Goal: Contribute content: Add original content to the website for others to see

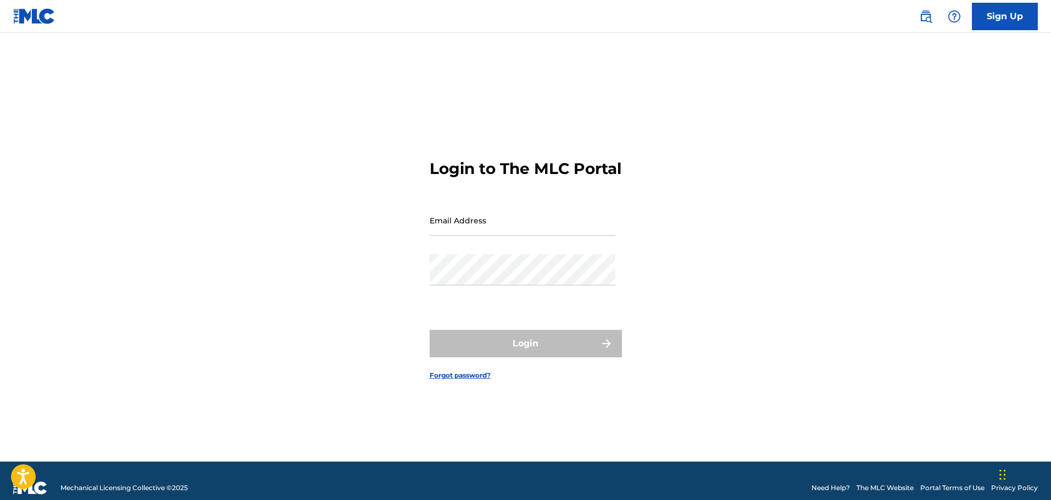
click at [447, 232] on input "Email Address" at bounding box center [523, 220] width 186 height 31
type input "[EMAIL_ADDRESS][DOMAIN_NAME]"
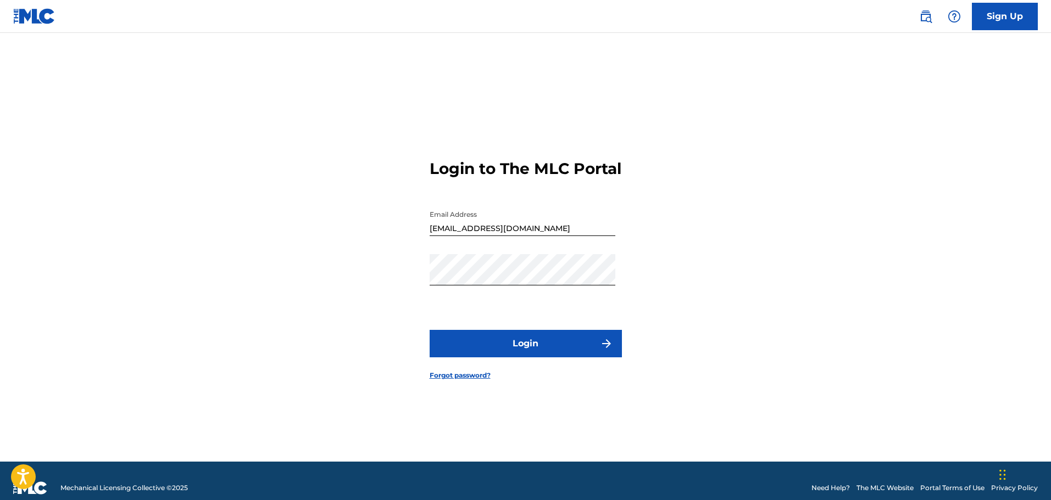
click at [532, 352] on button "Login" at bounding box center [526, 343] width 192 height 27
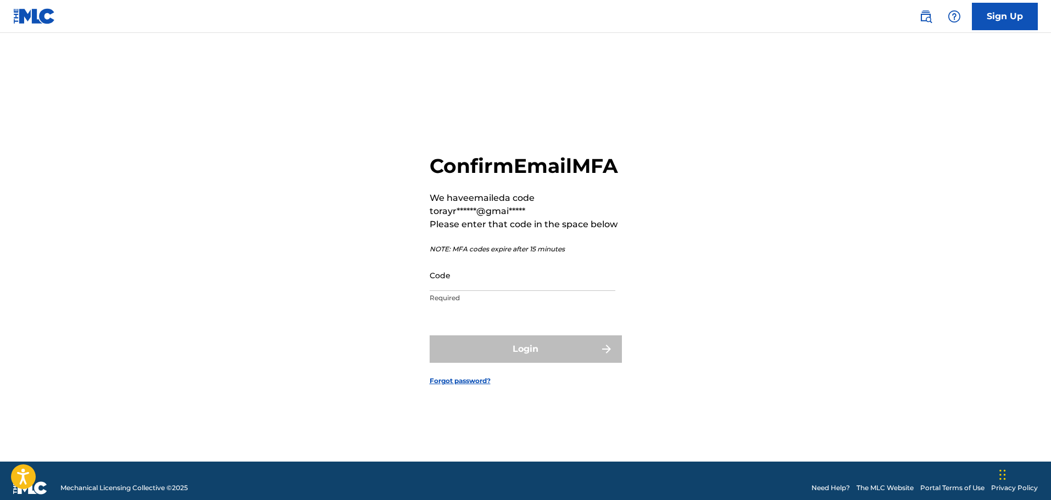
click at [453, 291] on input "Code" at bounding box center [523, 275] width 186 height 31
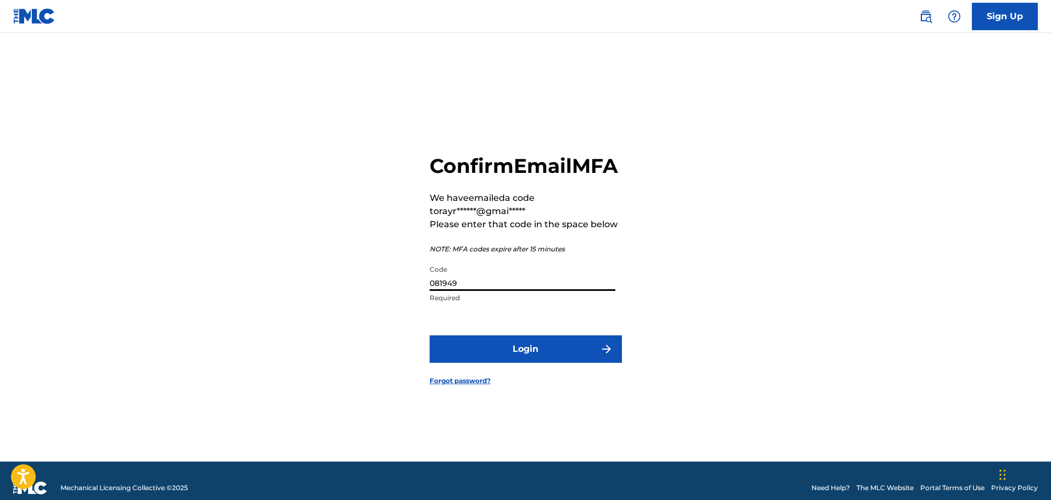
type input "081949"
click at [521, 360] on button "Login" at bounding box center [526, 349] width 192 height 27
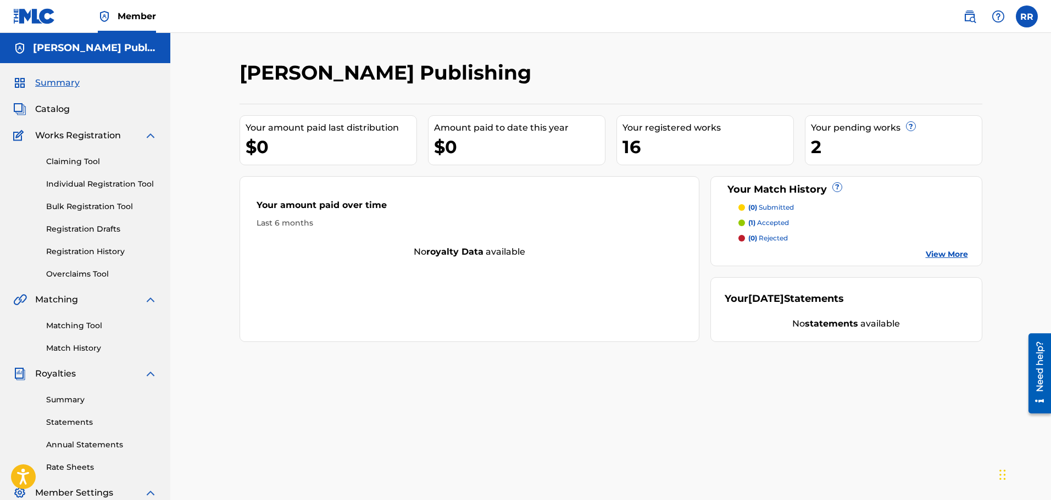
click at [57, 110] on span "Catalog" at bounding box center [52, 109] width 35 height 13
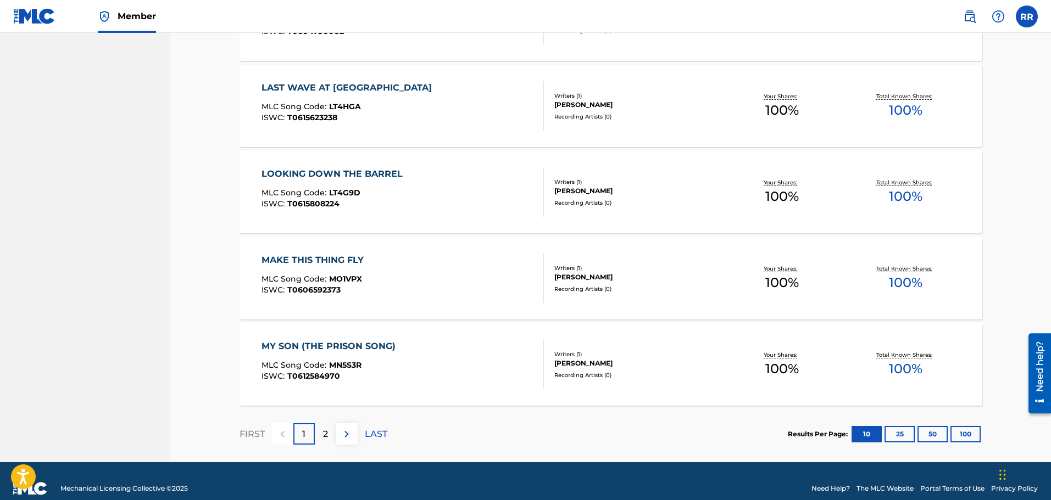
scroll to position [757, 0]
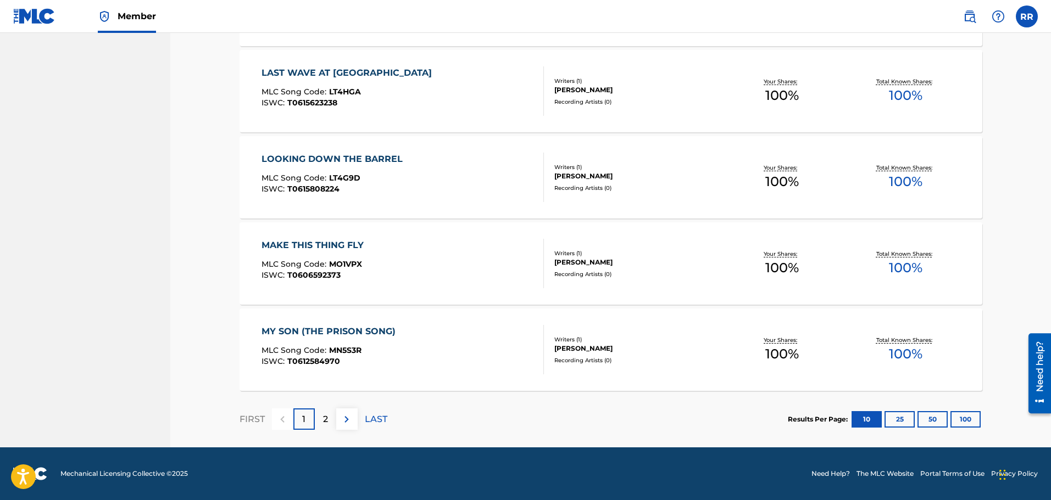
click at [324, 417] on p "2" at bounding box center [325, 419] width 5 height 13
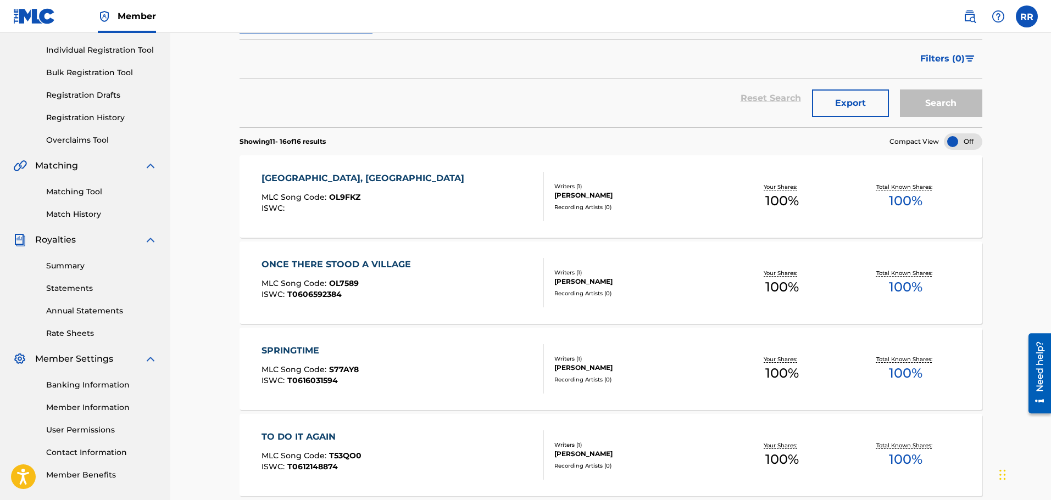
scroll to position [0, 0]
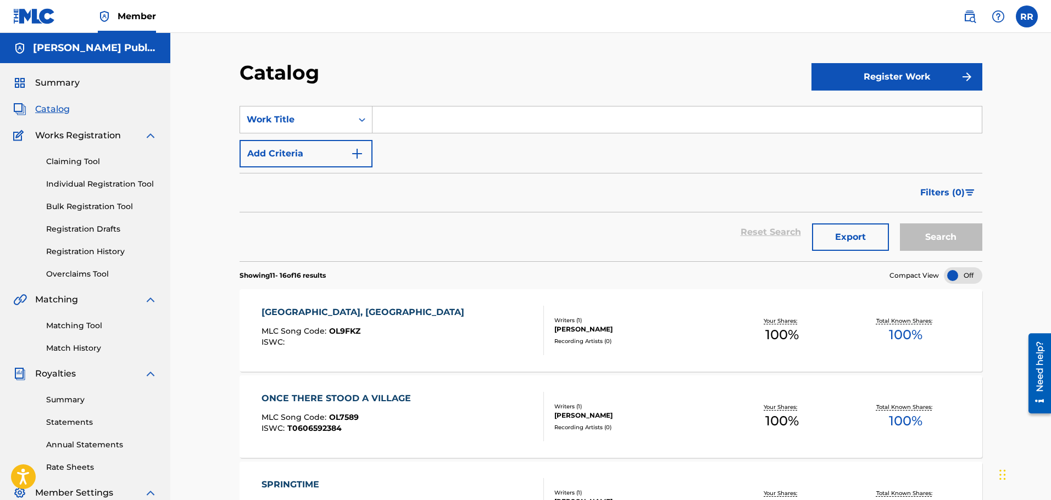
click at [103, 229] on link "Registration Drafts" at bounding box center [101, 230] width 111 height 12
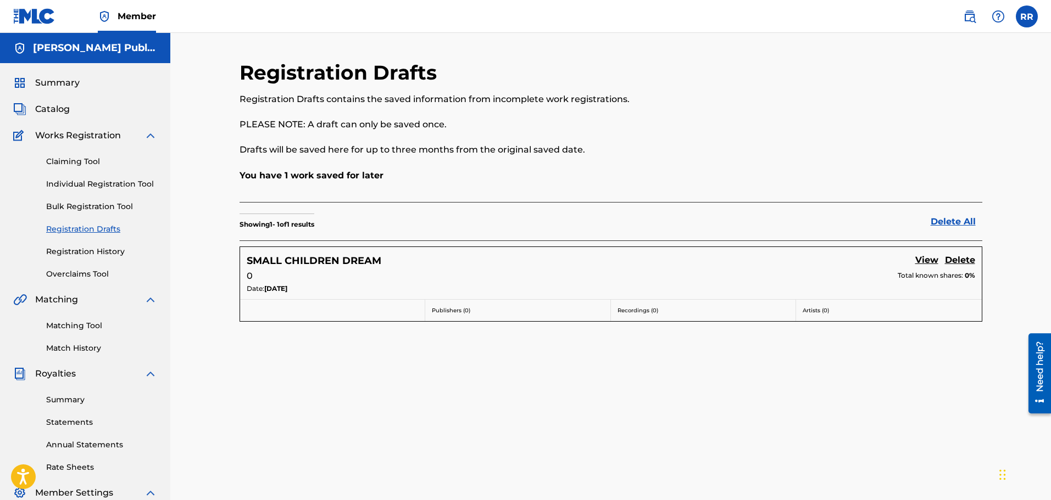
click at [924, 259] on link "View" at bounding box center [926, 261] width 23 height 15
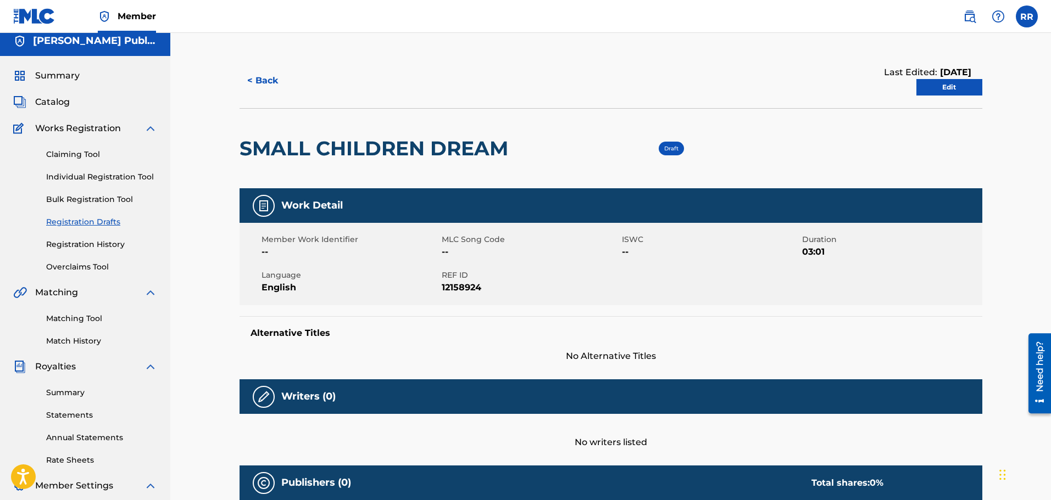
scroll to position [110, 0]
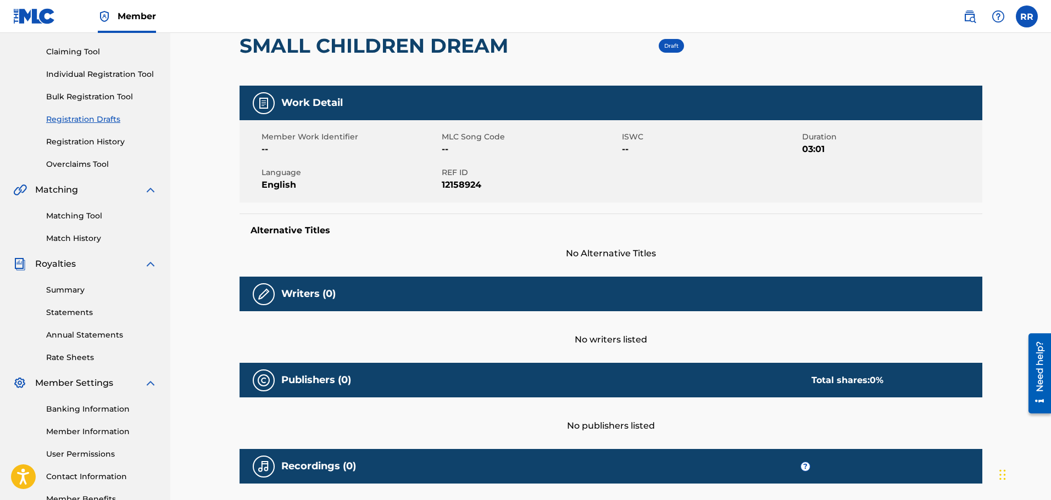
click at [264, 294] on img at bounding box center [263, 294] width 13 height 13
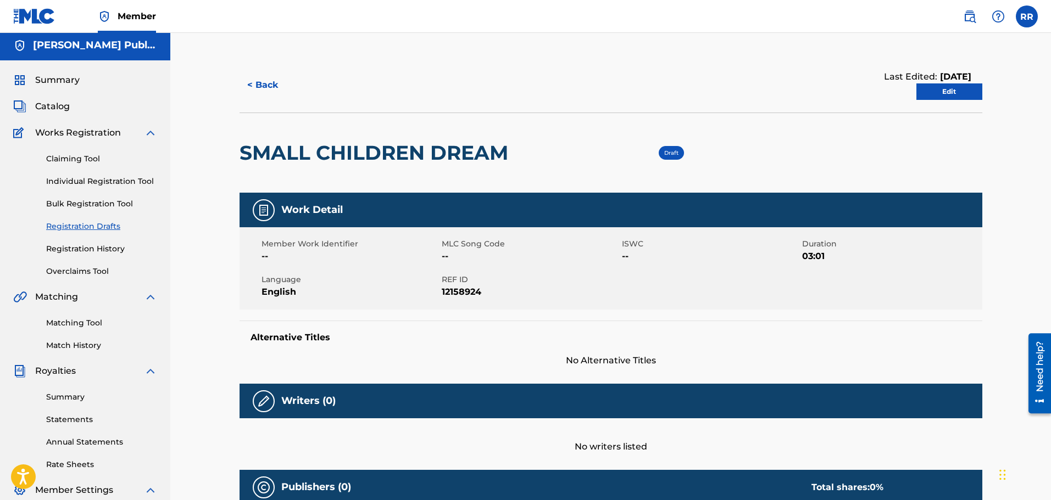
scroll to position [0, 0]
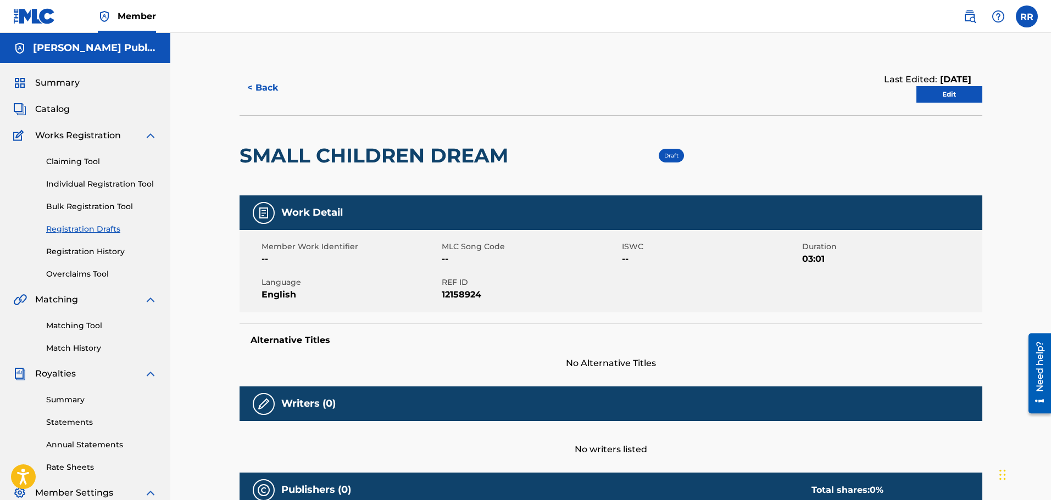
click at [263, 210] on img at bounding box center [263, 213] width 13 height 13
click at [302, 220] on div "Work Detail" at bounding box center [611, 213] width 743 height 35
click at [673, 159] on div "Draft" at bounding box center [671, 156] width 25 height 14
click at [966, 94] on link "Edit" at bounding box center [949, 94] width 66 height 16
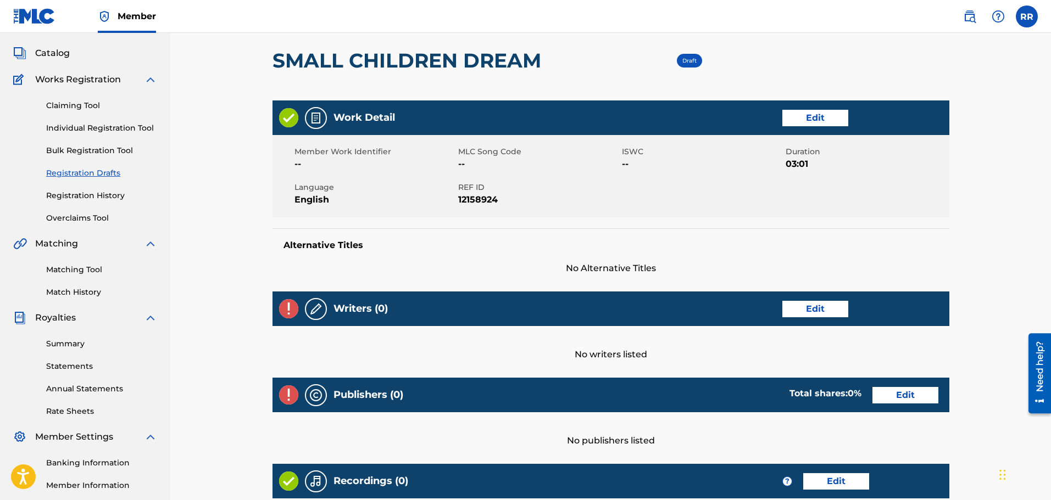
scroll to position [110, 0]
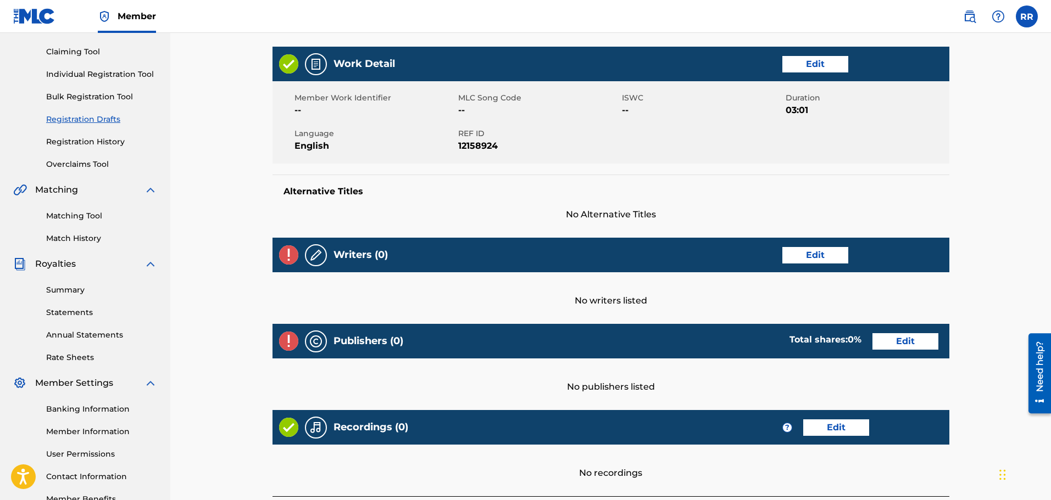
click at [814, 255] on link "Edit" at bounding box center [815, 255] width 66 height 16
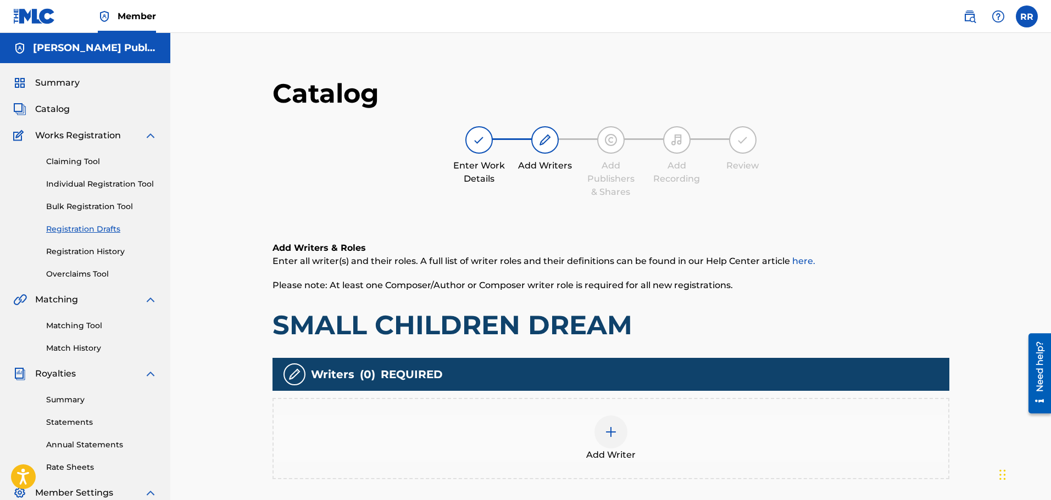
scroll to position [55, 0]
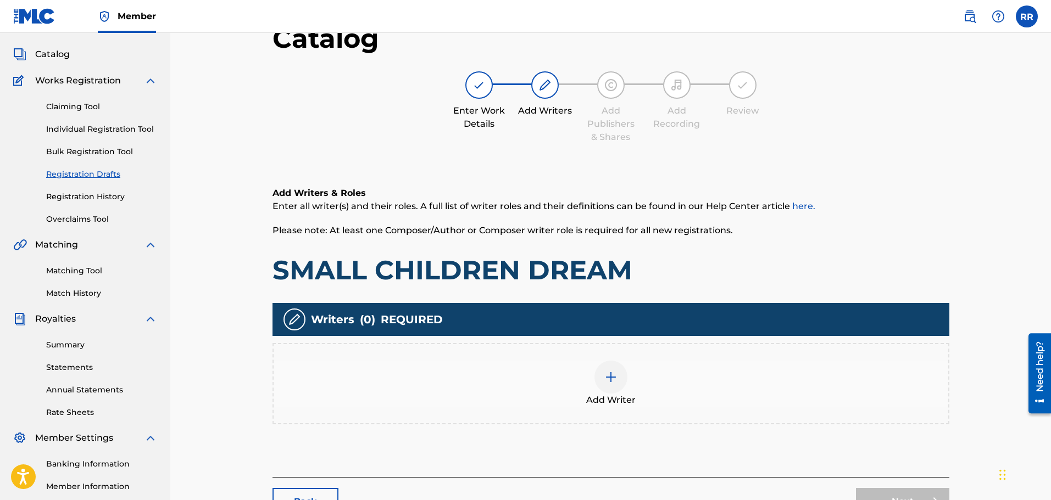
click at [611, 372] on img at bounding box center [610, 377] width 13 height 13
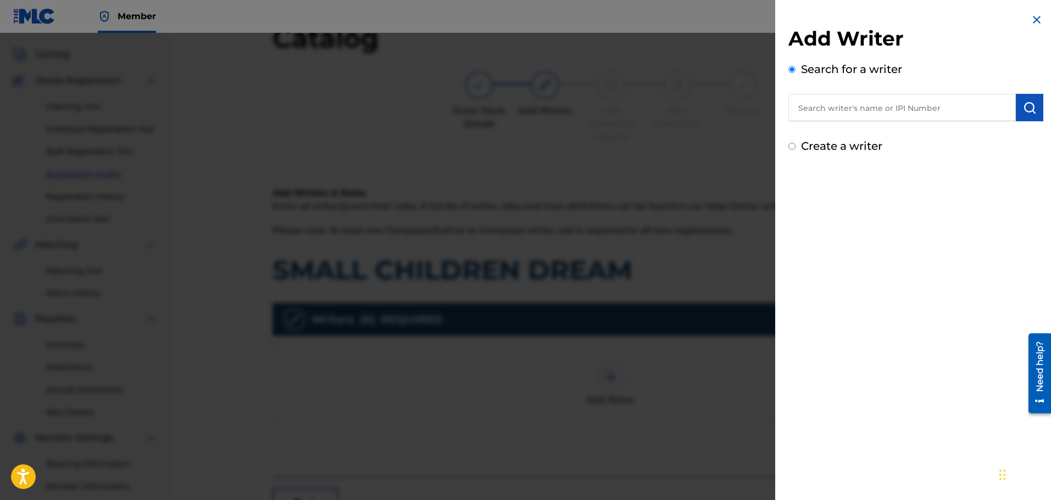
click at [829, 109] on input "text" at bounding box center [901, 107] width 227 height 27
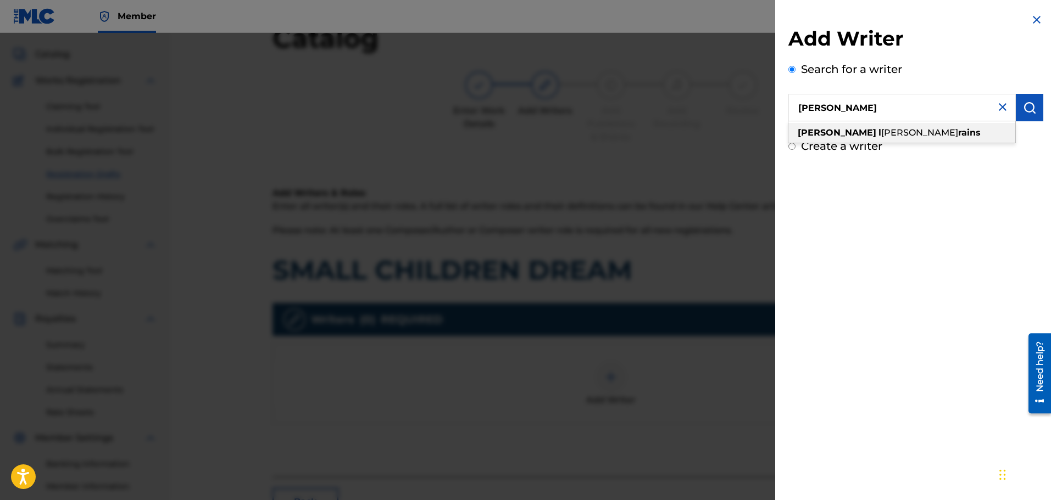
click at [958, 131] on strong "rains" at bounding box center [969, 132] width 23 height 10
type input "[PERSON_NAME]"
click at [1025, 108] on img "submit" at bounding box center [1029, 107] width 13 height 13
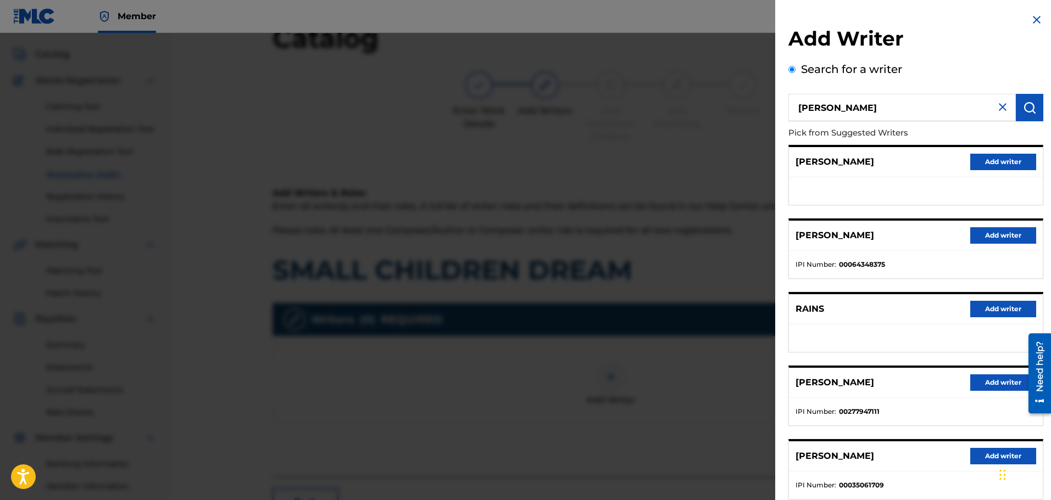
click at [982, 381] on button "Add writer" at bounding box center [1003, 383] width 66 height 16
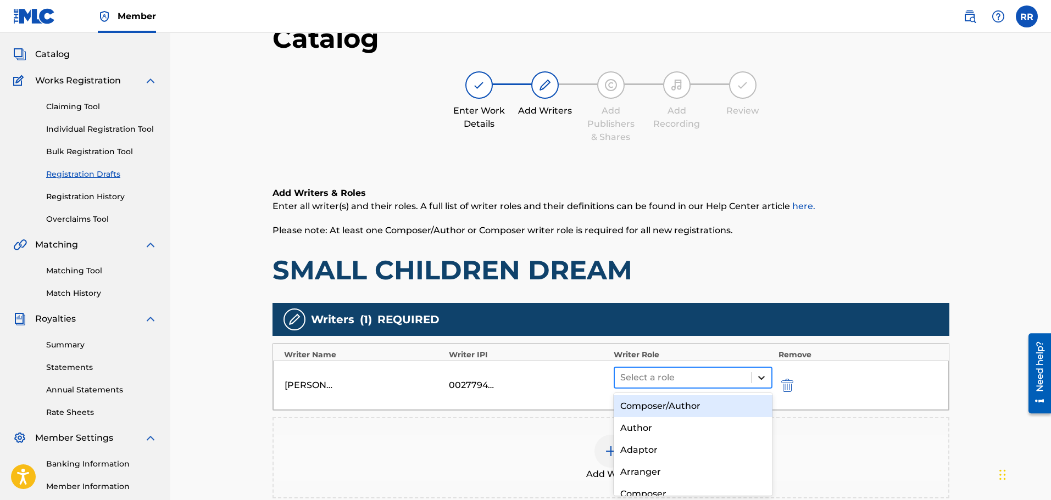
click at [759, 378] on icon at bounding box center [761, 377] width 11 height 11
click at [708, 405] on div "Composer/Author" at bounding box center [693, 407] width 159 height 22
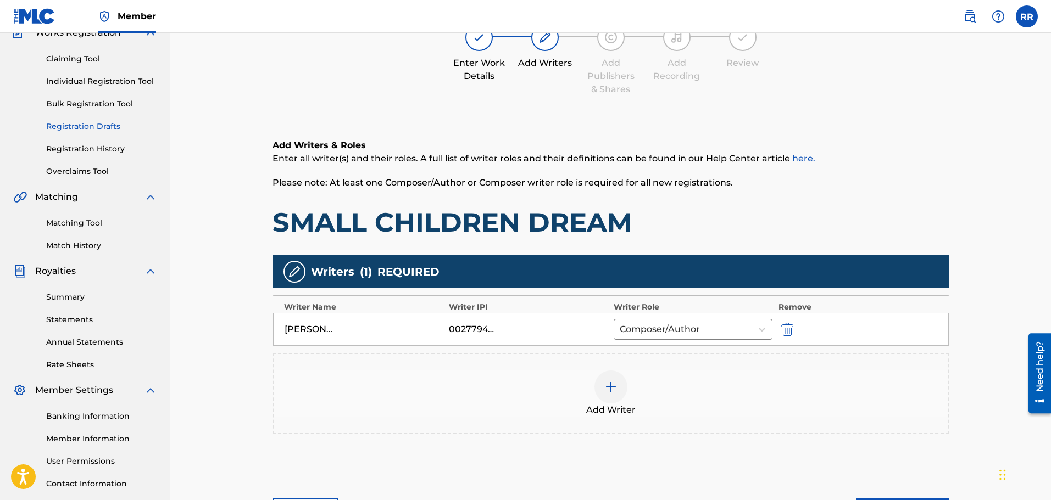
scroll to position [165, 0]
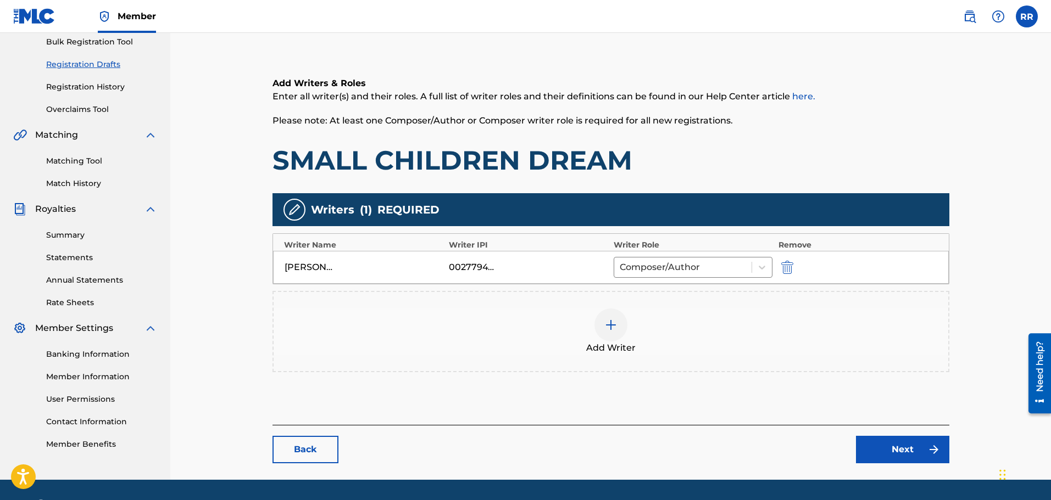
click at [903, 447] on link "Next" at bounding box center [902, 449] width 93 height 27
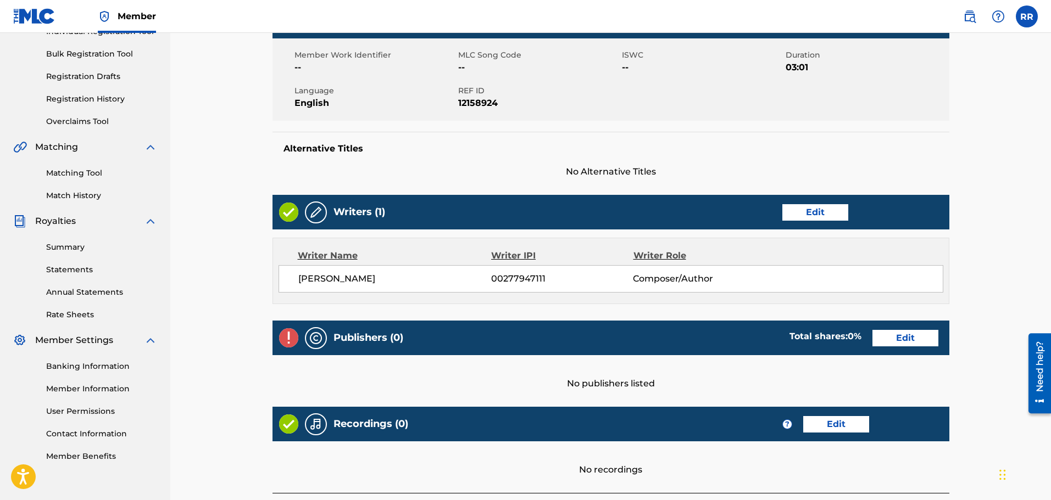
scroll to position [165, 0]
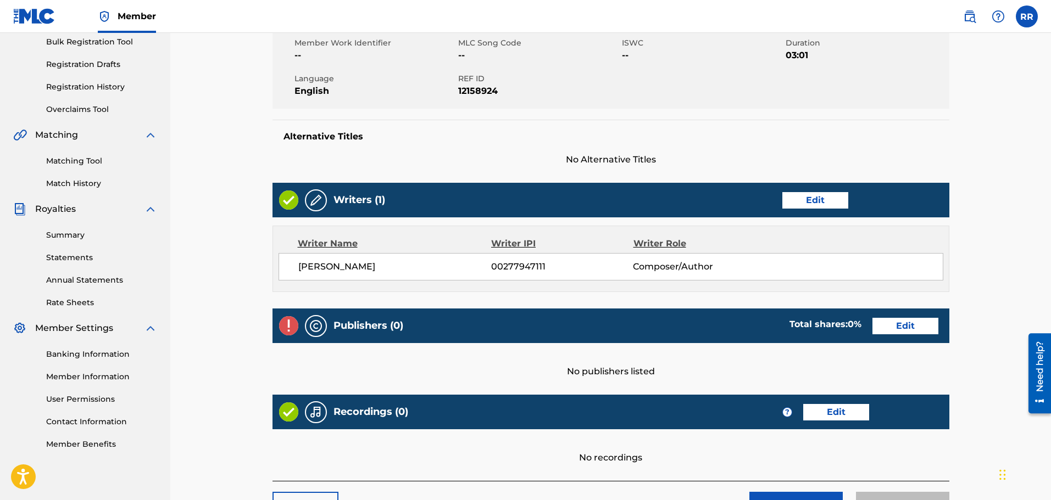
click at [901, 320] on link "Edit" at bounding box center [905, 326] width 66 height 16
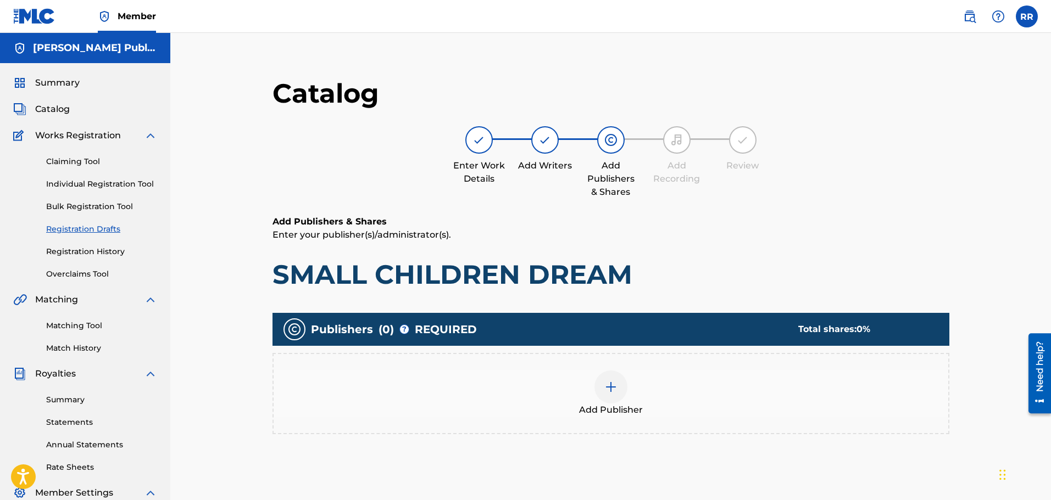
click at [613, 387] on img at bounding box center [610, 387] width 13 height 13
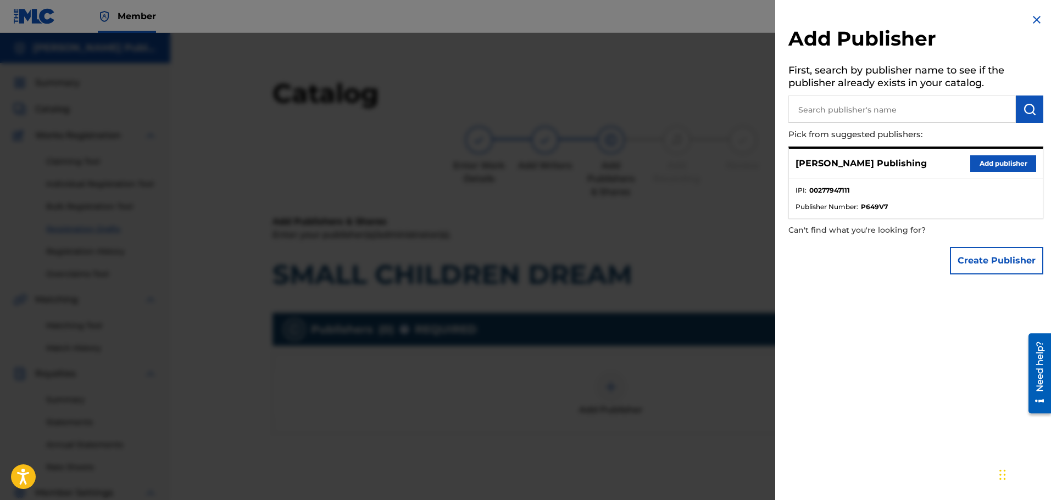
click at [995, 162] on button "Add publisher" at bounding box center [1003, 163] width 66 height 16
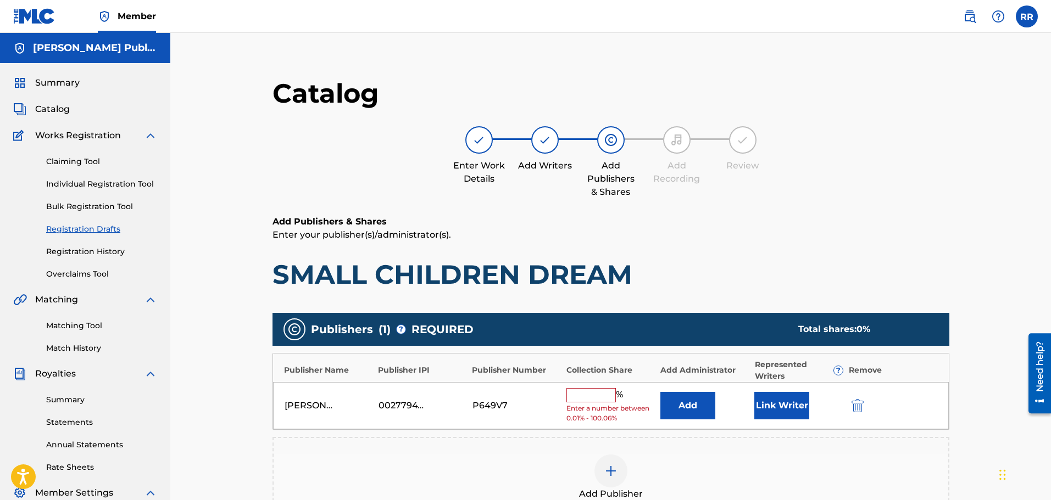
click at [583, 392] on input "text" at bounding box center [590, 395] width 49 height 14
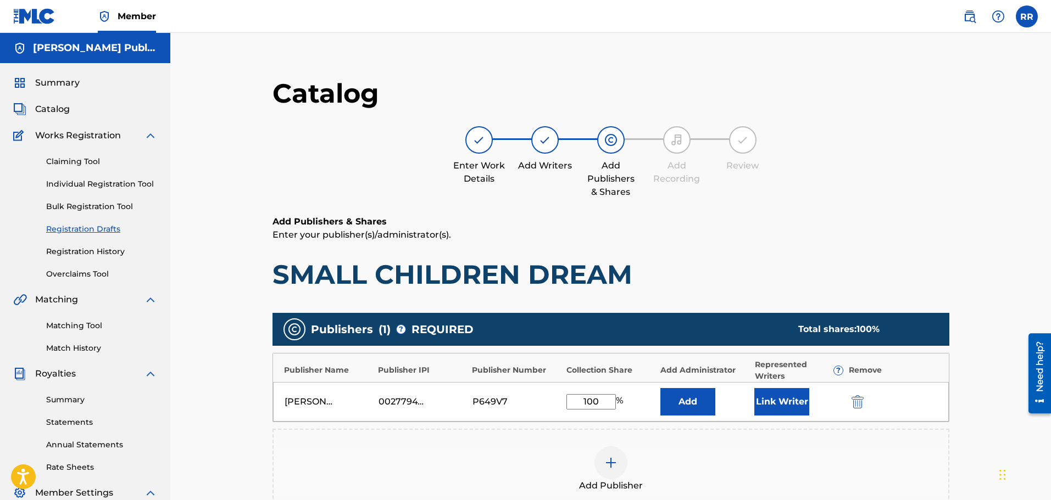
type input "100"
click at [778, 397] on button "Link Writer" at bounding box center [781, 401] width 55 height 27
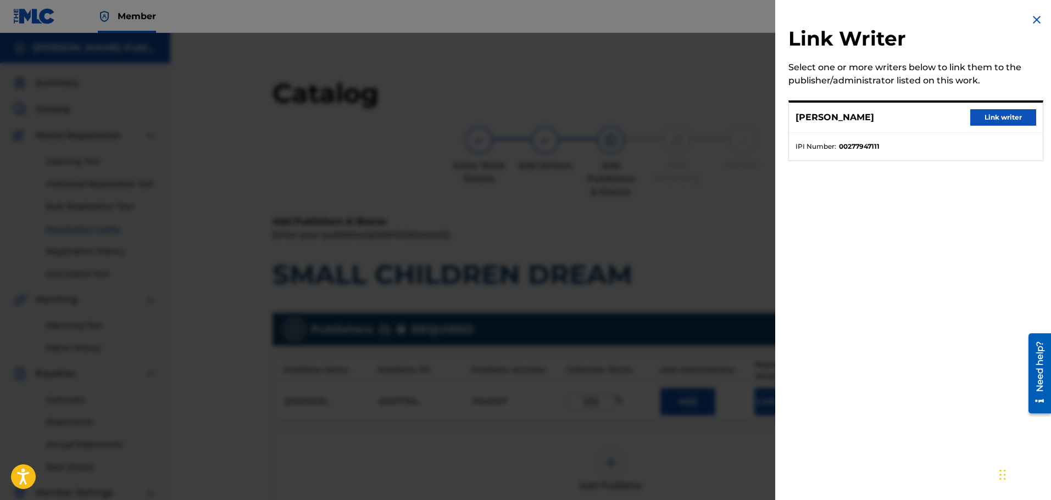
click at [999, 116] on button "Link writer" at bounding box center [1003, 117] width 66 height 16
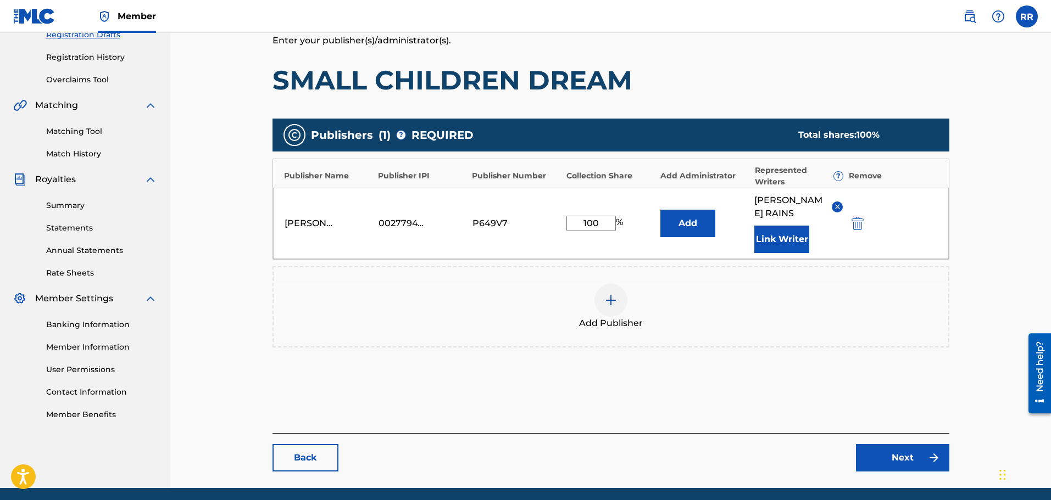
scroll to position [235, 0]
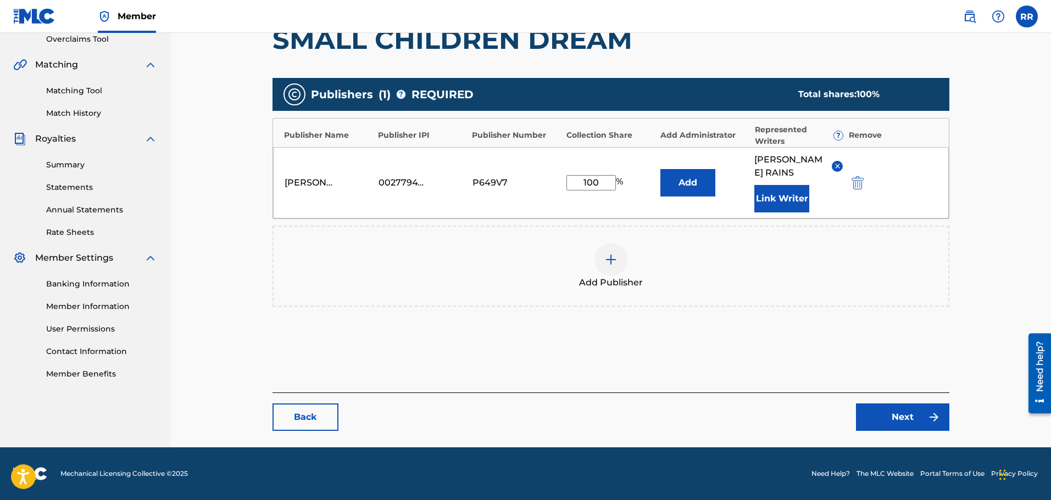
click at [895, 416] on link "Next" at bounding box center [902, 417] width 93 height 27
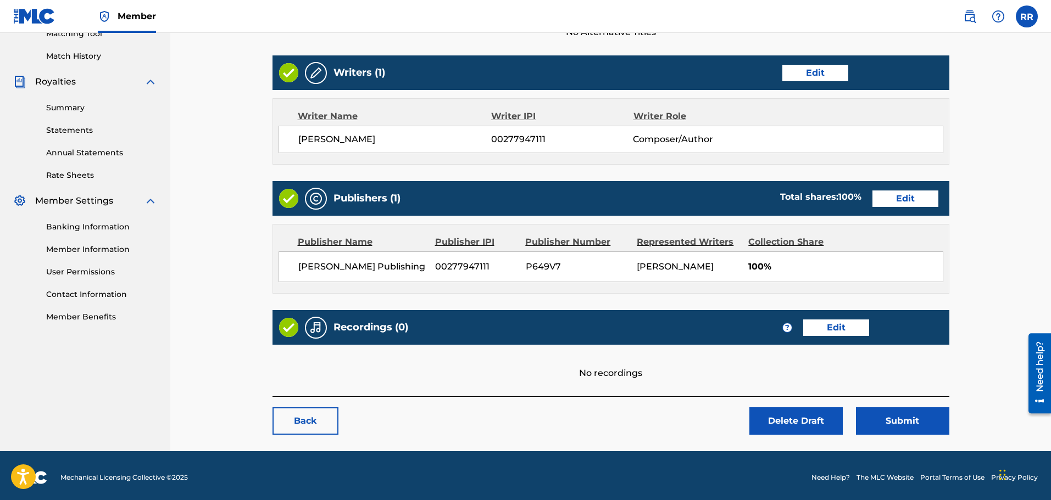
scroll to position [309, 0]
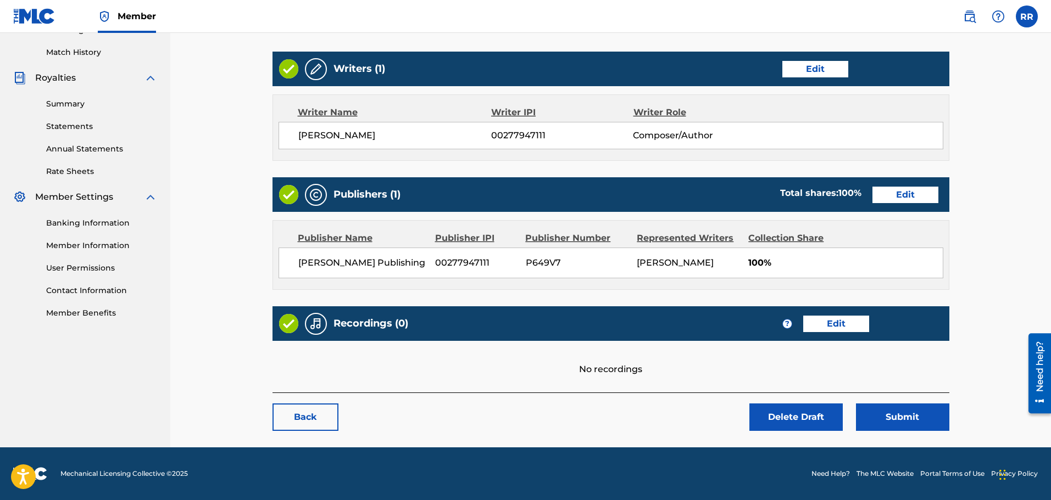
click at [892, 413] on button "Submit" at bounding box center [902, 417] width 93 height 27
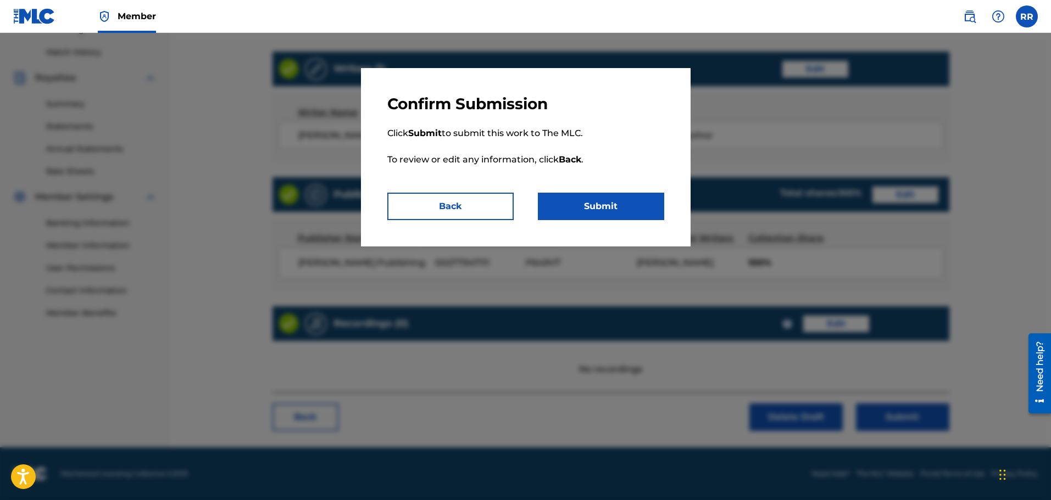
click at [594, 204] on button "Submit" at bounding box center [601, 206] width 126 height 27
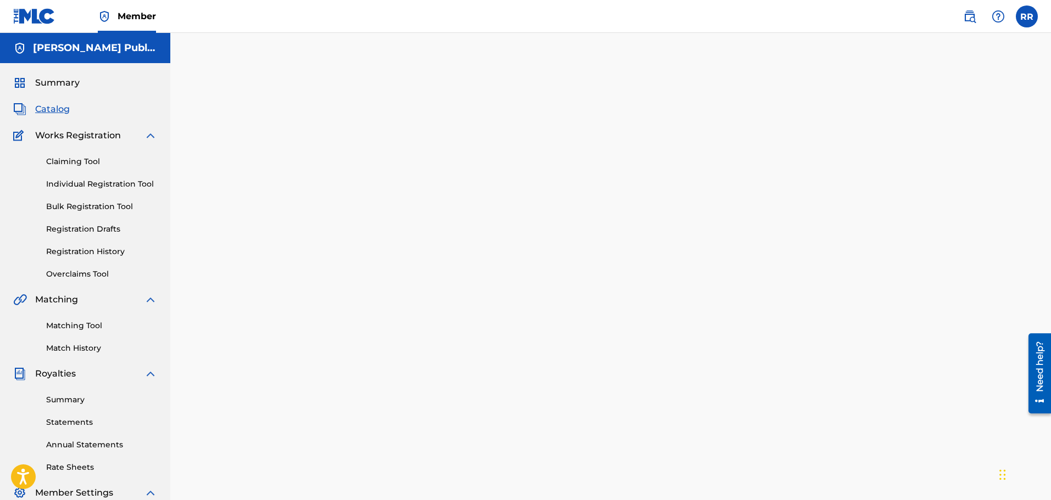
click at [59, 108] on span "Catalog" at bounding box center [52, 109] width 35 height 13
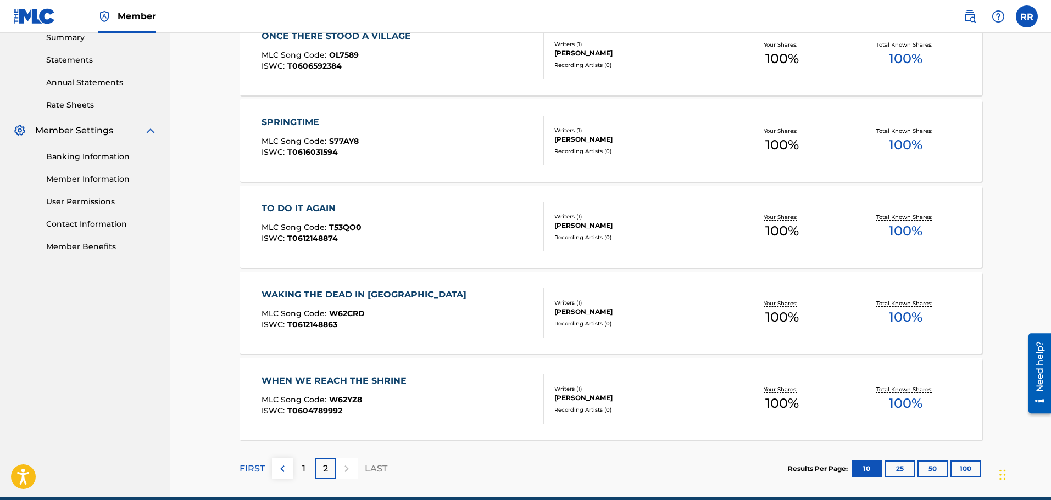
scroll to position [412, 0]
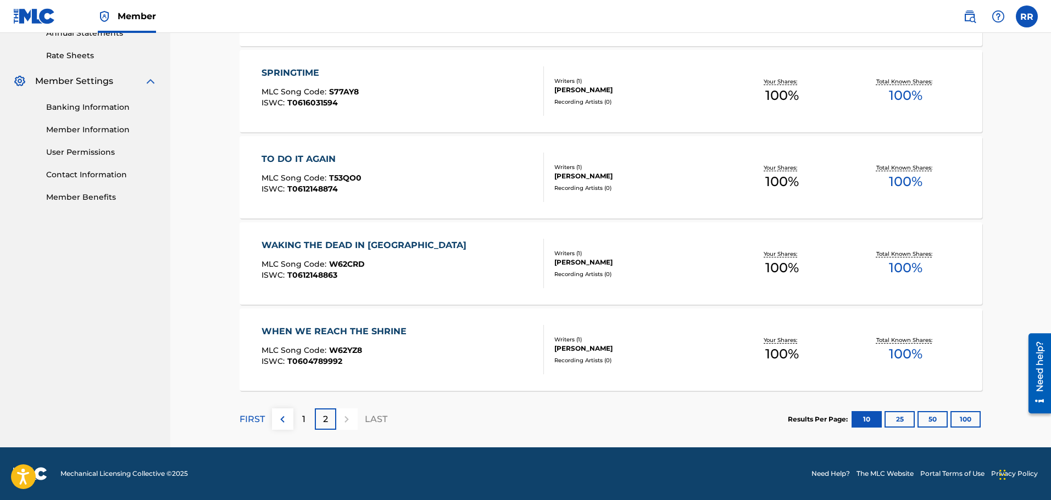
click at [308, 416] on div "1" at bounding box center [303, 419] width 21 height 21
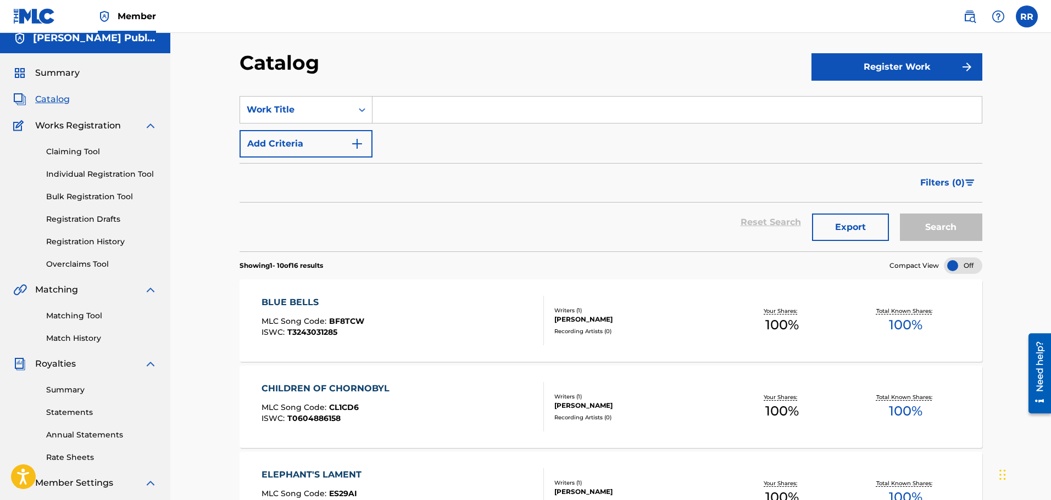
scroll to position [0, 0]
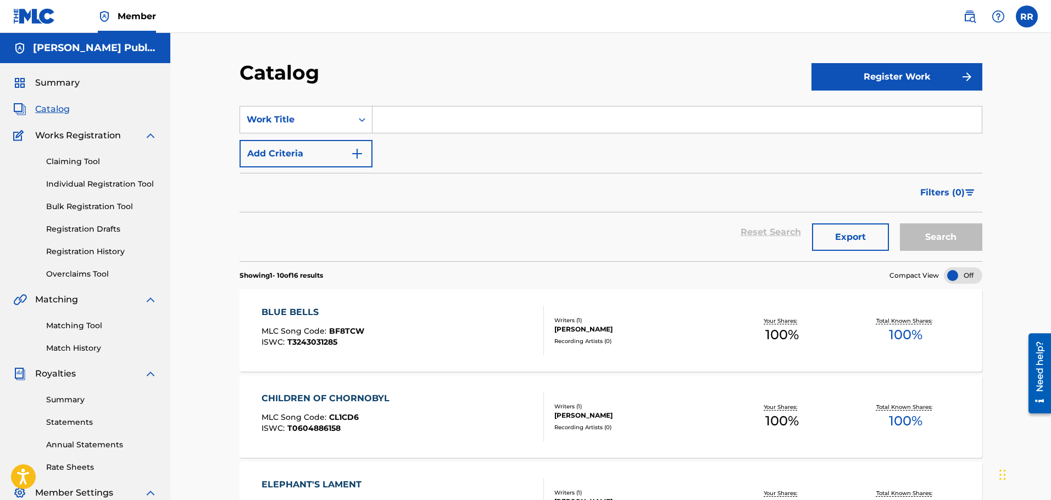
click at [86, 227] on link "Registration Drafts" at bounding box center [101, 230] width 111 height 12
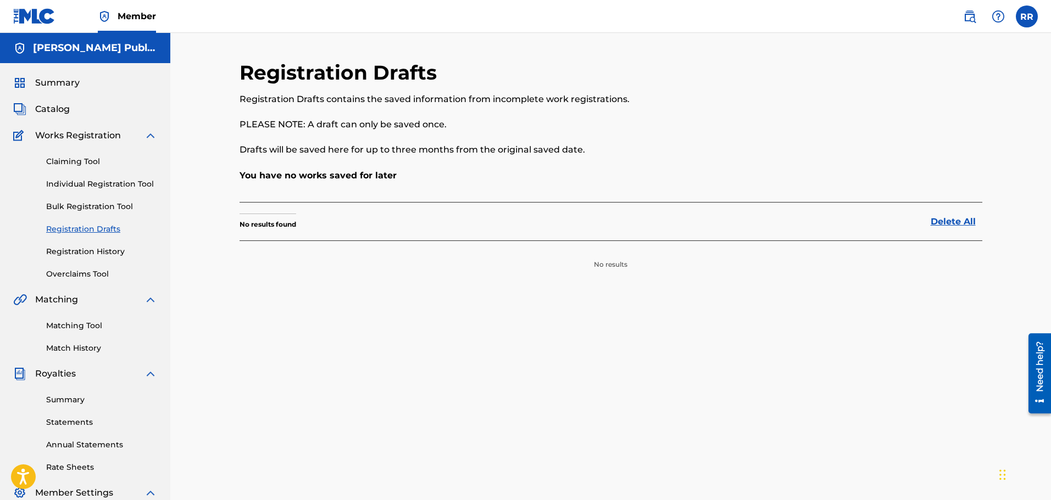
click at [82, 180] on link "Individual Registration Tool" at bounding box center [101, 185] width 111 height 12
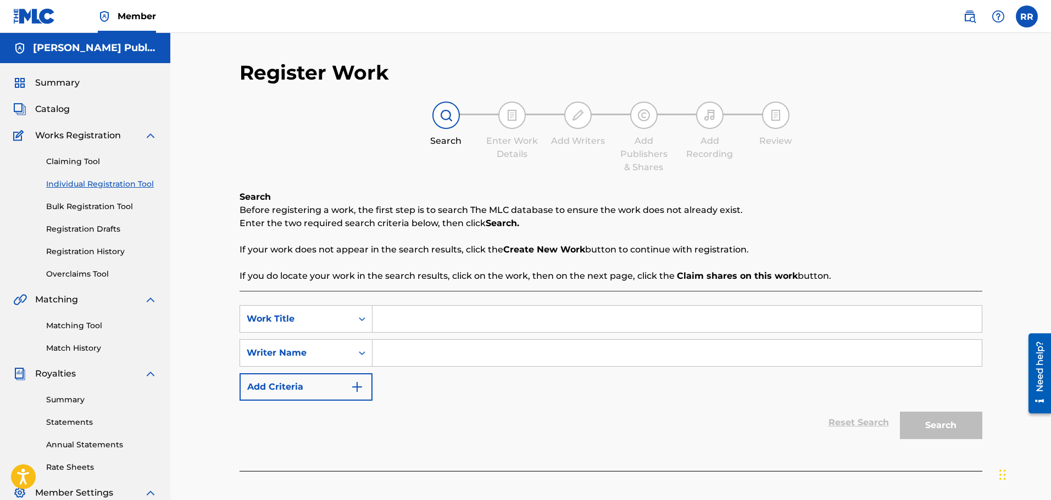
click at [404, 317] on input "Search Form" at bounding box center [676, 319] width 609 height 26
type input "chrysalis"
click at [396, 350] on input "Search Form" at bounding box center [676, 353] width 609 height 26
type input "[PERSON_NAME]"
click at [928, 424] on button "Search" at bounding box center [941, 425] width 82 height 27
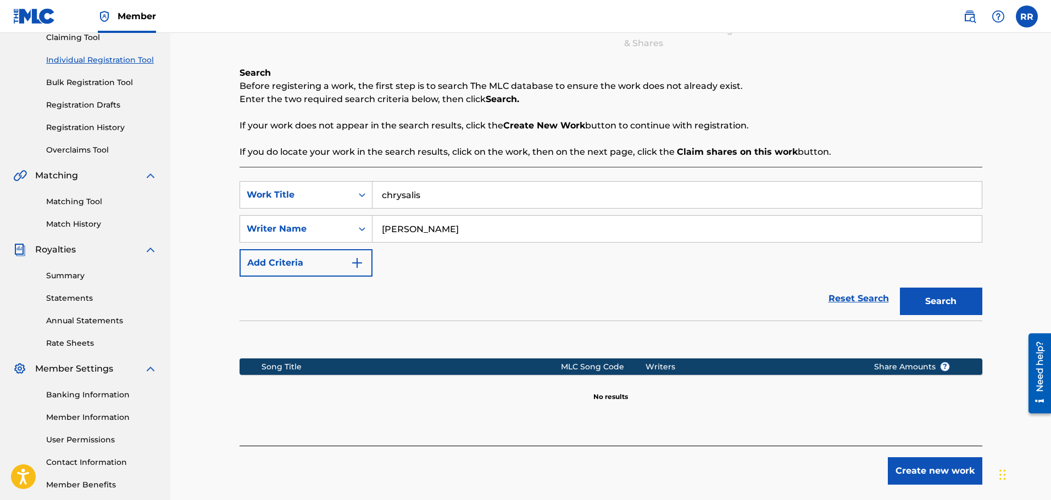
scroll to position [165, 0]
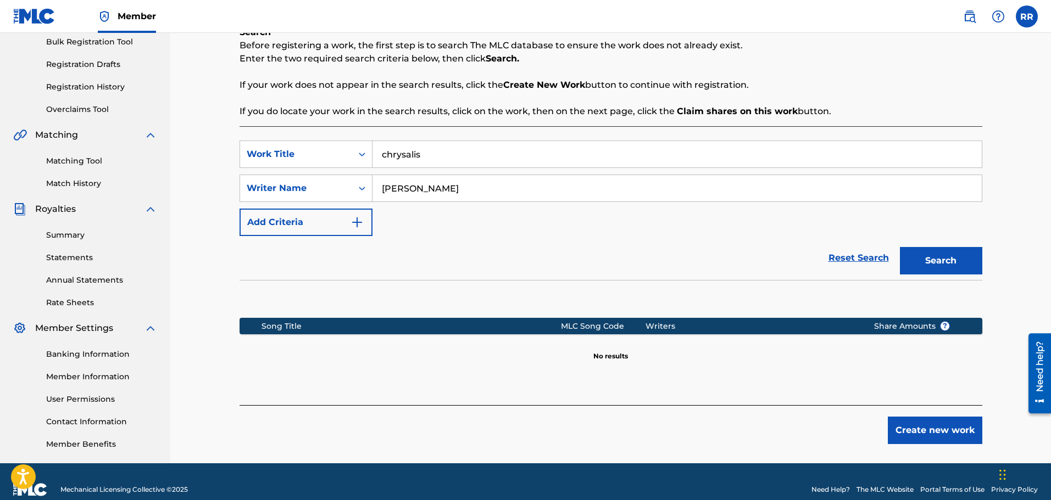
click at [932, 425] on button "Create new work" at bounding box center [935, 430] width 94 height 27
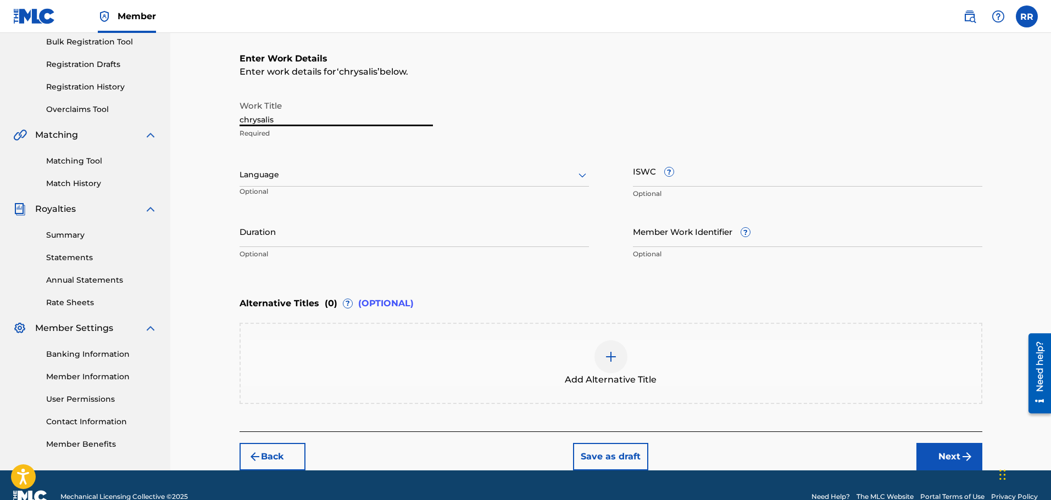
click at [243, 121] on input "chrysalis" at bounding box center [336, 110] width 193 height 31
type input "Chrysalis"
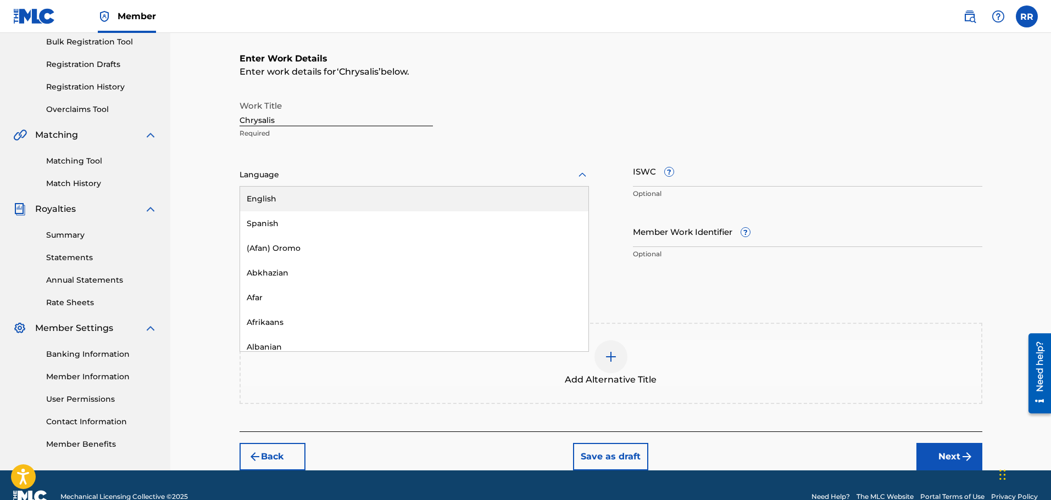
click at [581, 176] on icon at bounding box center [582, 174] width 8 height 4
click at [325, 195] on div "English" at bounding box center [414, 199] width 348 height 25
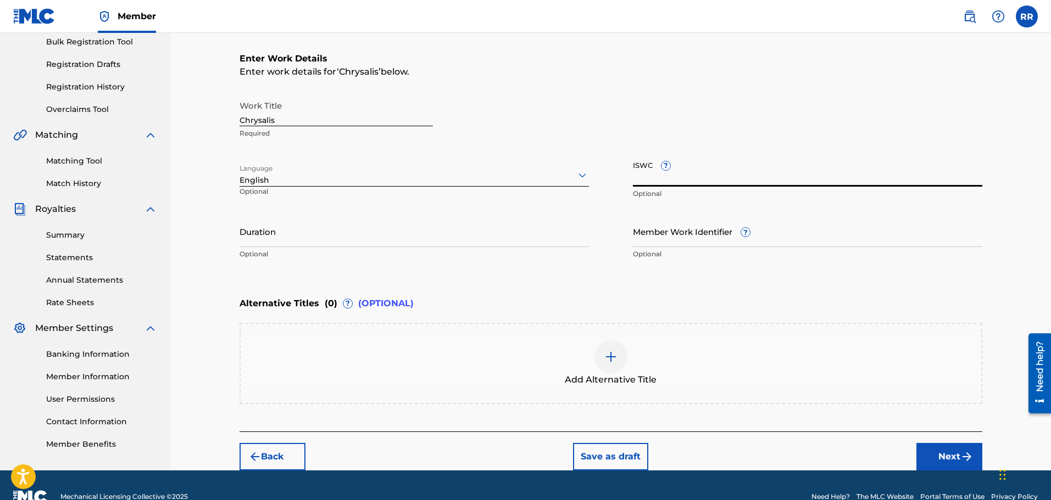
click at [654, 177] on input "ISWC ?" at bounding box center [807, 170] width 349 height 31
type input "T-335188264-5"
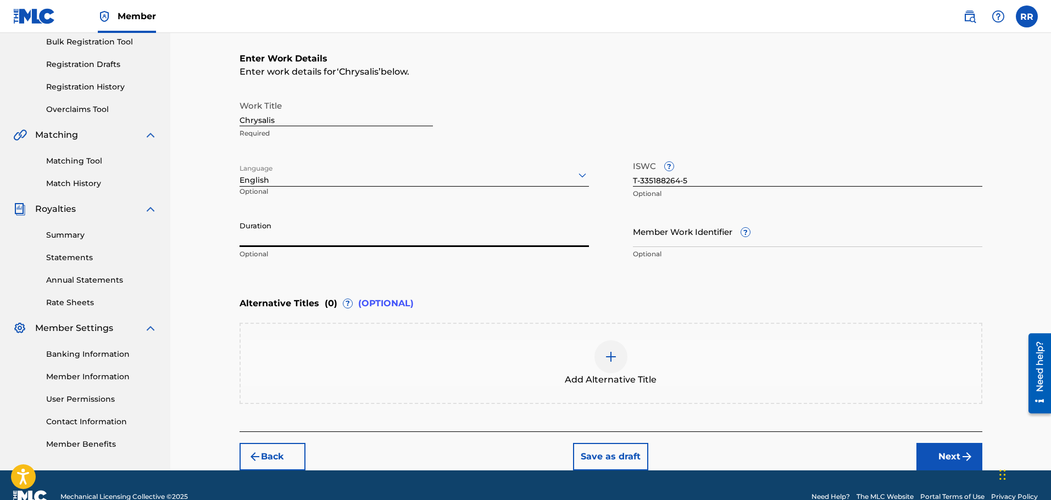
click at [321, 234] on input "Duration" at bounding box center [414, 231] width 349 height 31
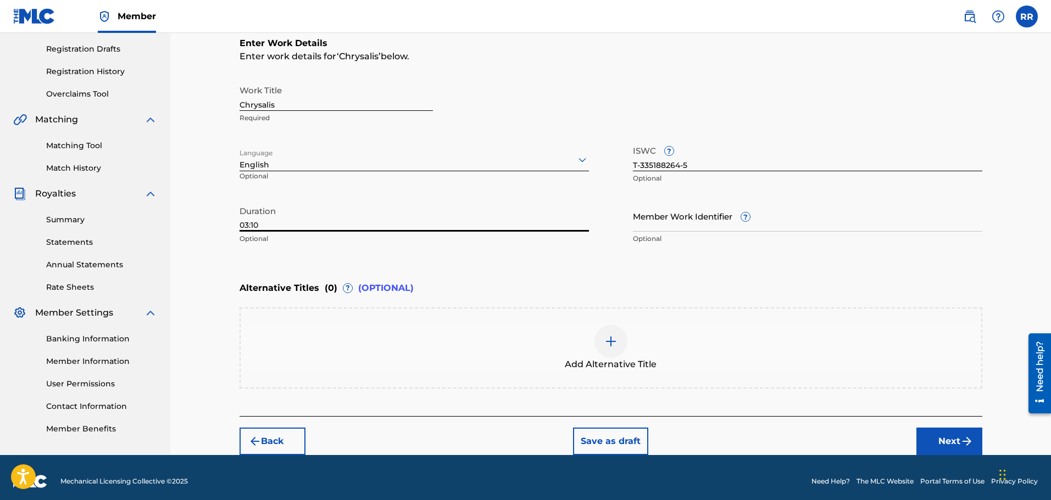
scroll to position [188, 0]
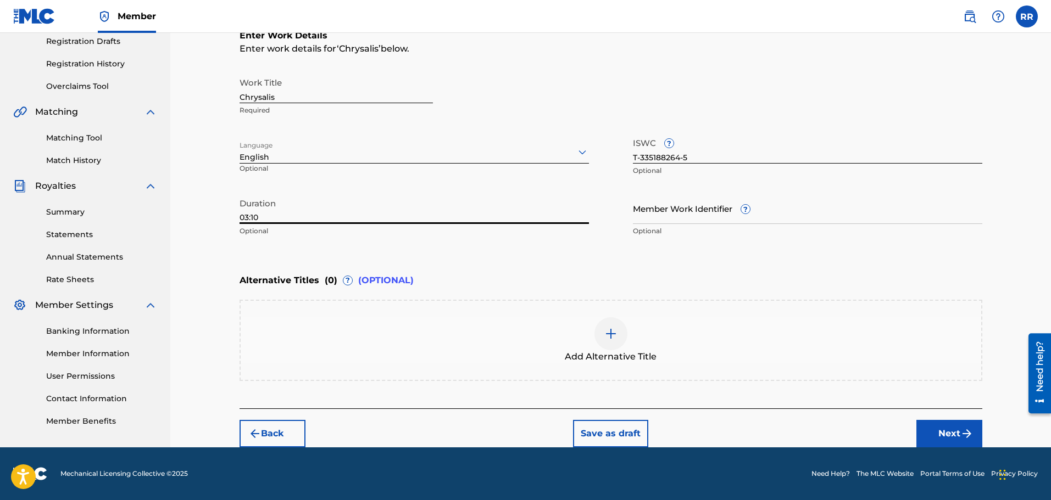
type input "03:10"
click at [945, 432] on button "Next" at bounding box center [949, 433] width 66 height 27
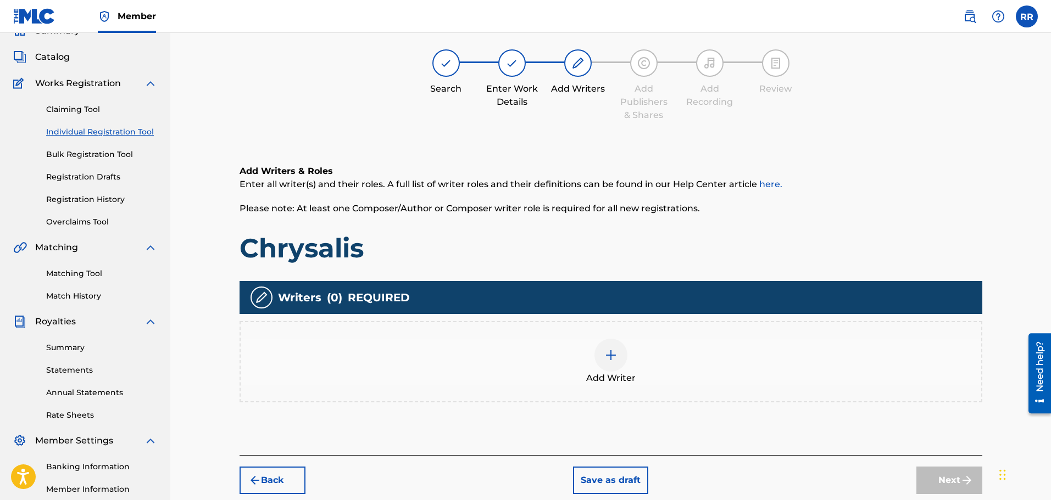
scroll to position [49, 0]
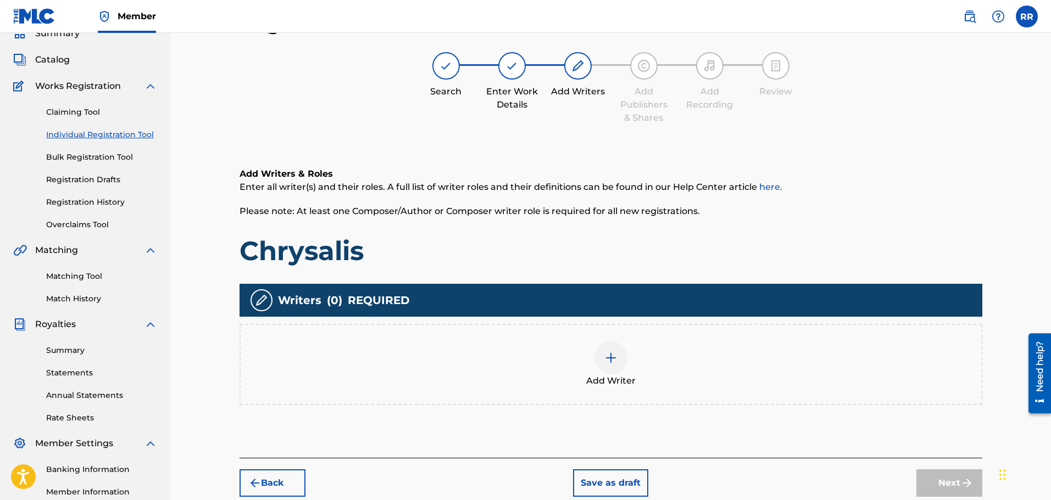
click at [612, 354] on img at bounding box center [610, 358] width 13 height 13
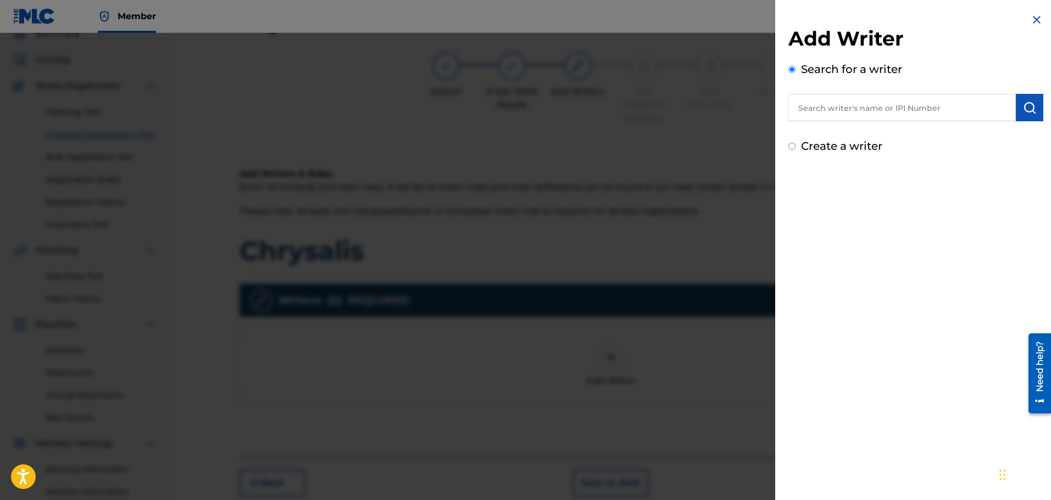
click at [808, 108] on input "text" at bounding box center [901, 107] width 227 height 27
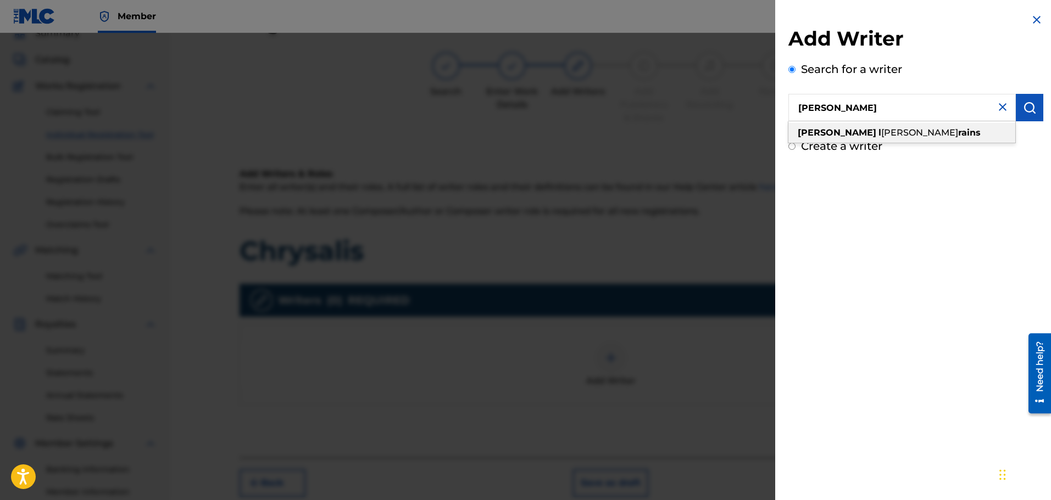
click at [881, 131] on span "[PERSON_NAME]" at bounding box center [919, 132] width 77 height 10
type input "[PERSON_NAME]"
click at [1023, 107] on img "submit" at bounding box center [1029, 107] width 13 height 13
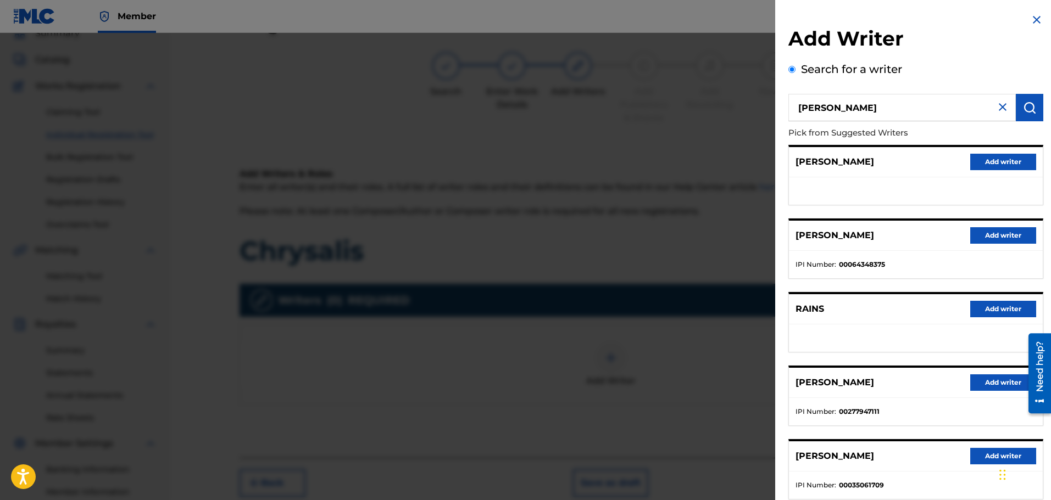
click at [991, 382] on button "Add writer" at bounding box center [1003, 383] width 66 height 16
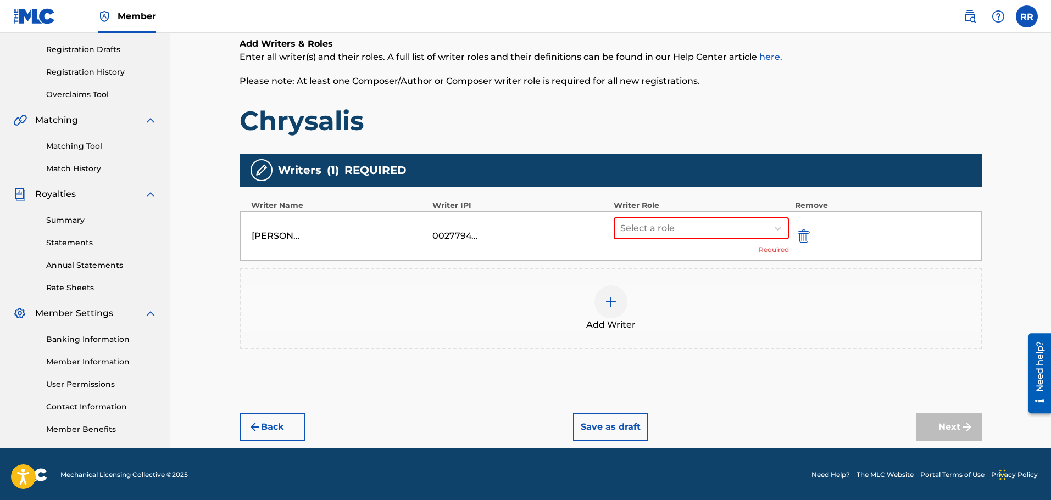
scroll to position [181, 0]
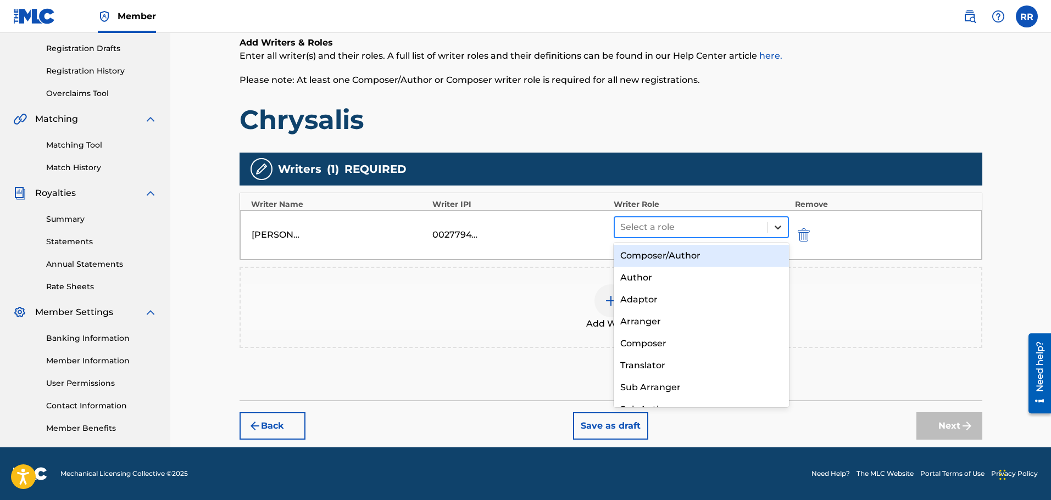
click at [778, 229] on icon at bounding box center [778, 228] width 7 height 4
click at [723, 255] on div "Composer/Author" at bounding box center [702, 256] width 176 height 22
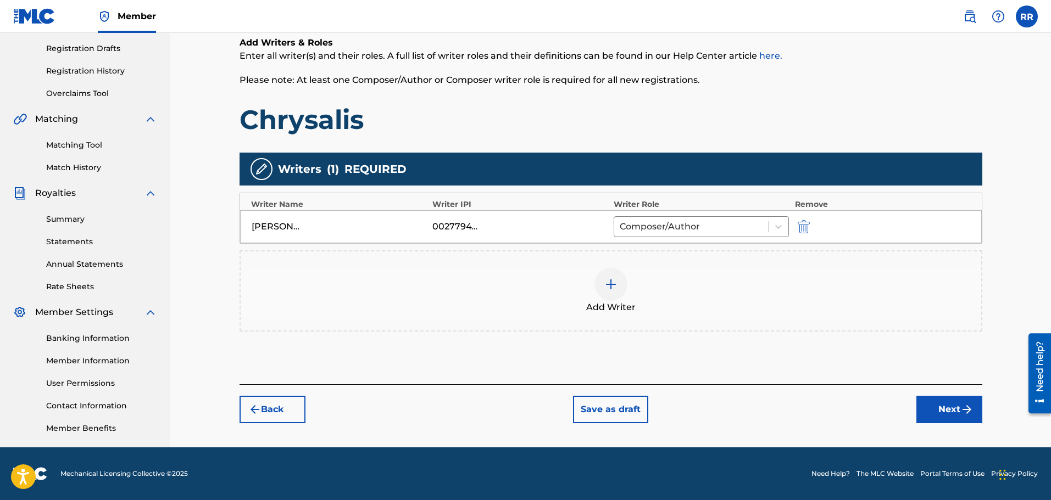
click at [949, 407] on button "Next" at bounding box center [949, 409] width 66 height 27
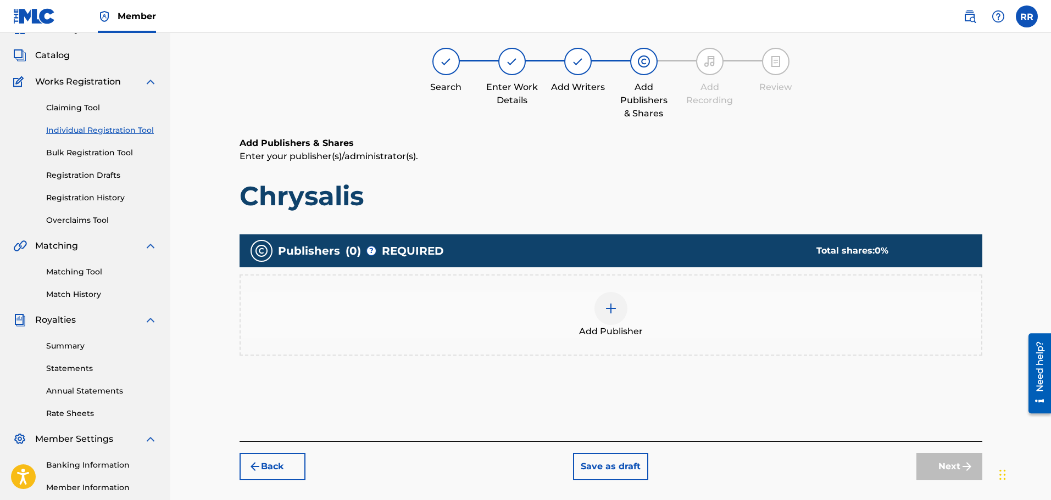
scroll to position [49, 0]
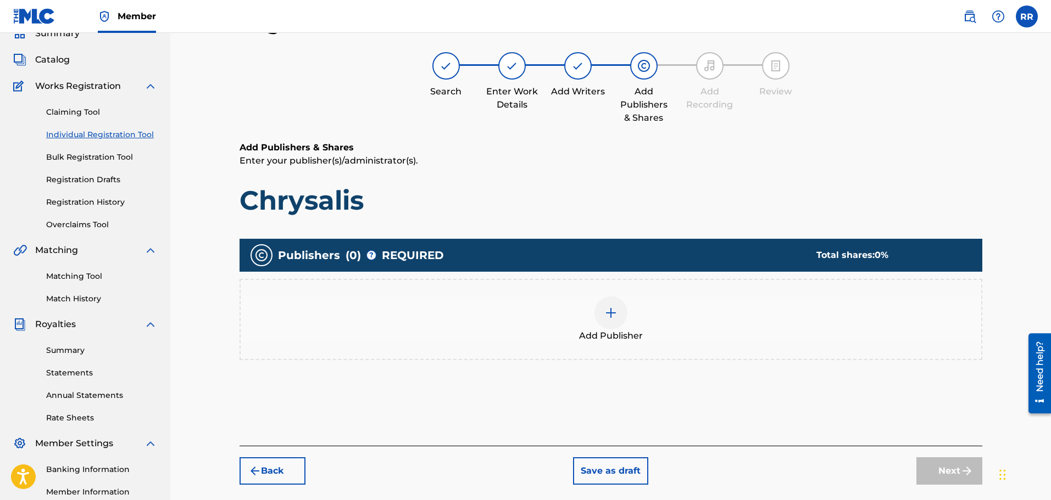
click at [611, 313] on img at bounding box center [610, 313] width 13 height 13
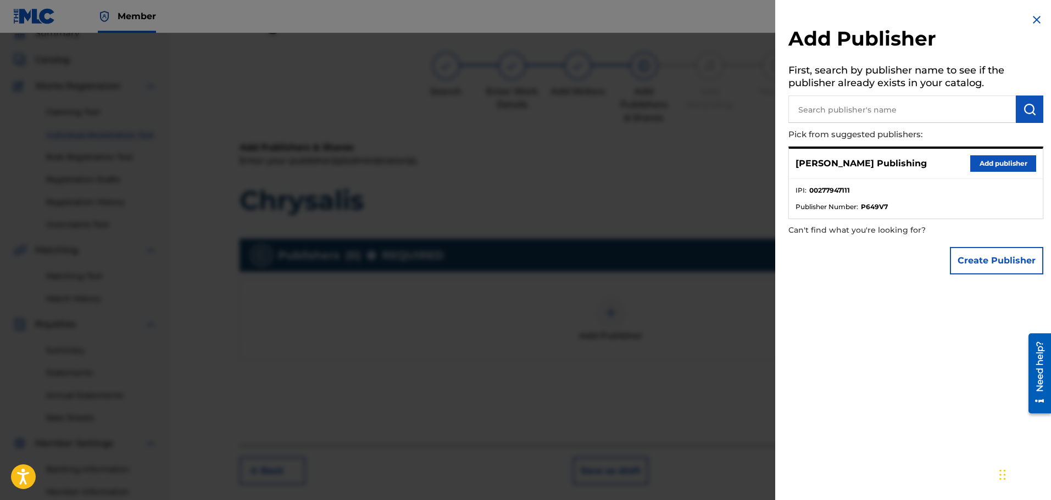
click at [1001, 162] on button "Add publisher" at bounding box center [1003, 163] width 66 height 16
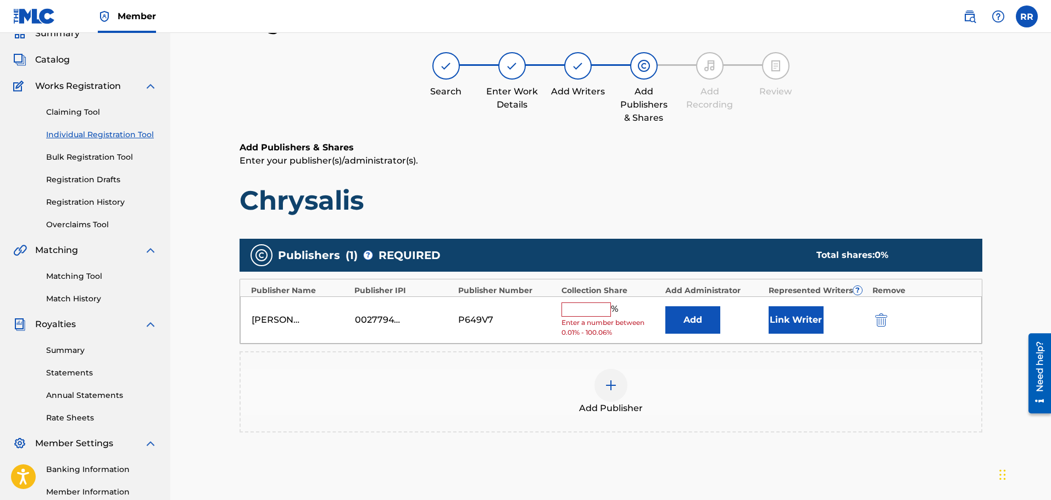
click at [581, 310] on input "text" at bounding box center [585, 310] width 49 height 14
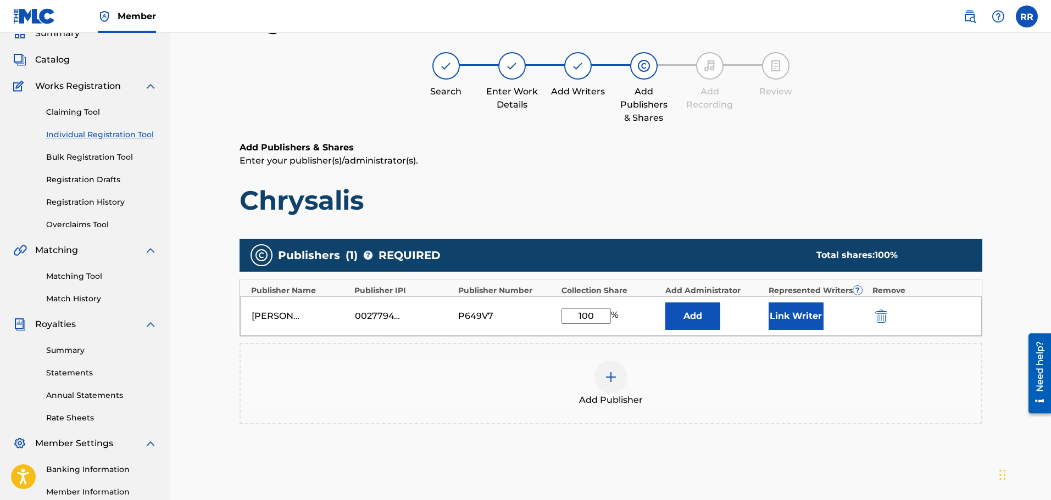
type input "100"
click at [792, 314] on button "Link Writer" at bounding box center [796, 316] width 55 height 27
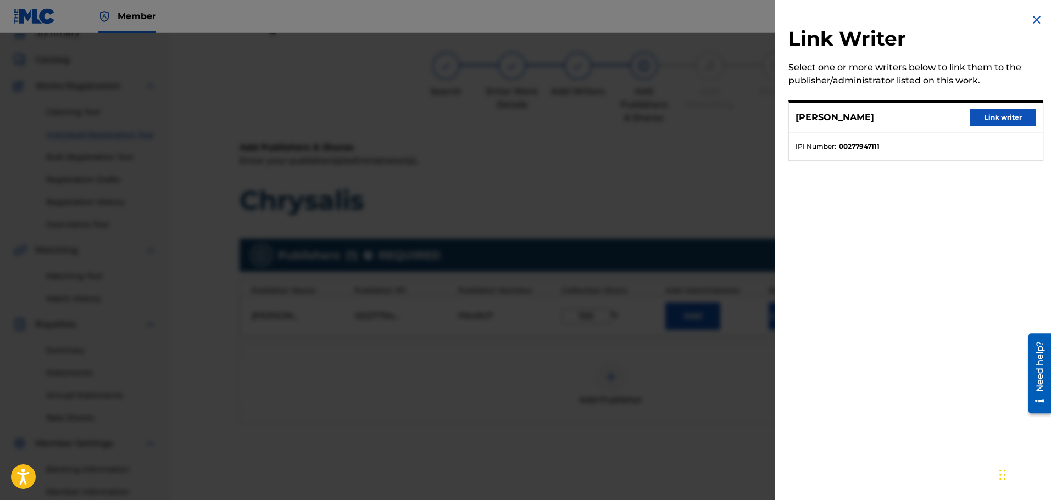
click at [988, 116] on button "Link writer" at bounding box center [1003, 117] width 66 height 16
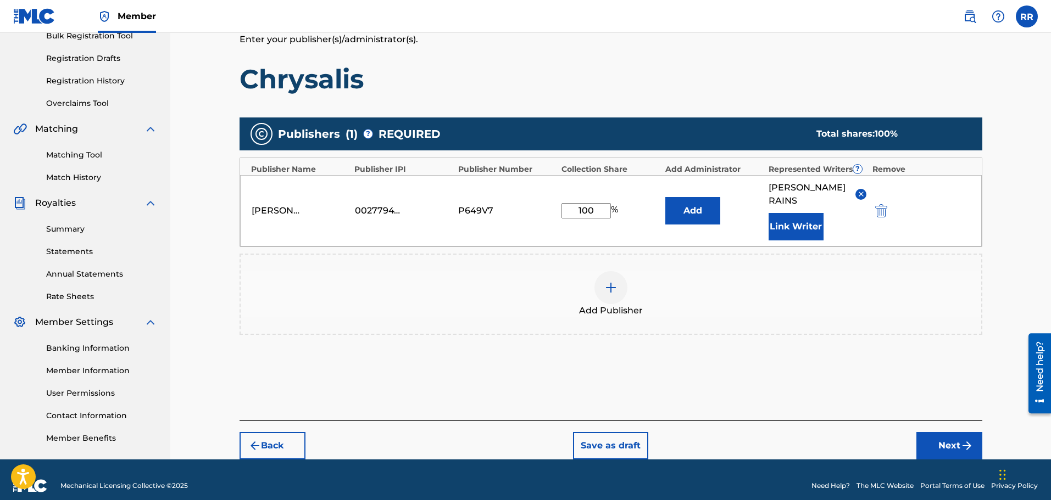
scroll to position [183, 0]
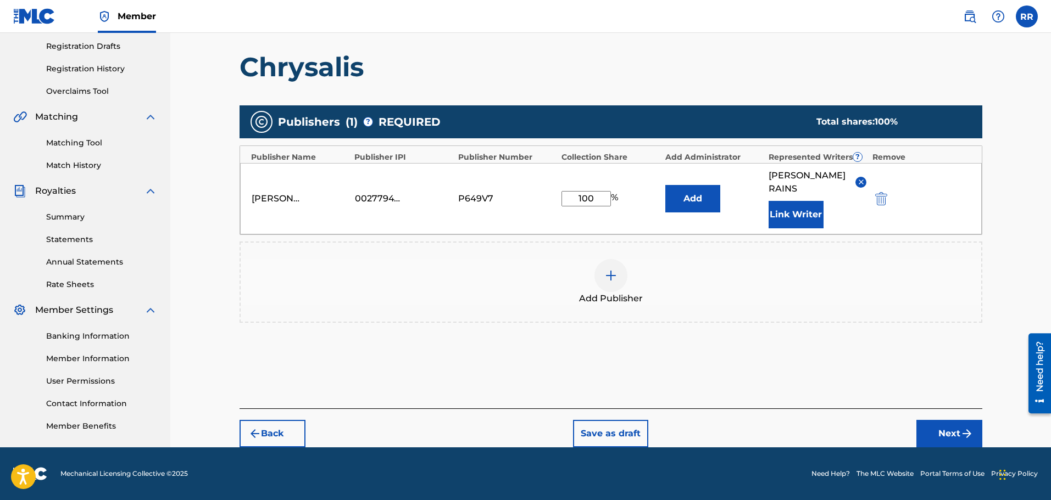
click at [944, 428] on button "Next" at bounding box center [949, 433] width 66 height 27
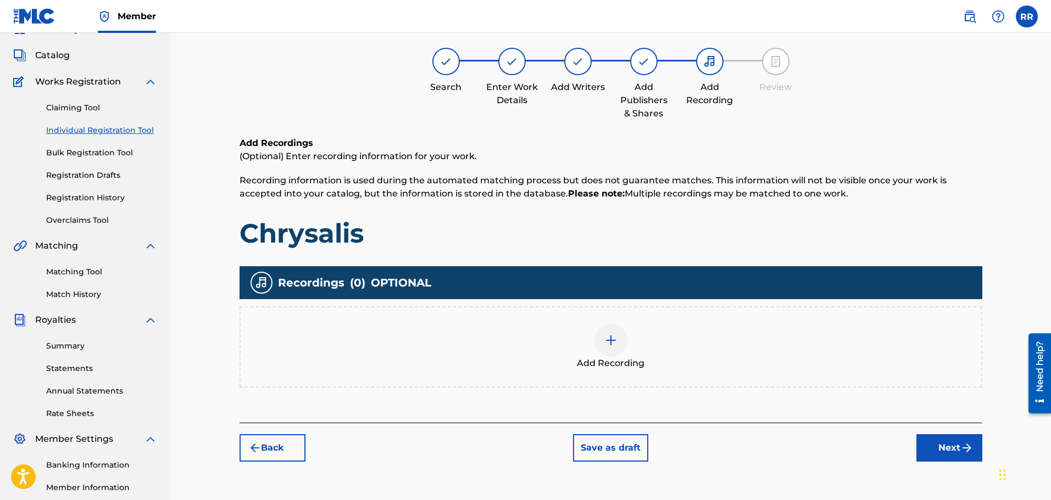
scroll to position [49, 0]
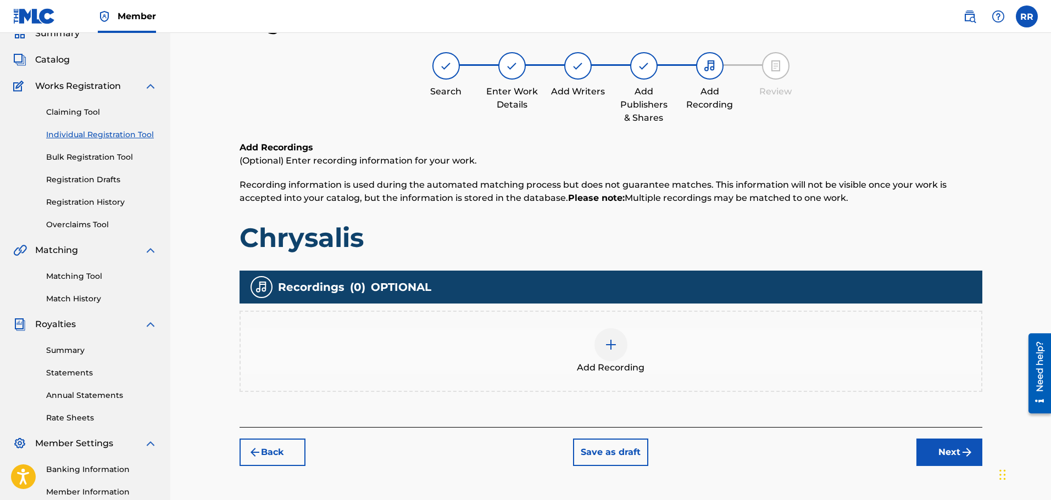
click at [948, 449] on button "Next" at bounding box center [949, 452] width 66 height 27
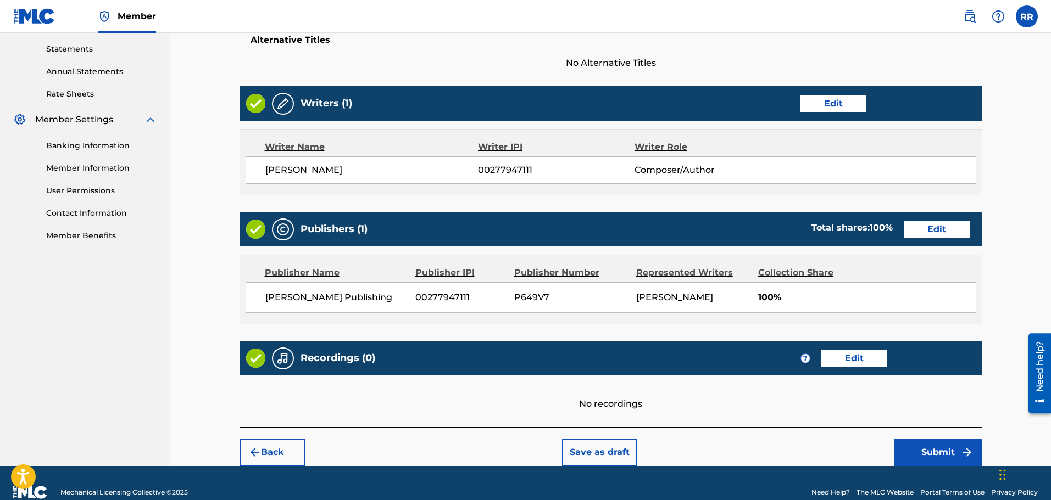
scroll to position [379, 0]
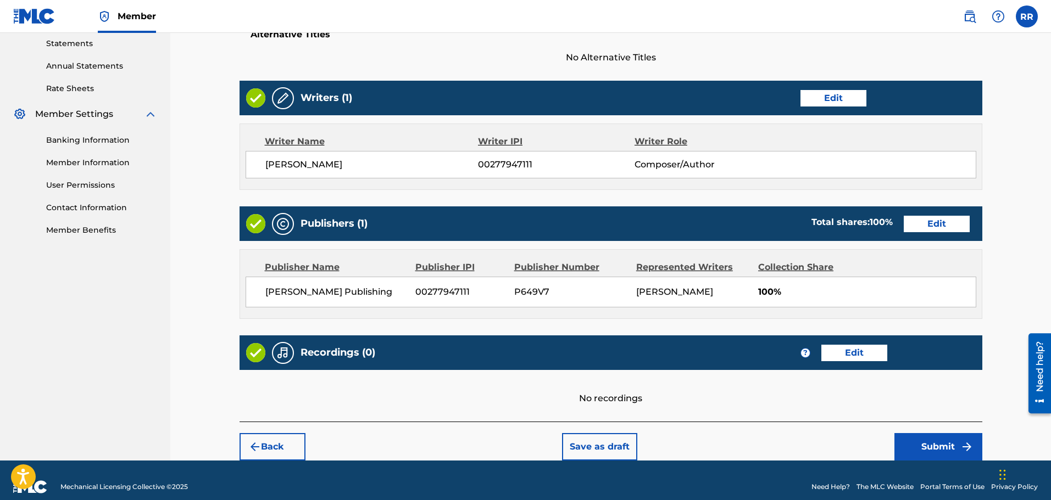
click at [931, 446] on button "Submit" at bounding box center [938, 446] width 88 height 27
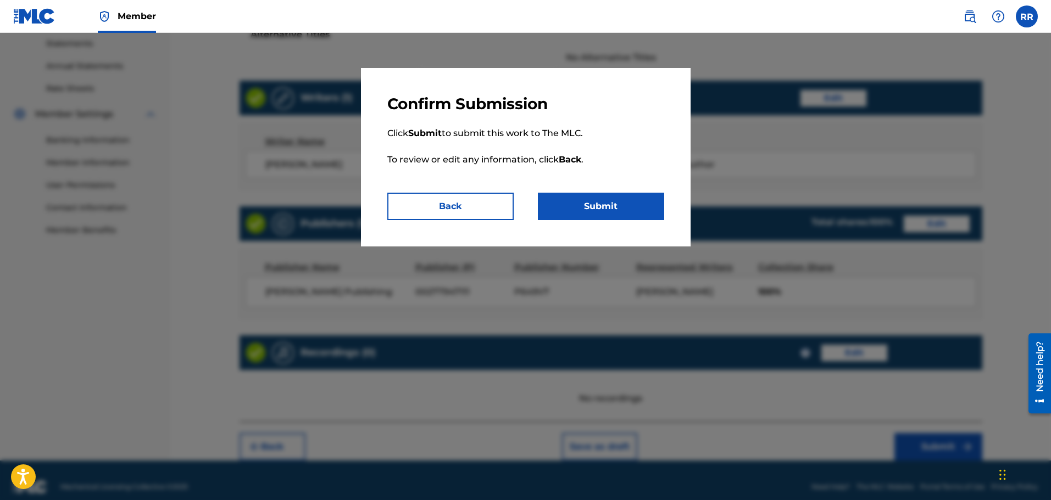
click at [592, 202] on button "Submit" at bounding box center [601, 206] width 126 height 27
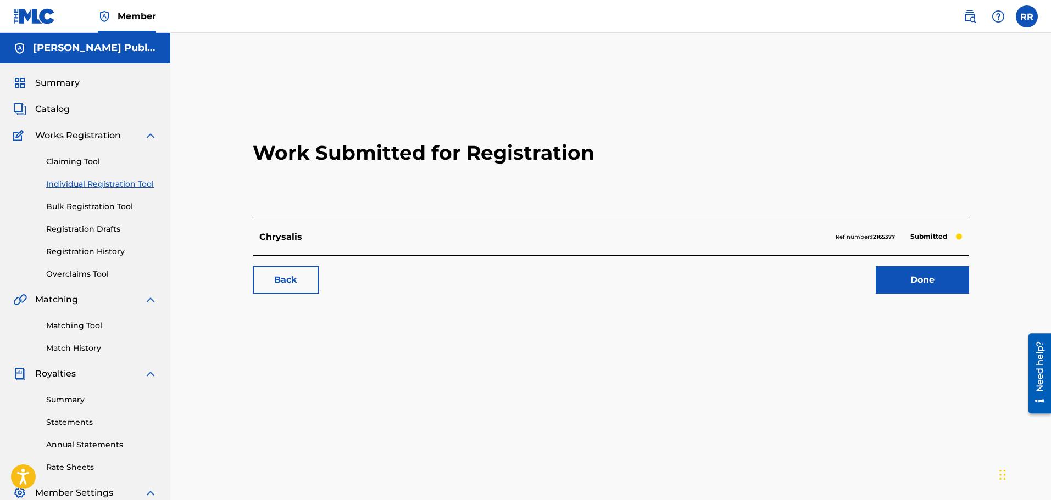
click at [914, 278] on link "Done" at bounding box center [922, 279] width 93 height 27
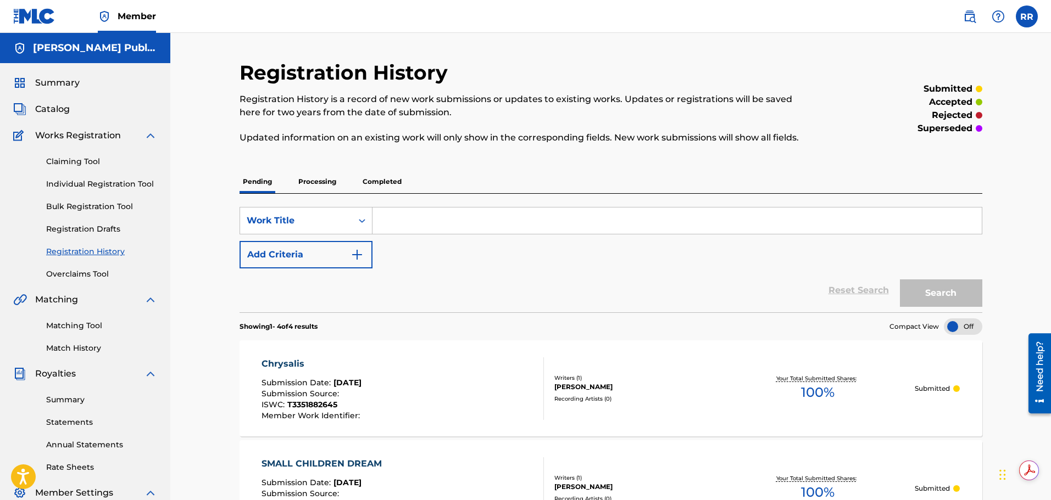
click at [48, 104] on span "Catalog" at bounding box center [52, 109] width 35 height 13
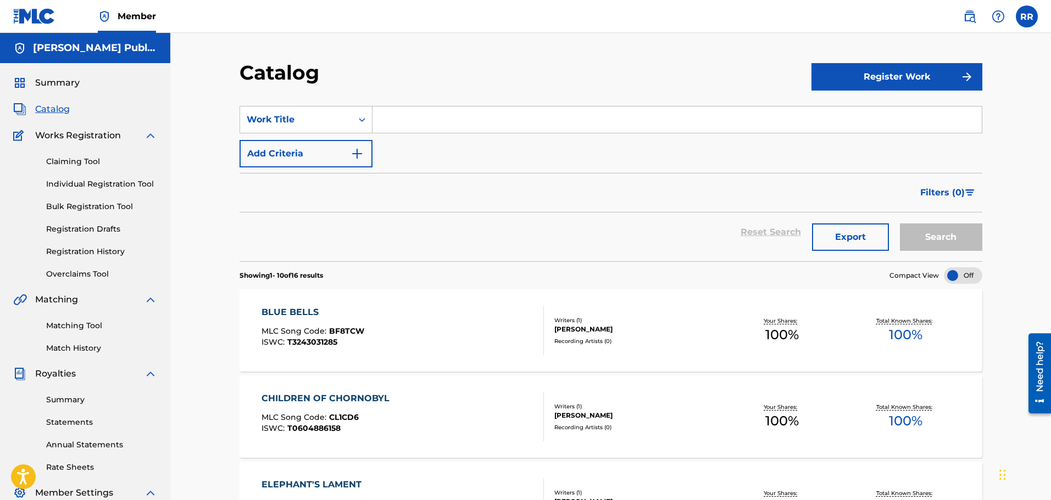
click at [395, 119] on input "Search Form" at bounding box center [676, 120] width 609 height 26
type input "B"
click at [76, 183] on link "Individual Registration Tool" at bounding box center [101, 185] width 111 height 12
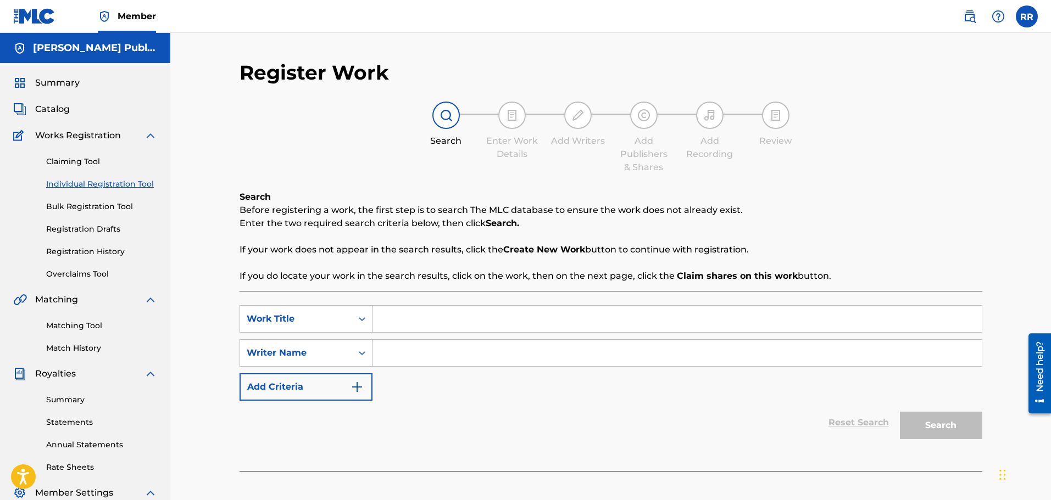
click at [404, 320] on input "Search Form" at bounding box center [676, 319] width 609 height 26
type input "Bird Flights Before Dusk"
click at [389, 354] on input "Search Form" at bounding box center [676, 353] width 609 height 26
type input "[PERSON_NAME]"
click at [931, 425] on button "Search" at bounding box center [941, 425] width 82 height 27
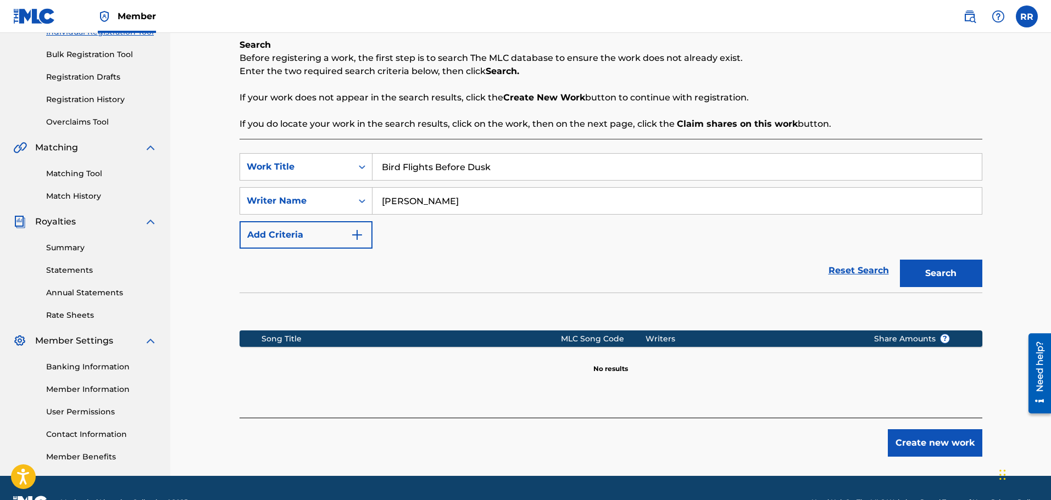
scroll to position [165, 0]
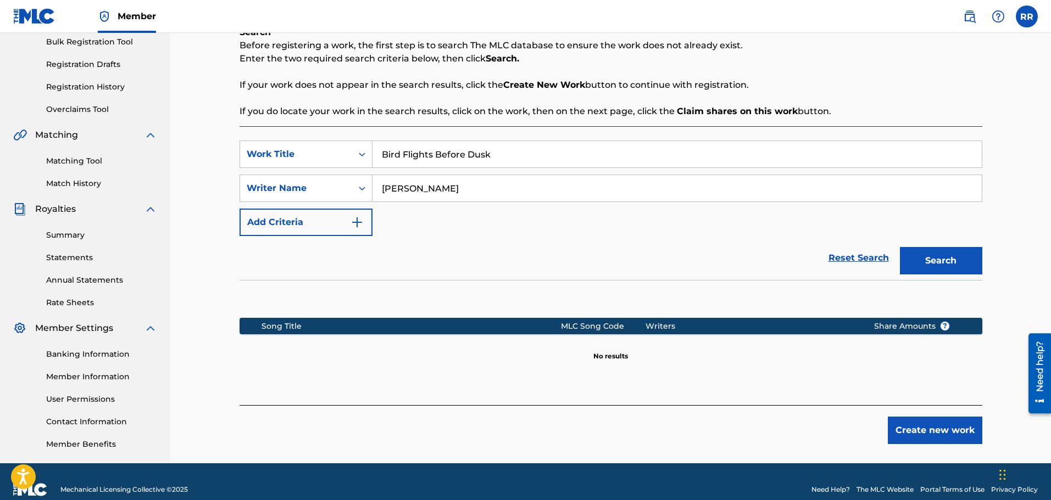
click at [923, 425] on button "Create new work" at bounding box center [935, 430] width 94 height 27
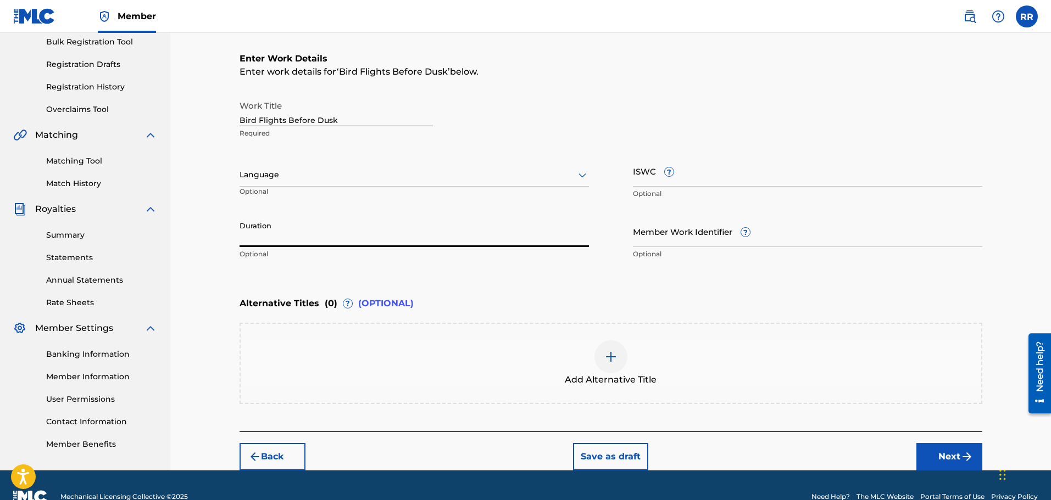
click at [274, 238] on input "Duration" at bounding box center [414, 231] width 349 height 31
type input "05:17"
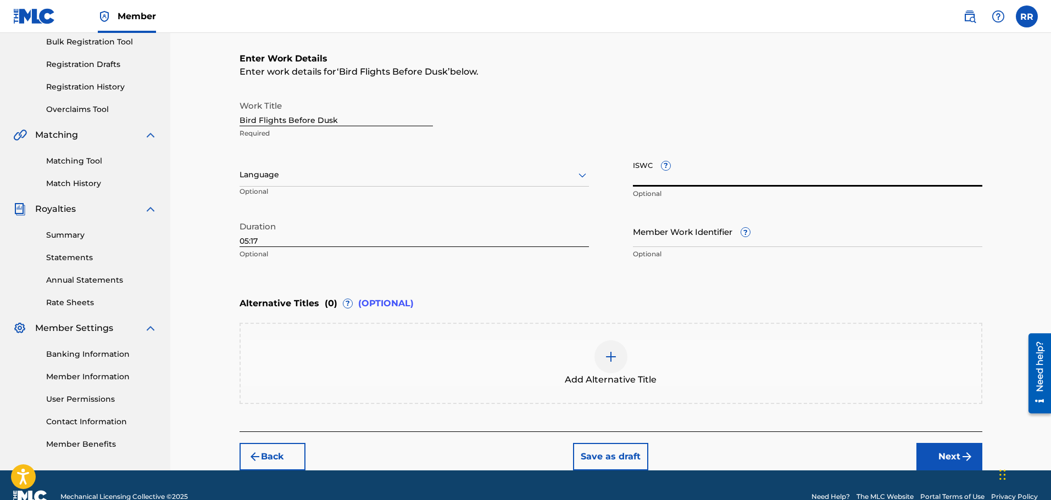
click at [678, 173] on input "ISWC ?" at bounding box center [807, 170] width 349 height 31
paste input "T-061637591-7"
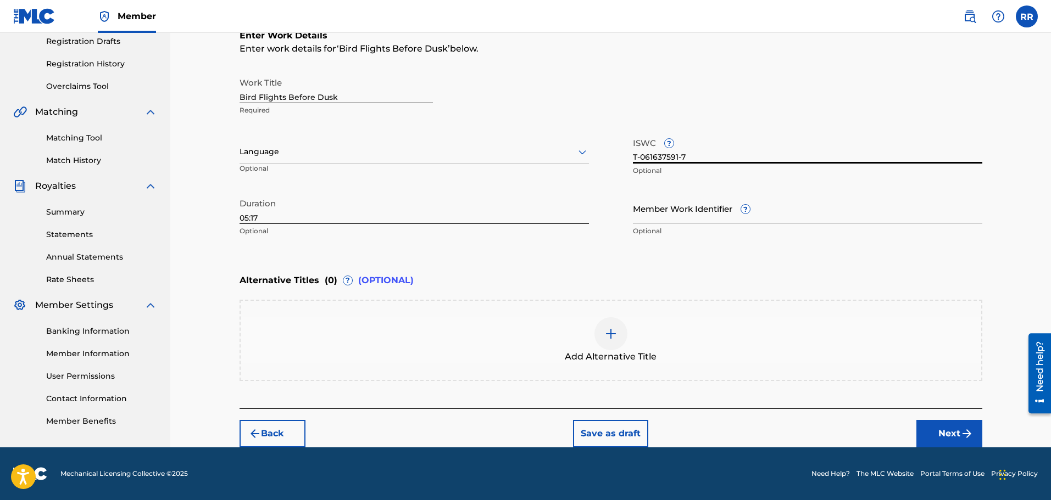
type input "T-061637591-7"
click at [951, 433] on button "Next" at bounding box center [949, 433] width 66 height 27
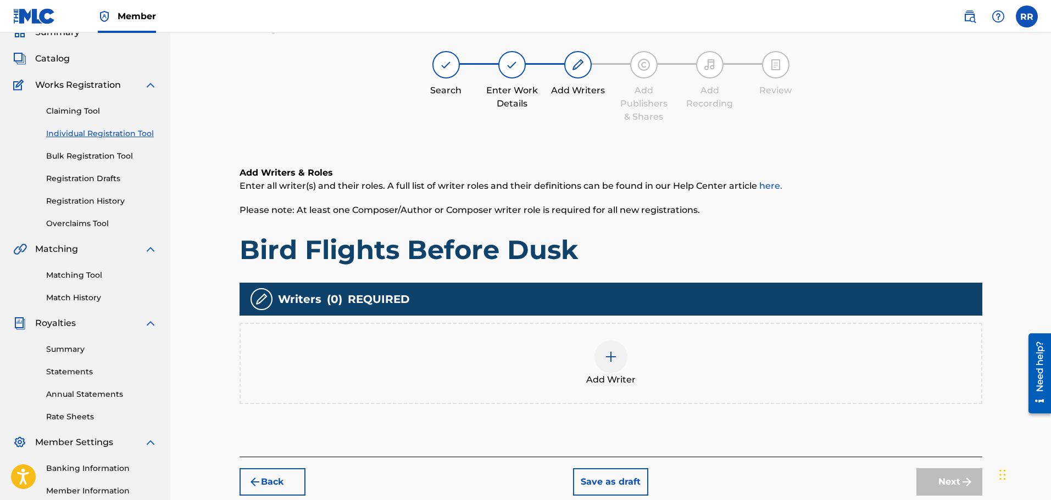
scroll to position [49, 0]
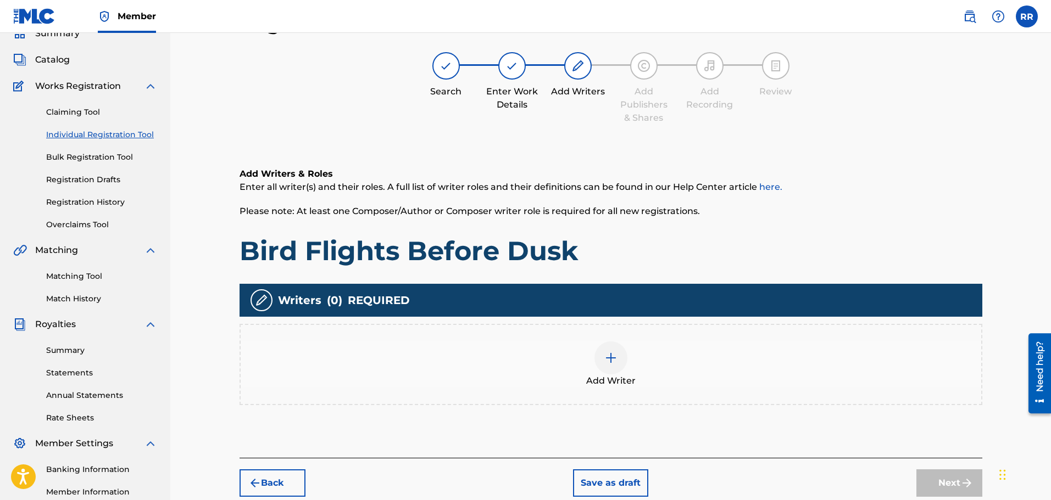
click at [613, 358] on img at bounding box center [610, 358] width 13 height 13
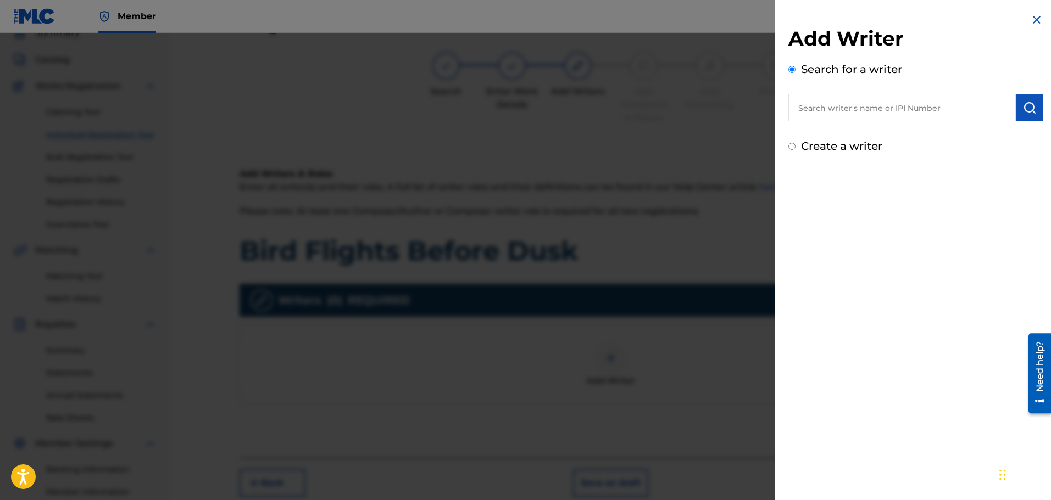
click at [817, 107] on input "text" at bounding box center [901, 107] width 227 height 27
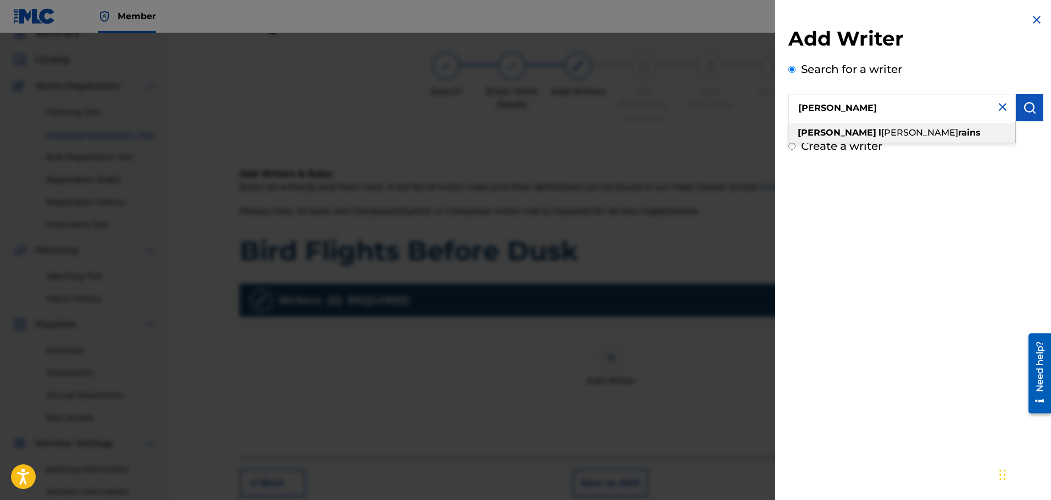
click at [881, 134] on span "[PERSON_NAME]" at bounding box center [919, 132] width 77 height 10
type input "[PERSON_NAME]"
click at [1026, 105] on img "submit" at bounding box center [1029, 107] width 13 height 13
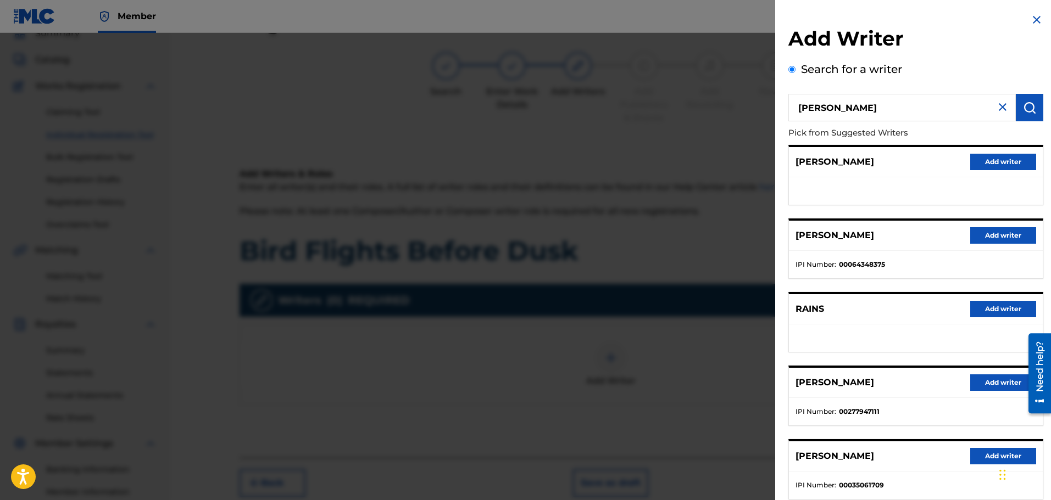
click at [1000, 382] on button "Add writer" at bounding box center [1003, 383] width 66 height 16
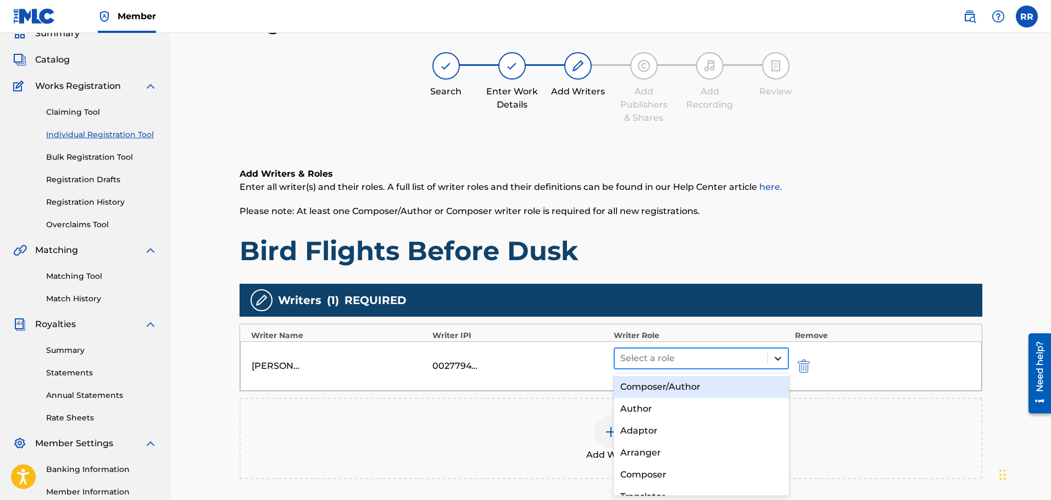
click at [776, 359] on icon at bounding box center [778, 359] width 7 height 4
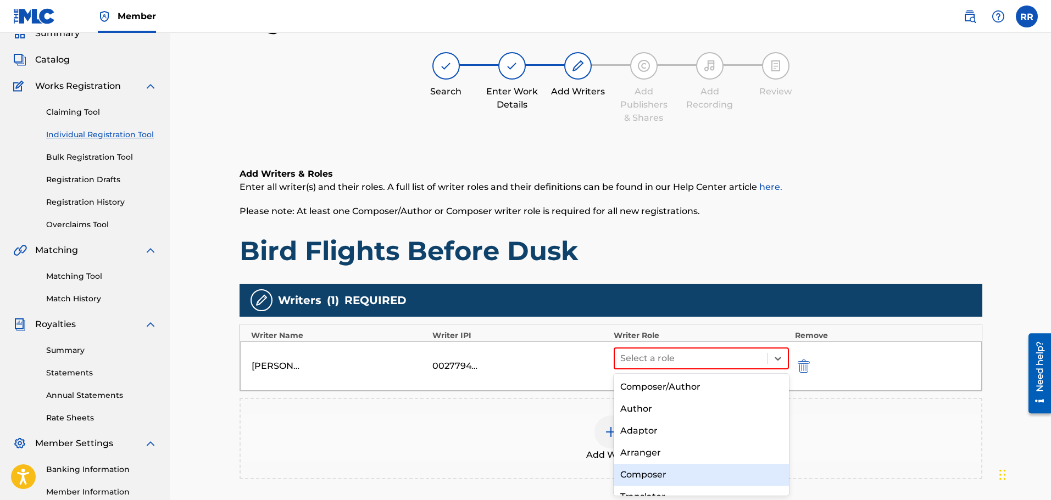
click at [647, 476] on div "Composer" at bounding box center [702, 475] width 176 height 22
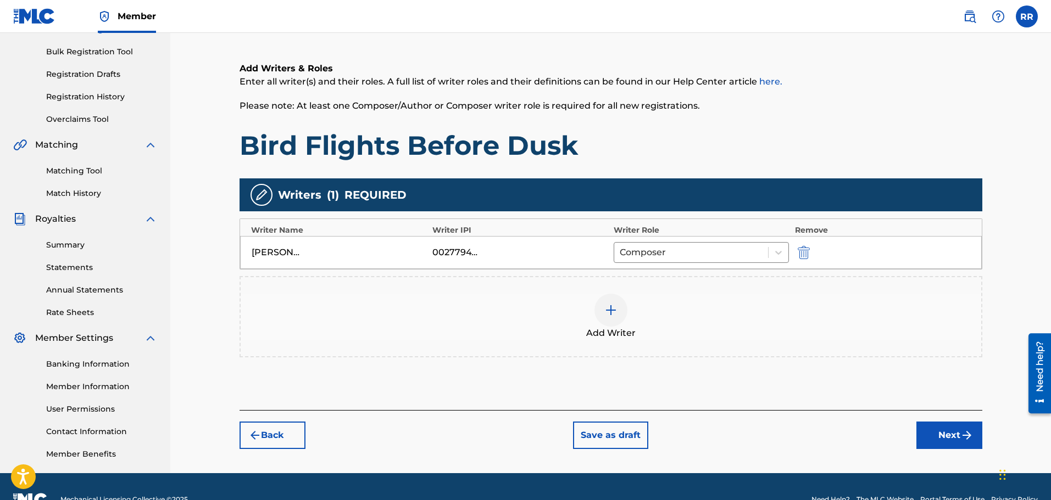
scroll to position [159, 0]
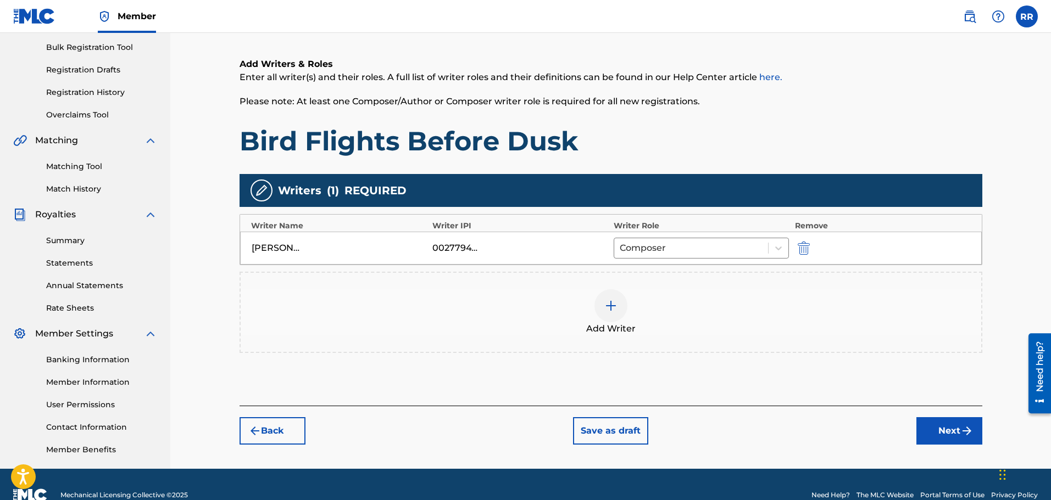
click at [941, 430] on button "Next" at bounding box center [949, 430] width 66 height 27
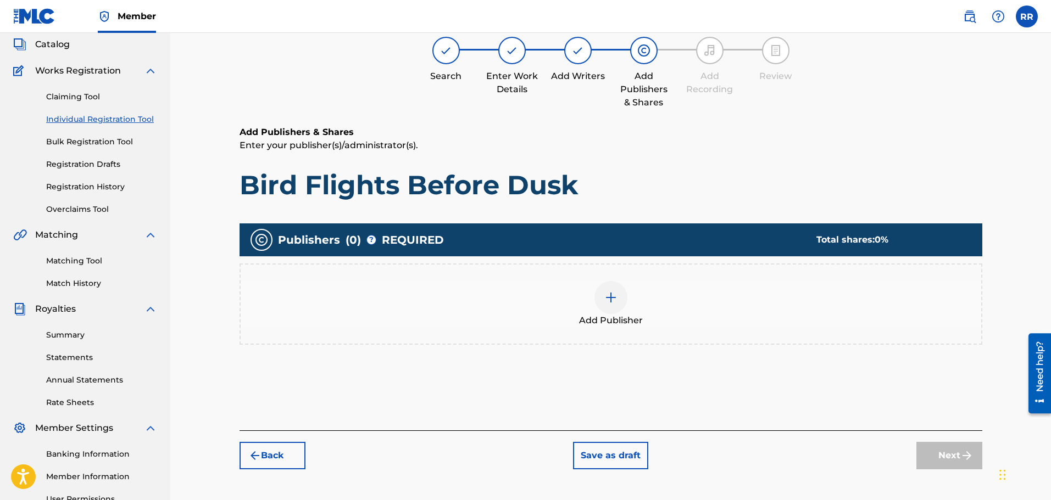
scroll to position [49, 0]
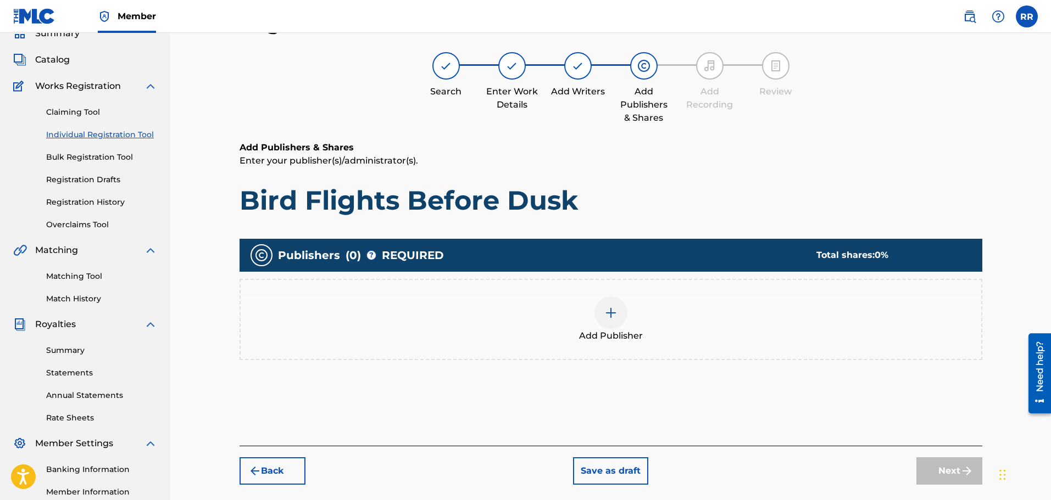
click at [606, 313] on img at bounding box center [610, 313] width 13 height 13
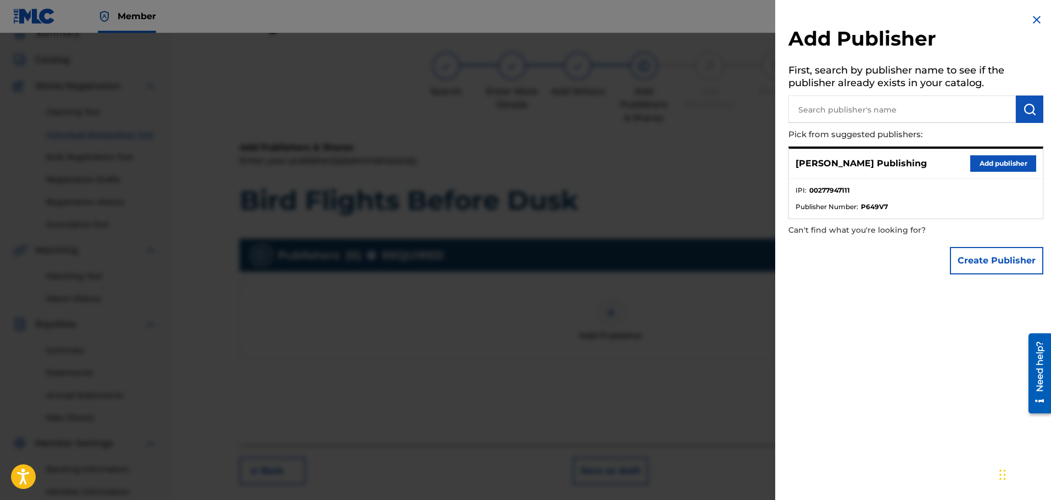
click at [1004, 162] on button "Add publisher" at bounding box center [1003, 163] width 66 height 16
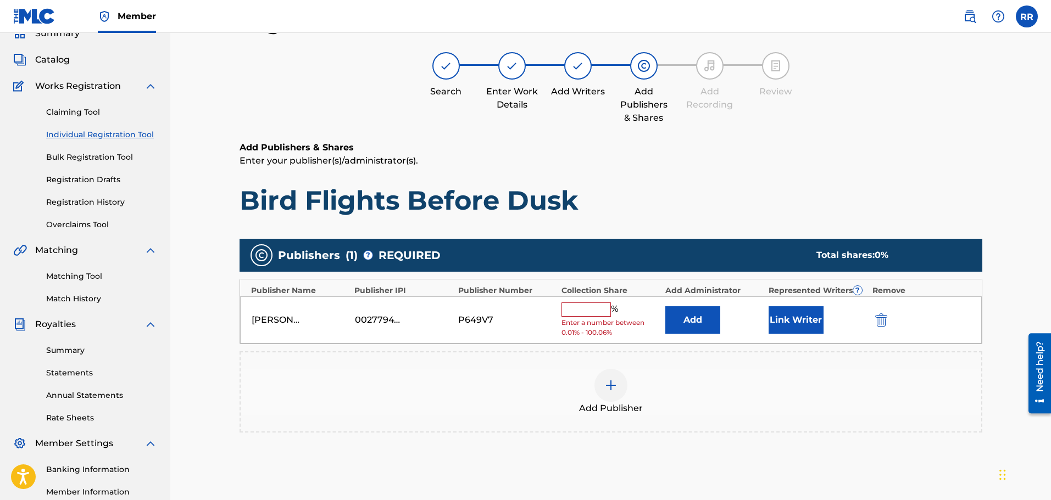
click at [576, 308] on input "text" at bounding box center [585, 310] width 49 height 14
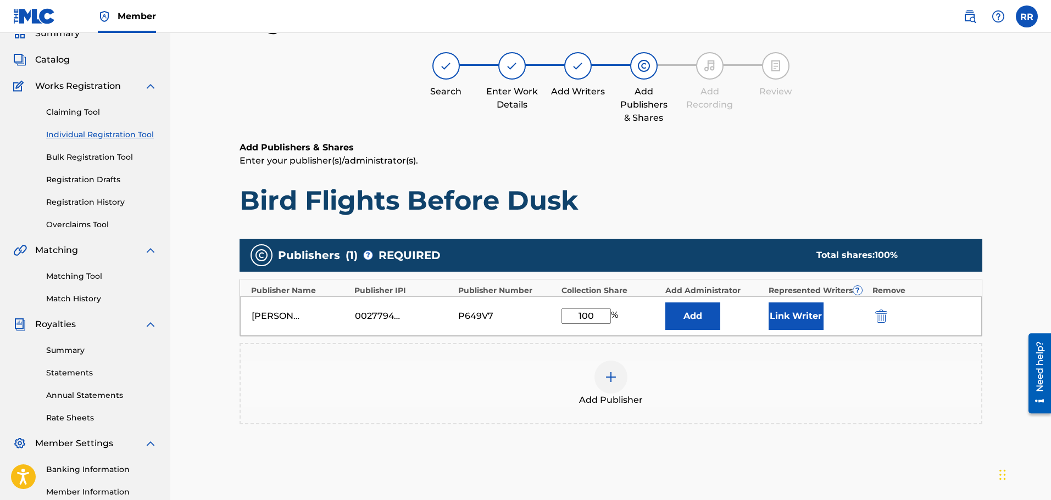
type input "100"
click at [791, 314] on button "Link Writer" at bounding box center [796, 316] width 55 height 27
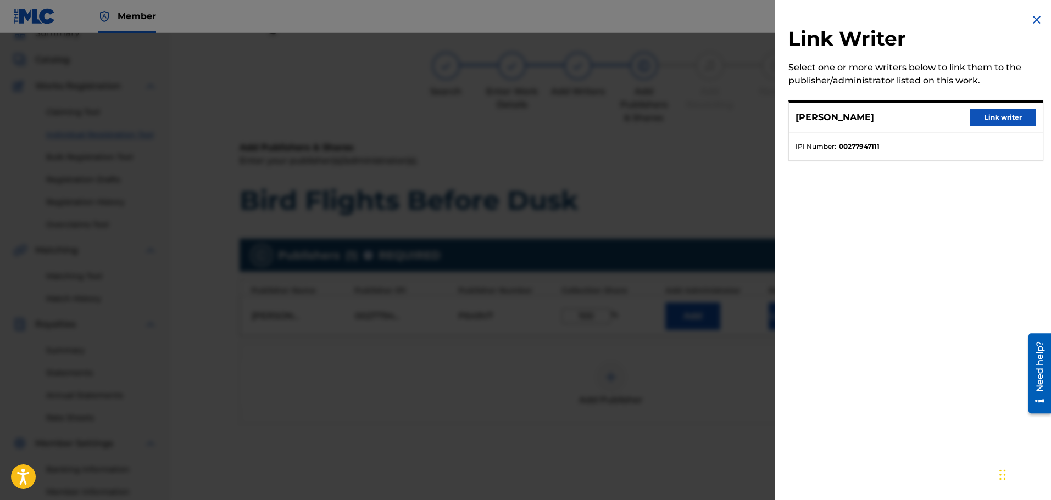
click at [996, 115] on button "Link writer" at bounding box center [1003, 117] width 66 height 16
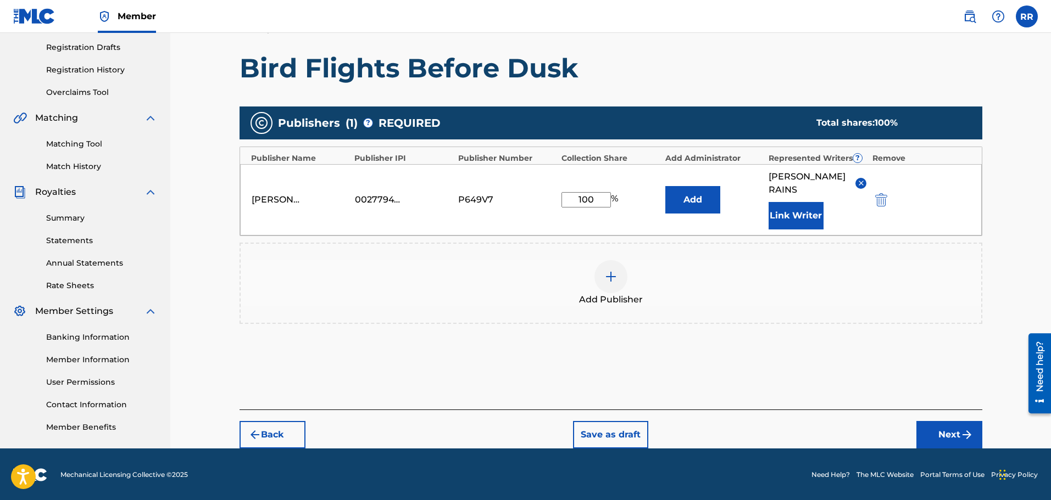
scroll to position [183, 0]
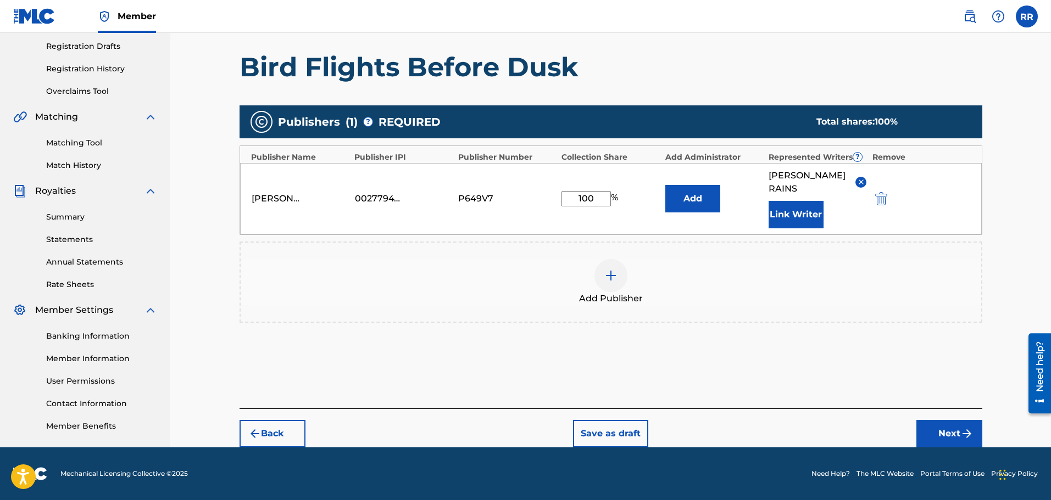
click at [945, 431] on button "Next" at bounding box center [949, 433] width 66 height 27
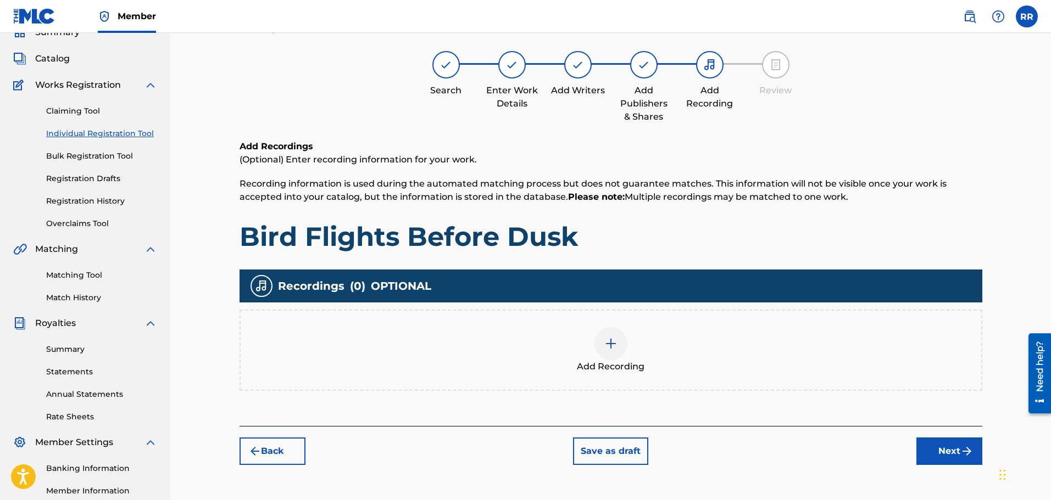
scroll to position [49, 0]
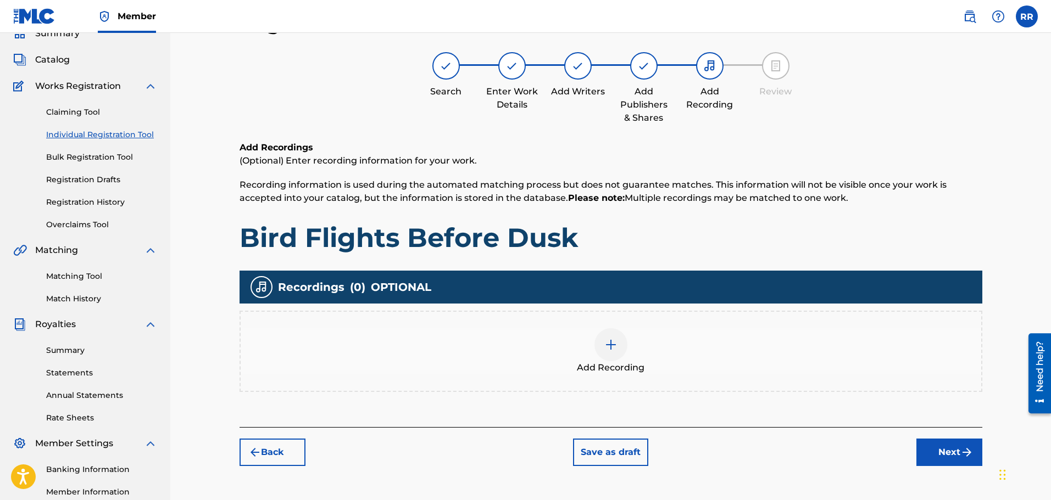
click at [948, 453] on button "Next" at bounding box center [949, 452] width 66 height 27
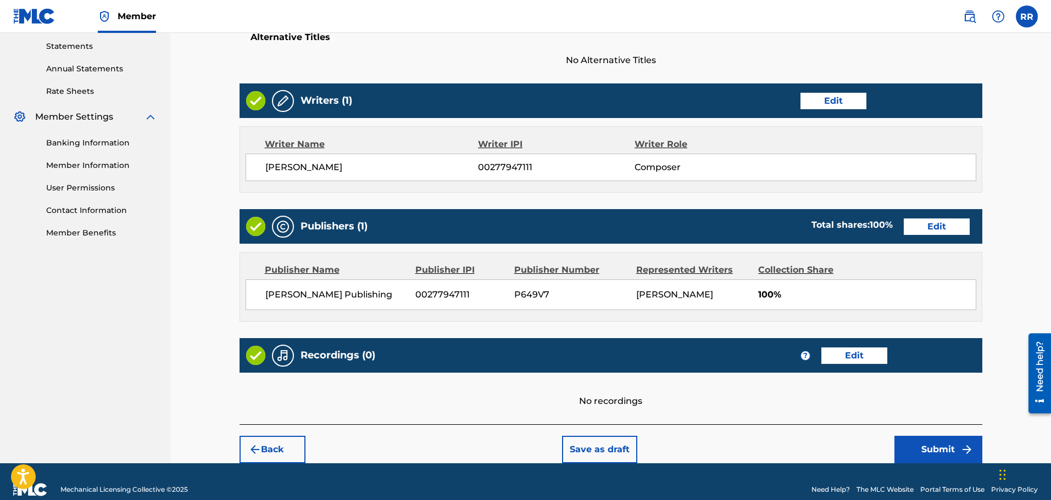
scroll to position [392, 0]
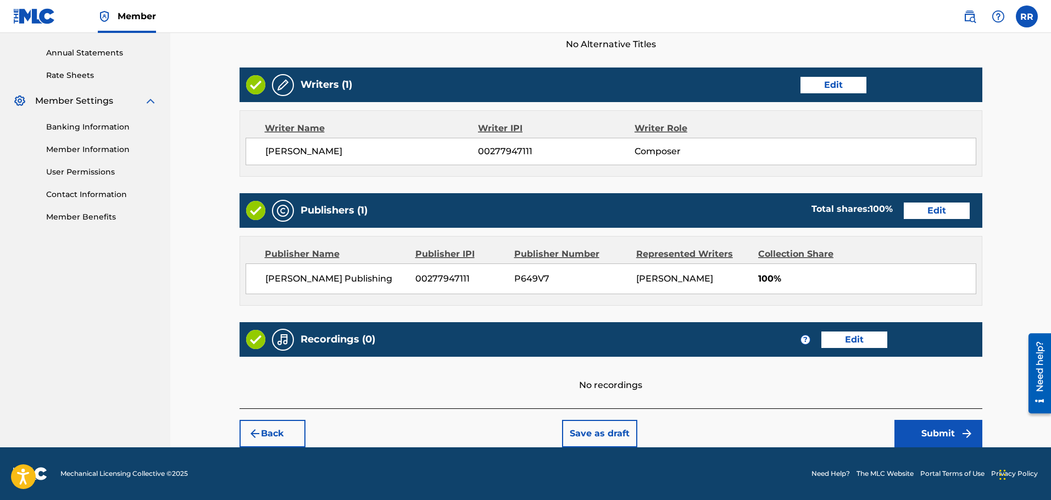
click at [934, 435] on button "Submit" at bounding box center [938, 433] width 88 height 27
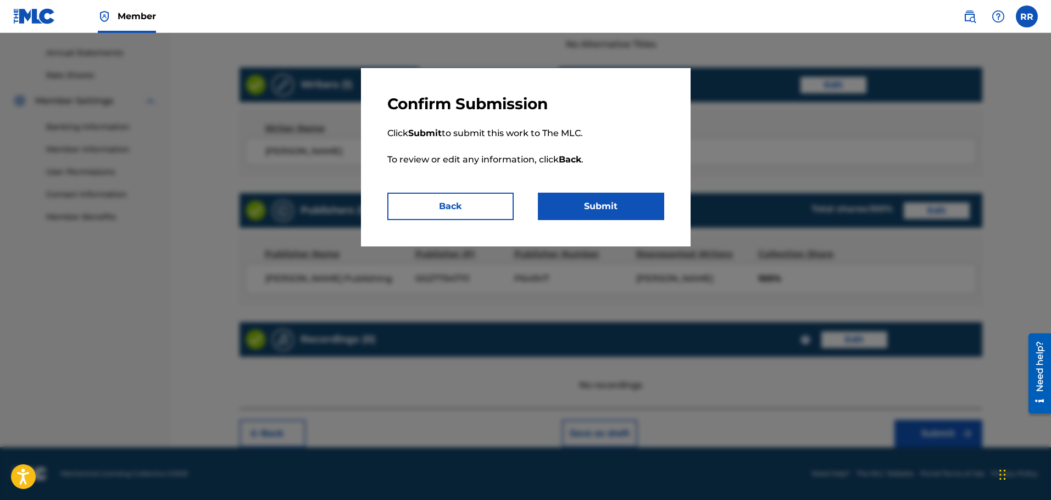
click at [591, 203] on button "Submit" at bounding box center [601, 206] width 126 height 27
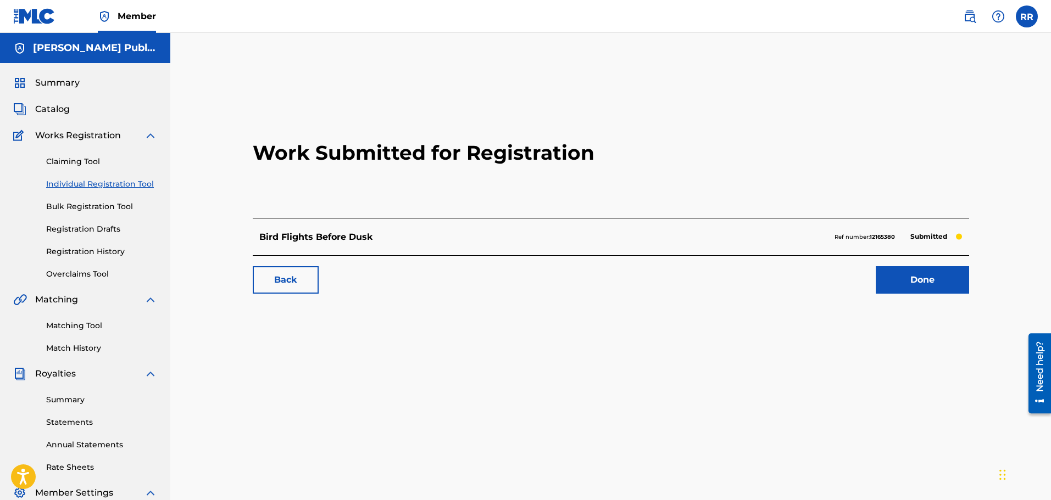
click at [51, 106] on span "Catalog" at bounding box center [52, 109] width 35 height 13
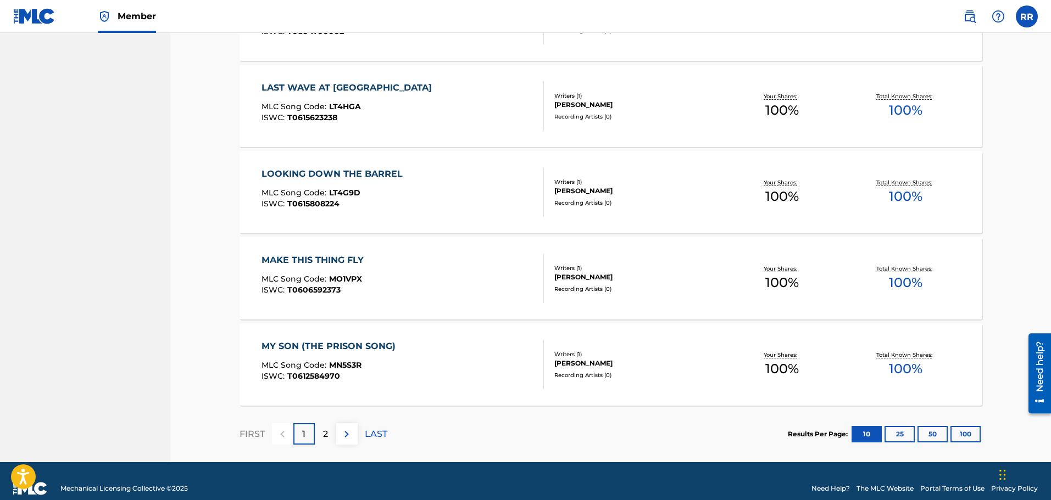
scroll to position [757, 0]
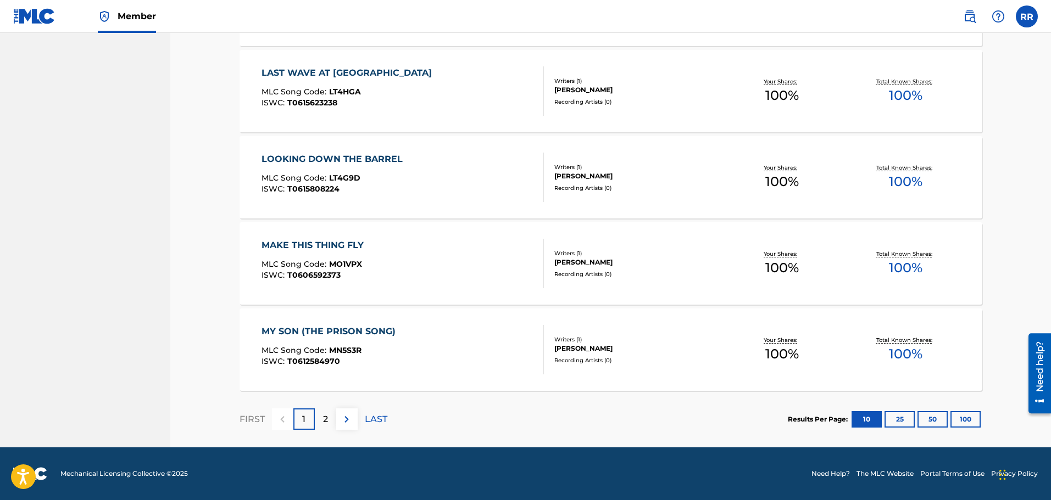
click at [327, 418] on p "2" at bounding box center [325, 419] width 5 height 13
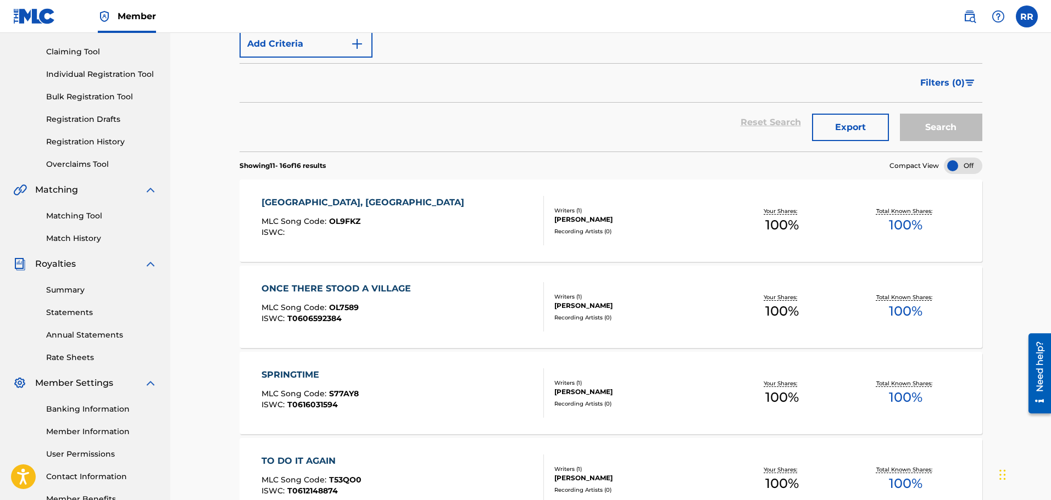
scroll to position [55, 0]
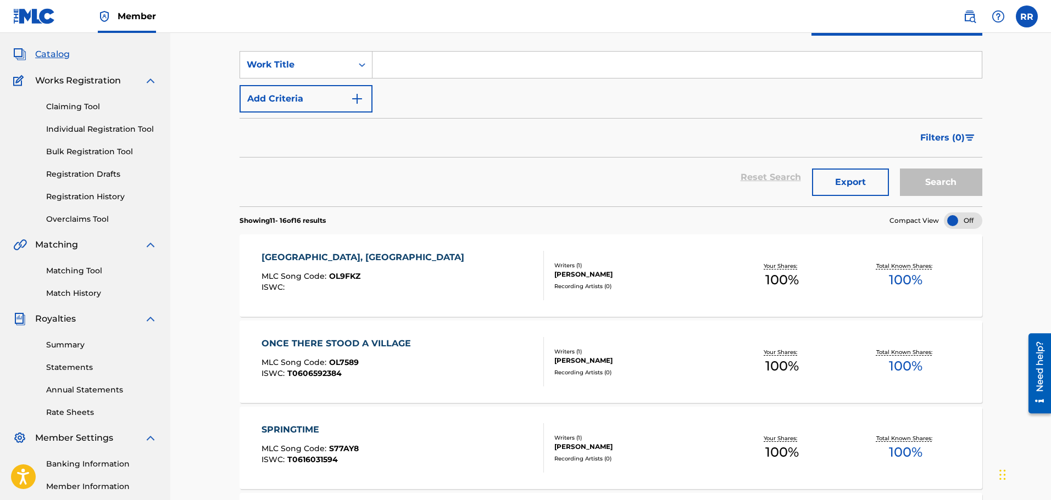
click at [97, 129] on link "Individual Registration Tool" at bounding box center [101, 130] width 111 height 12
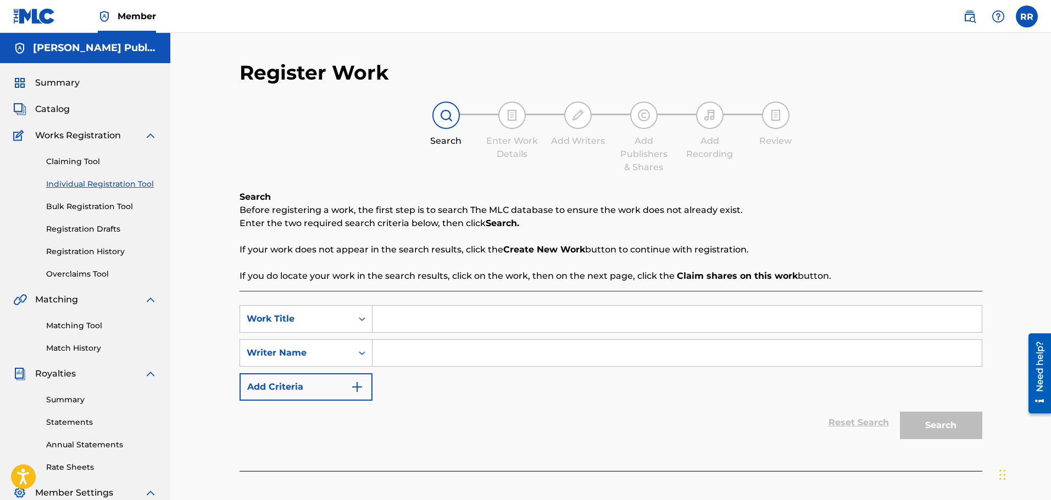
click at [388, 317] on input "Search Form" at bounding box center [676, 319] width 609 height 26
type input "Sometimes My Cat"
click at [396, 353] on input "Search Form" at bounding box center [676, 353] width 609 height 26
type input "[PERSON_NAME]"
click at [937, 422] on button "Search" at bounding box center [941, 425] width 82 height 27
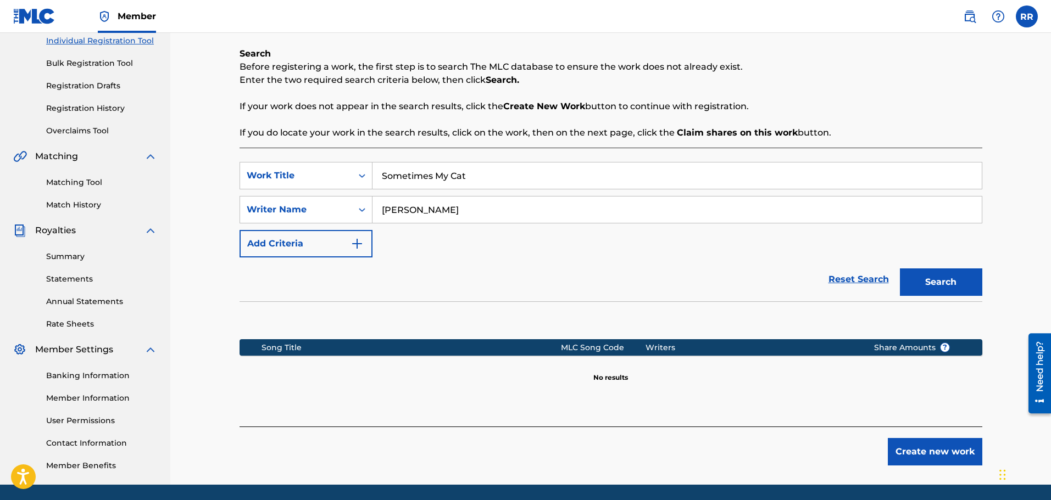
scroll to position [181, 0]
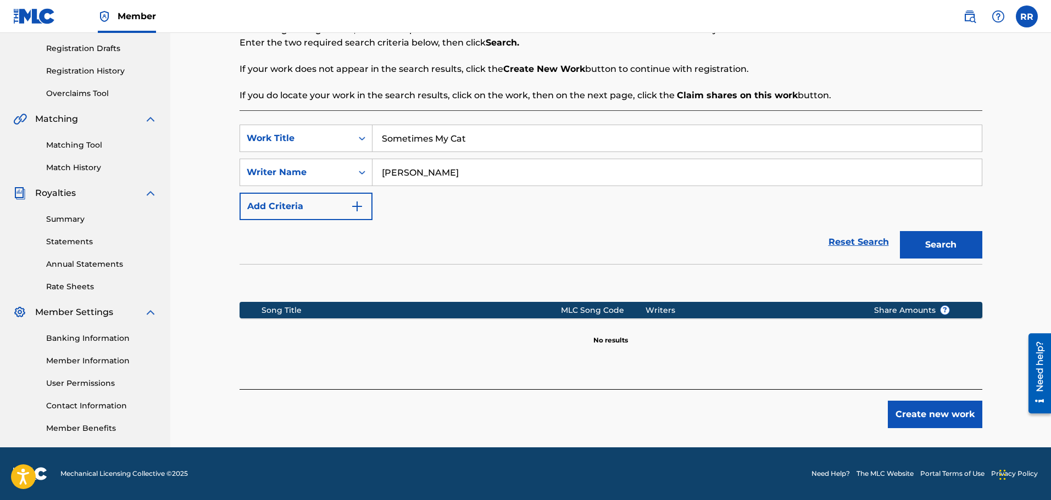
click at [936, 409] on button "Create new work" at bounding box center [935, 414] width 94 height 27
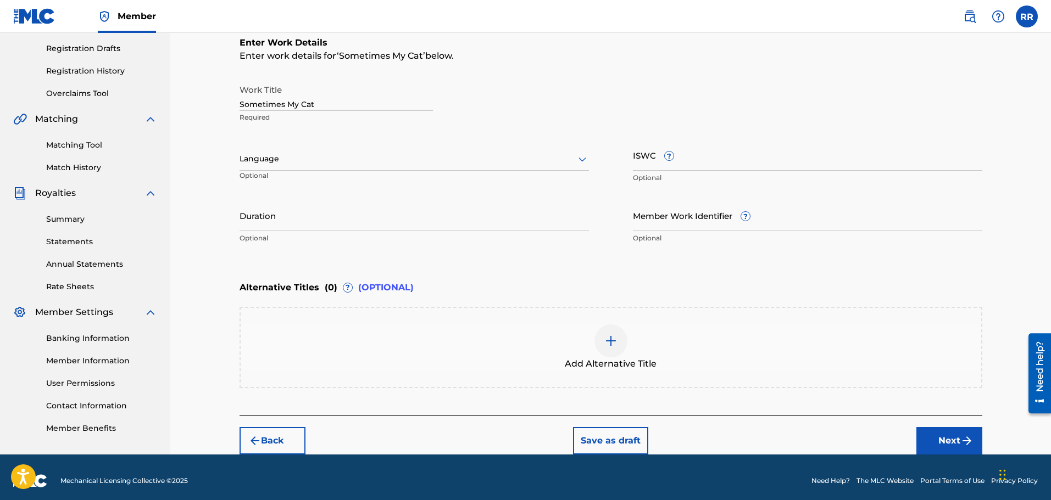
click at [583, 159] on icon at bounding box center [582, 160] width 8 height 4
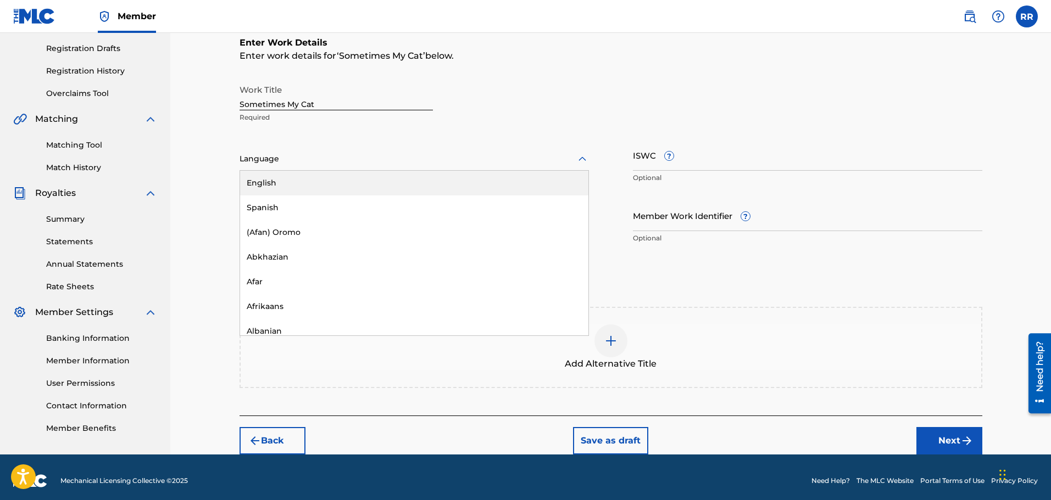
click at [302, 181] on div "English" at bounding box center [414, 183] width 348 height 25
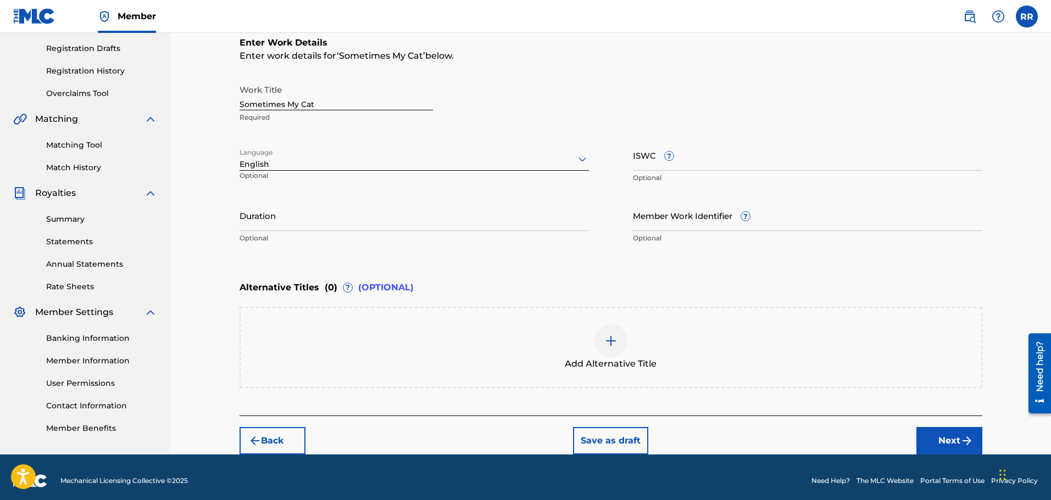
click at [267, 220] on input "Duration" at bounding box center [414, 215] width 349 height 31
type input "04:04"
click at [650, 163] on input "ISWC ?" at bounding box center [807, 155] width 349 height 31
click at [652, 156] on input "ISWC ?" at bounding box center [807, 155] width 349 height 31
paste input "T-061664035-7"
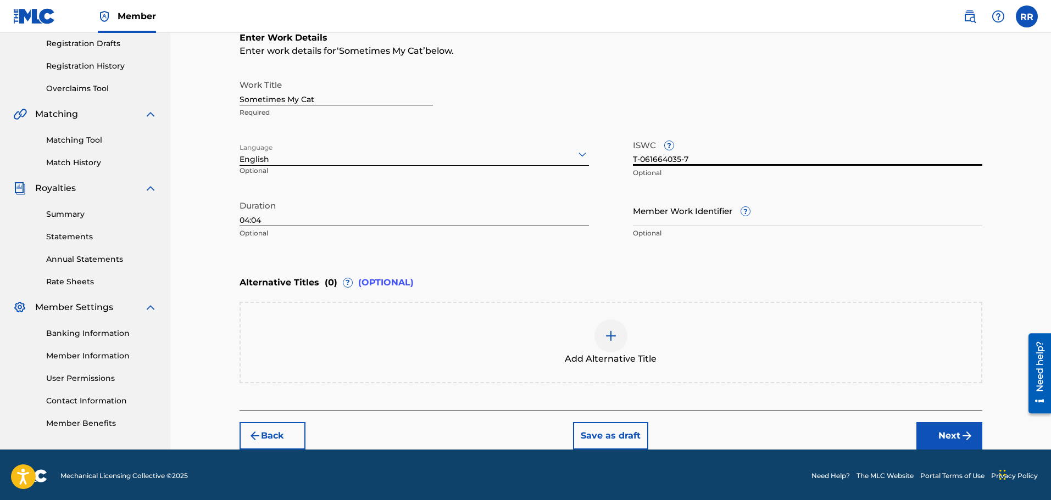
scroll to position [188, 0]
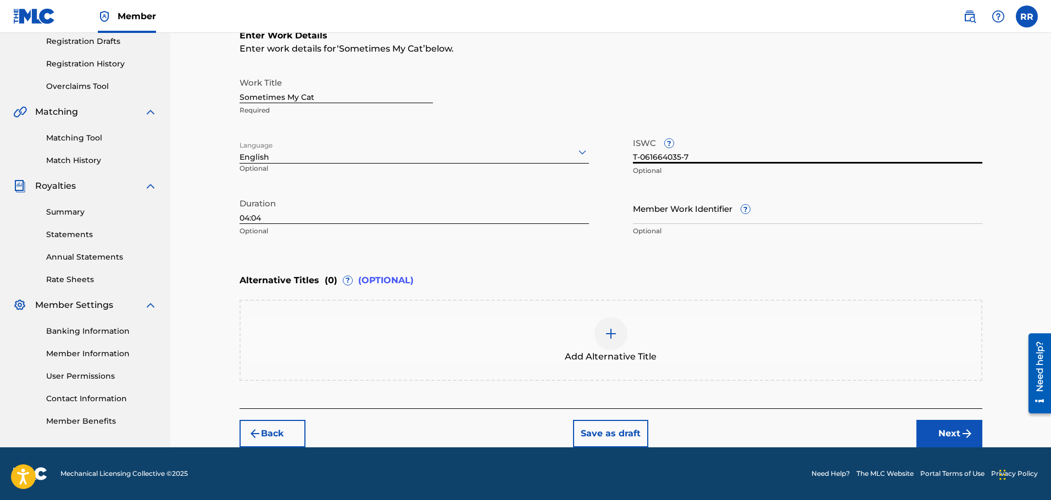
type input "T-061664035-7"
click at [947, 434] on button "Next" at bounding box center [949, 433] width 66 height 27
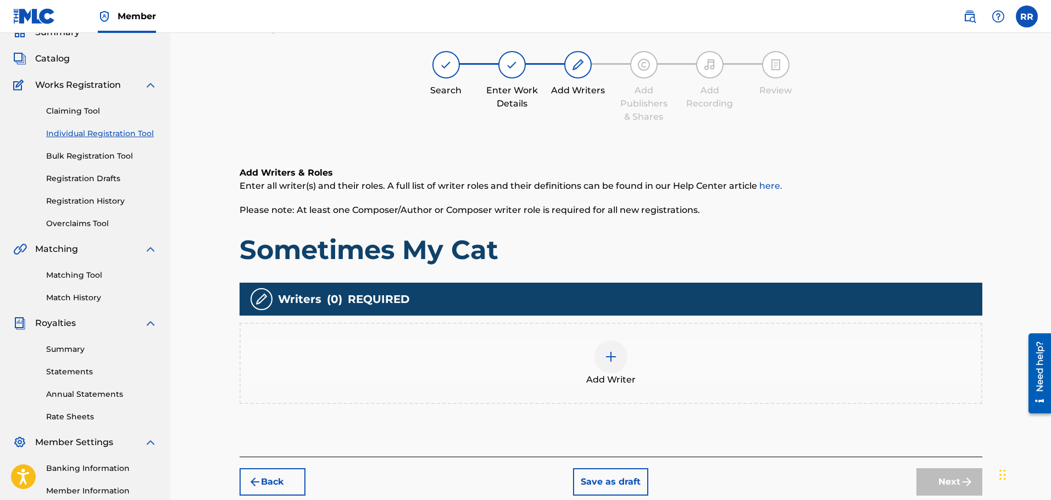
scroll to position [49, 0]
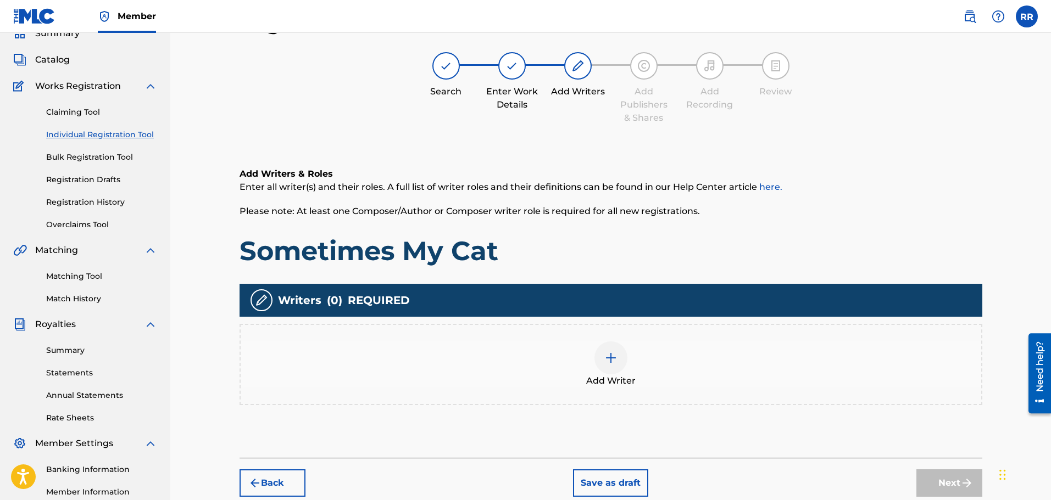
click at [612, 357] on img at bounding box center [610, 358] width 13 height 13
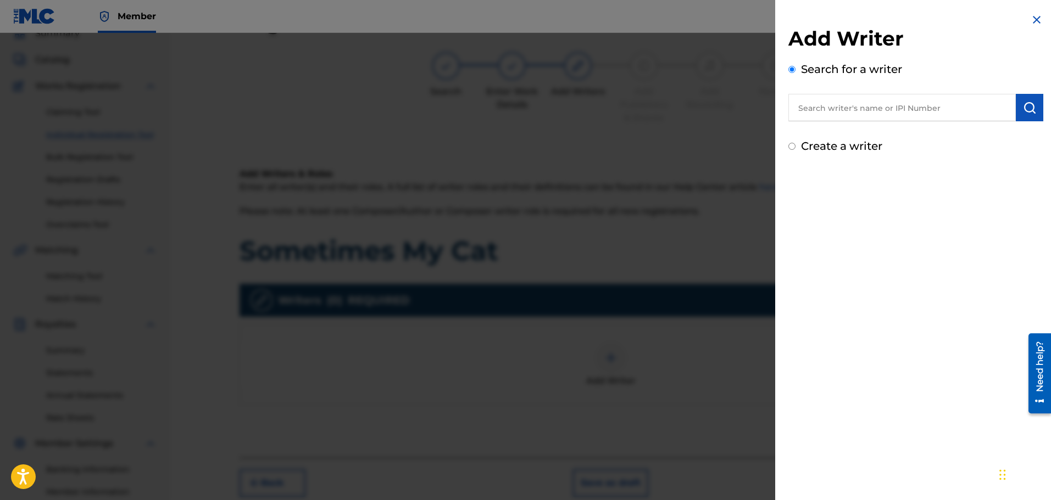
click at [818, 110] on input "text" at bounding box center [901, 107] width 227 height 27
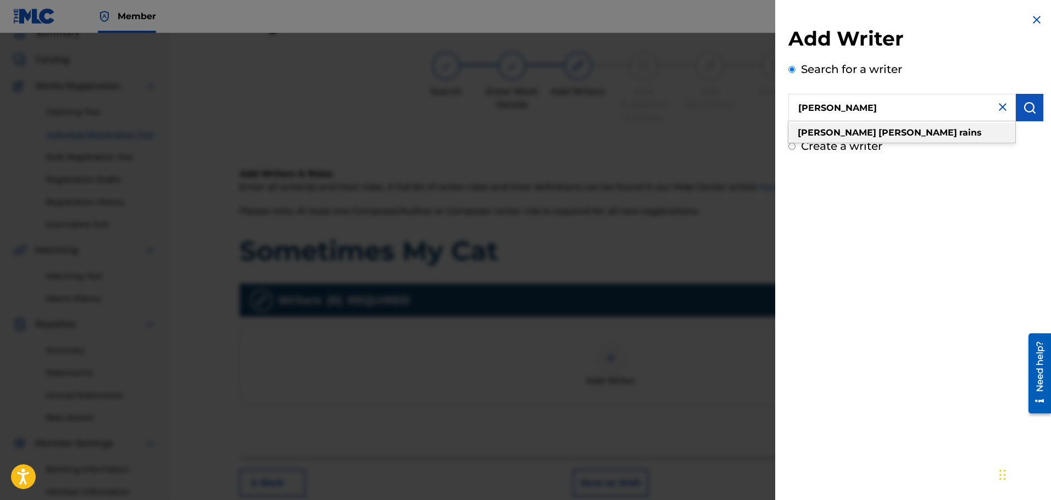
click at [876, 132] on span at bounding box center [877, 132] width 2 height 10
type input "[PERSON_NAME]"
click at [1024, 107] on img "submit" at bounding box center [1029, 107] width 13 height 13
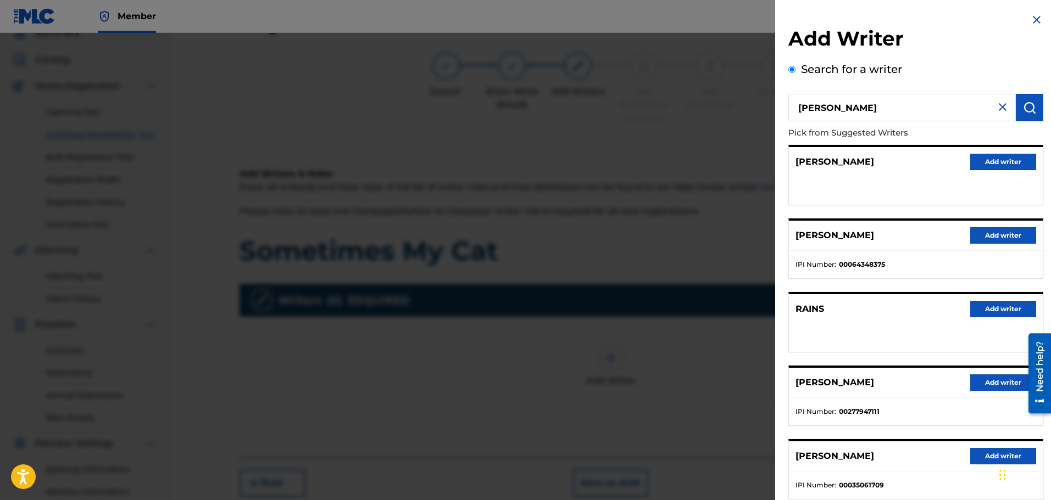
click at [992, 383] on button "Add writer" at bounding box center [1003, 383] width 66 height 16
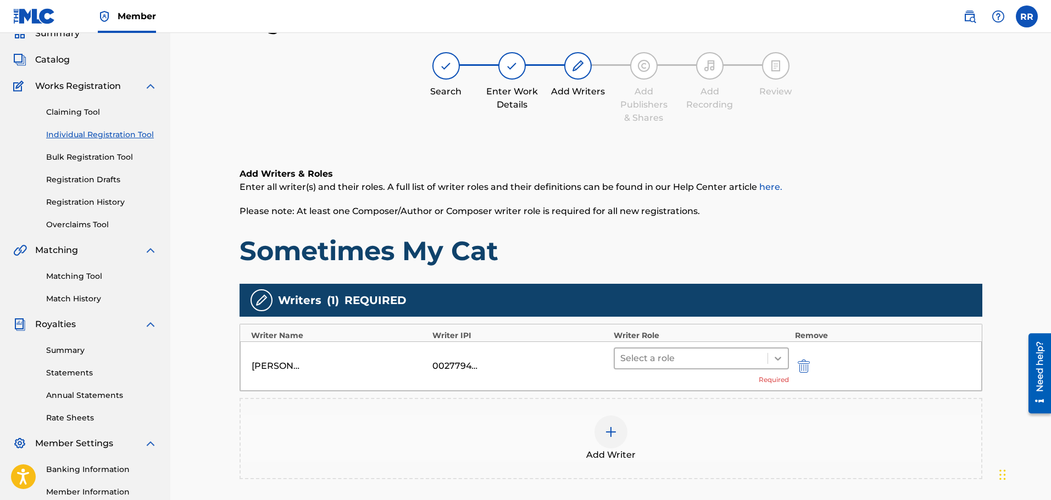
click at [778, 360] on icon at bounding box center [778, 359] width 7 height 4
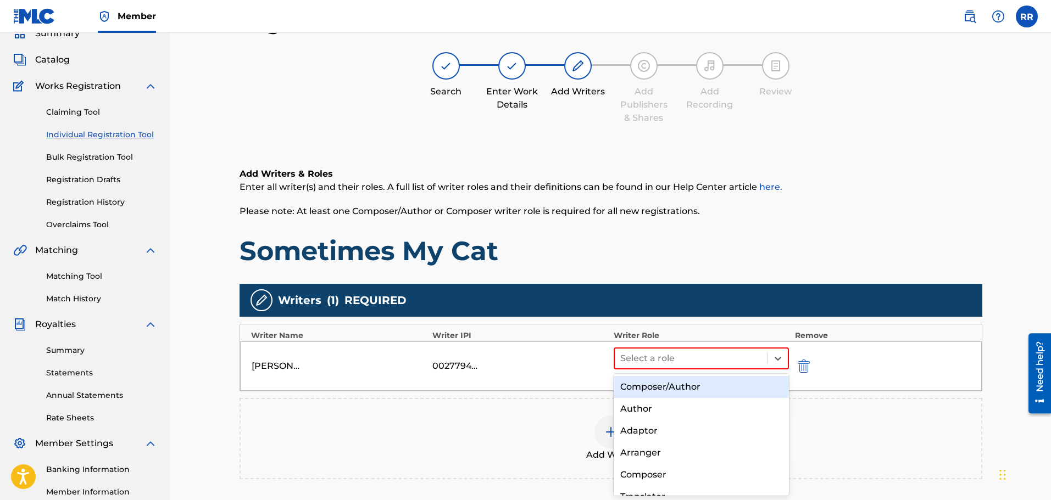
click at [688, 386] on div "Composer/Author" at bounding box center [702, 387] width 176 height 22
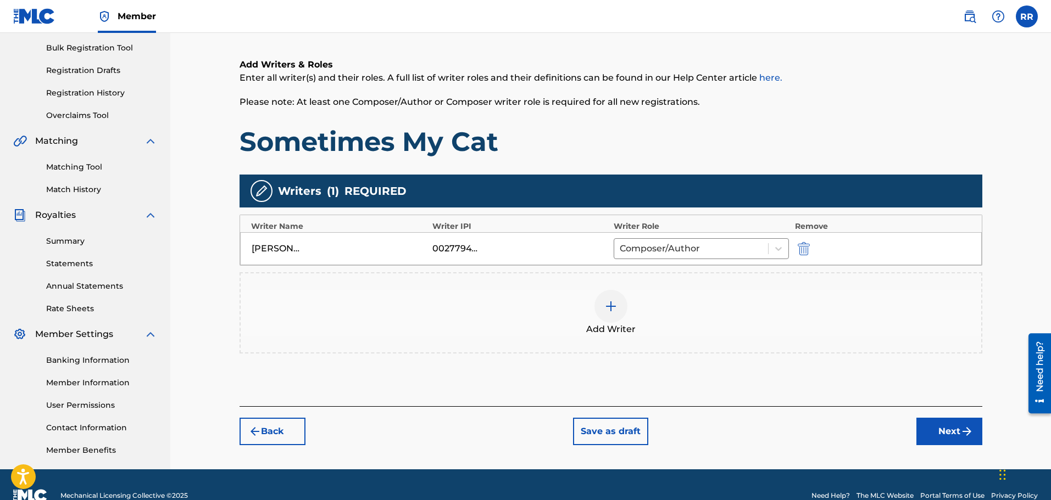
scroll to position [159, 0]
click at [943, 431] on button "Next" at bounding box center [949, 430] width 66 height 27
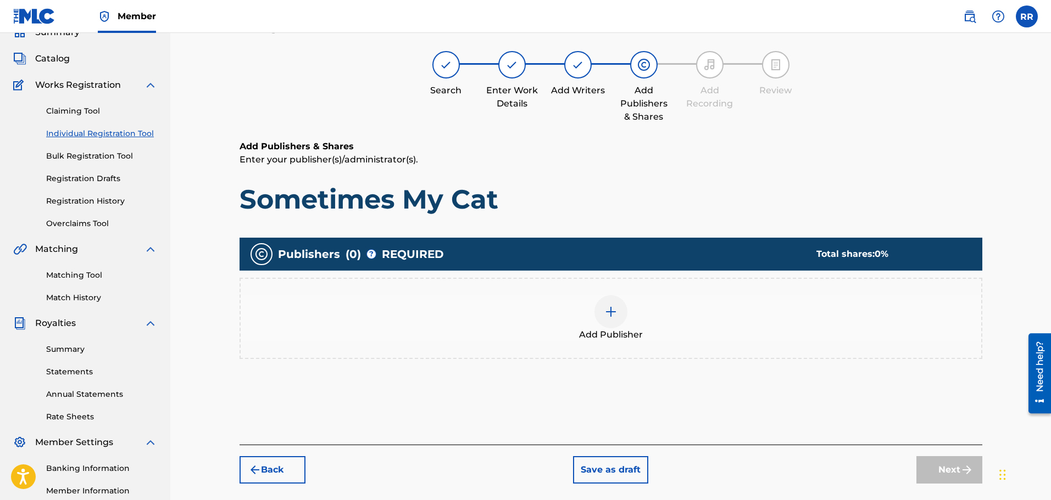
scroll to position [49, 0]
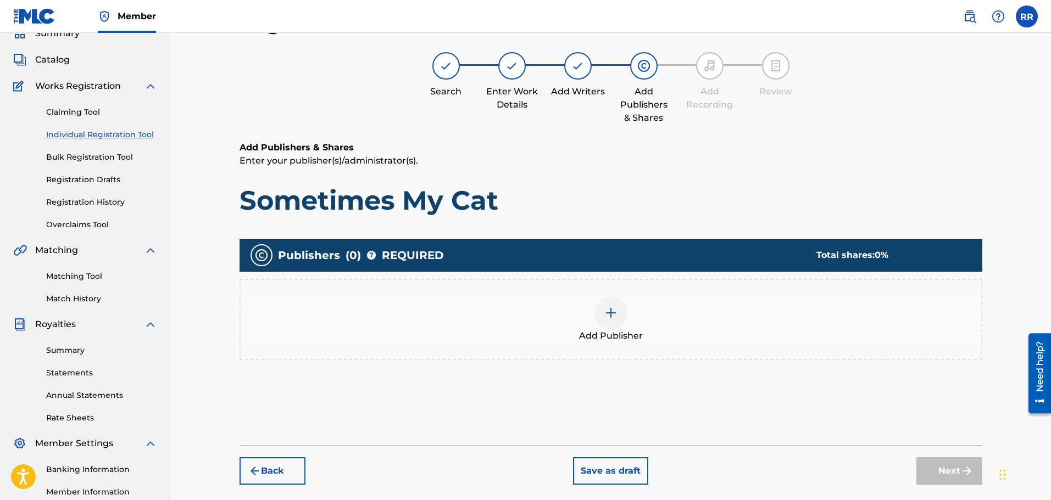
click at [607, 313] on img at bounding box center [610, 313] width 13 height 13
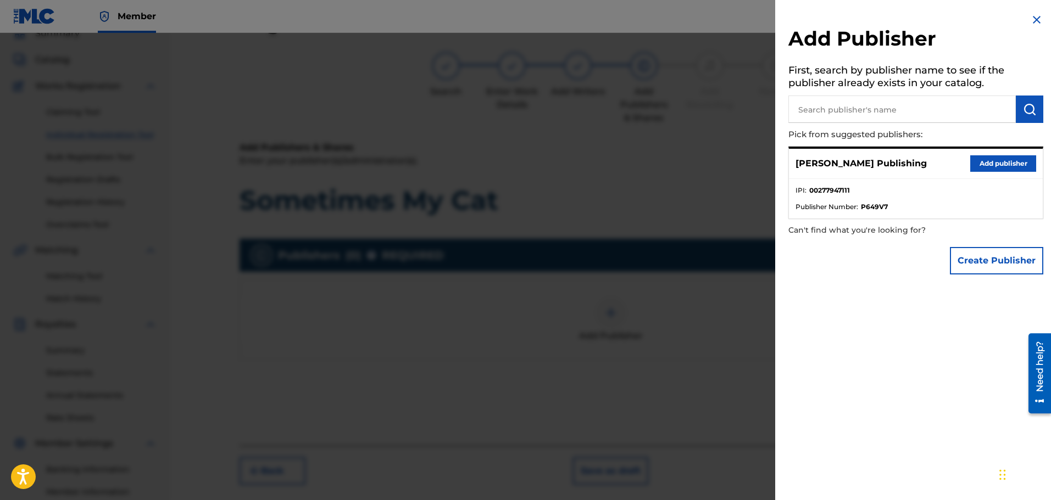
click at [984, 159] on button "Add publisher" at bounding box center [1003, 163] width 66 height 16
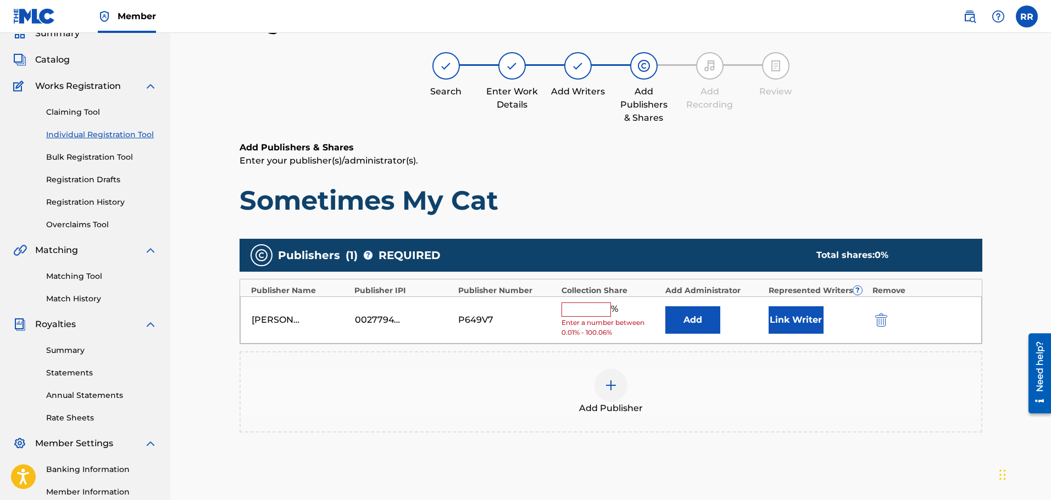
click at [576, 309] on input "text" at bounding box center [585, 310] width 49 height 14
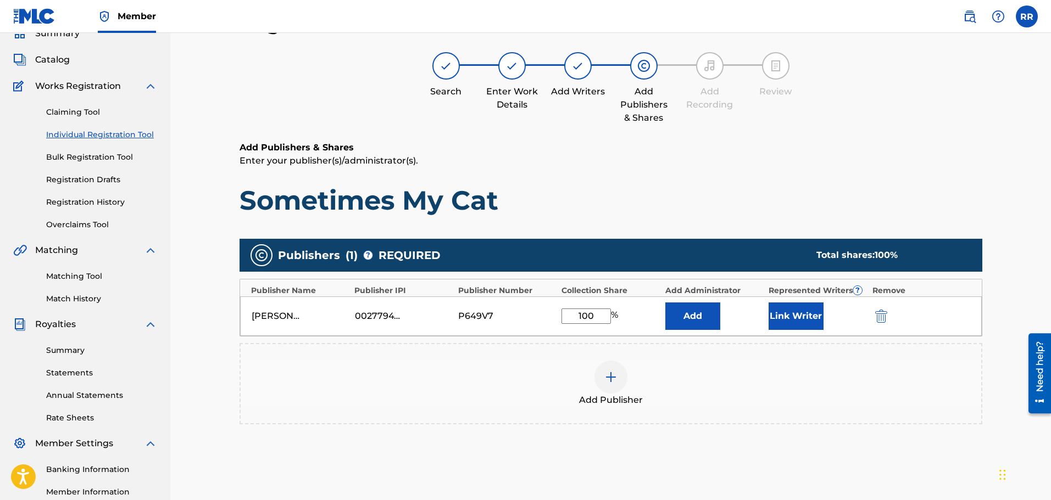
type input "100"
click at [788, 314] on button "Link Writer" at bounding box center [796, 316] width 55 height 27
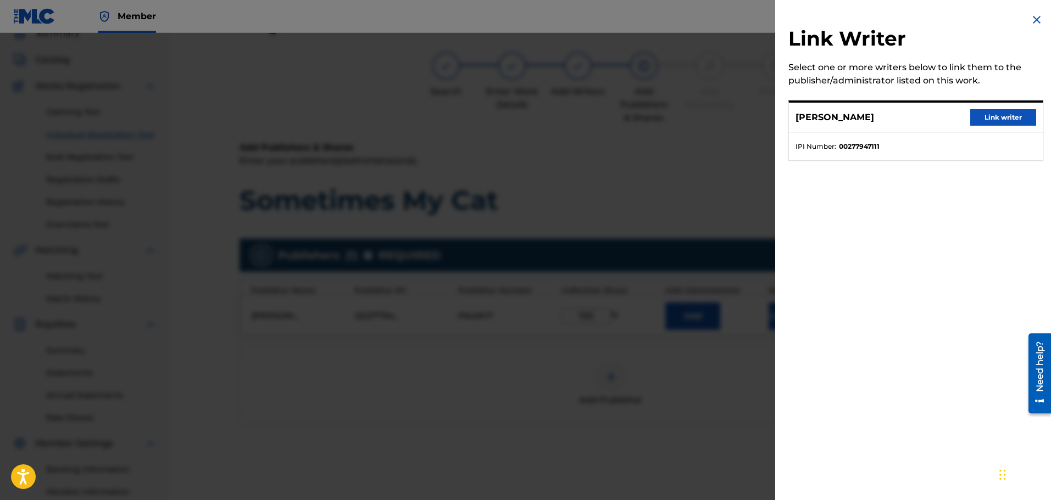
click at [1006, 115] on button "Link writer" at bounding box center [1003, 117] width 66 height 16
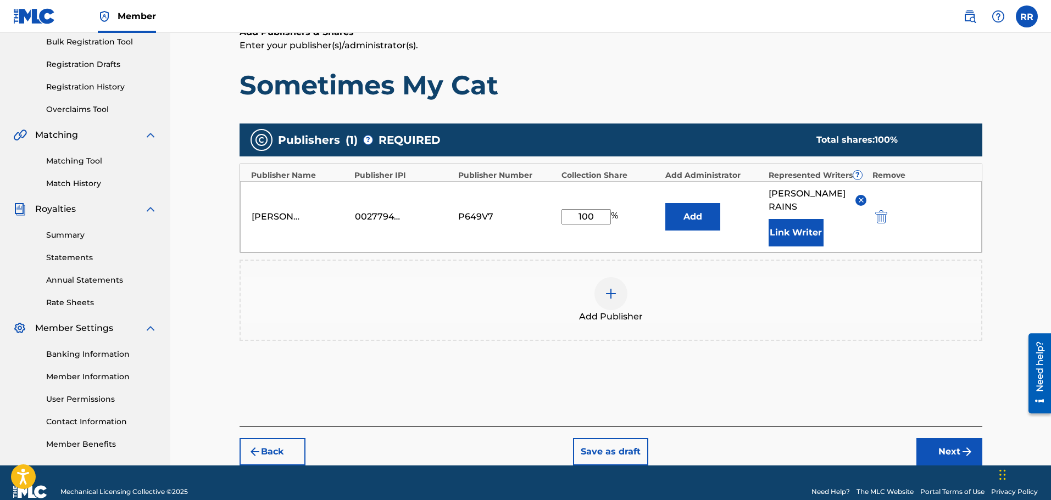
scroll to position [183, 0]
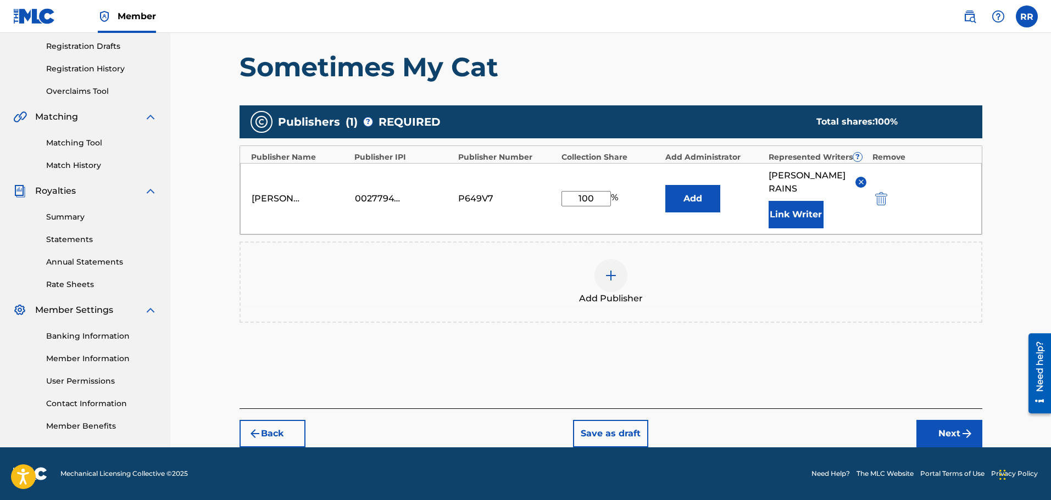
click at [942, 431] on button "Next" at bounding box center [949, 433] width 66 height 27
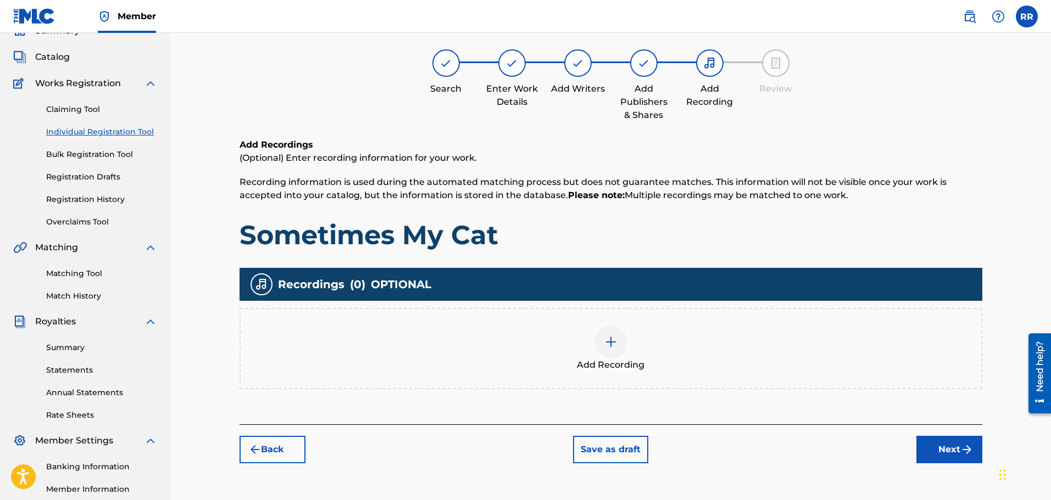
scroll to position [49, 0]
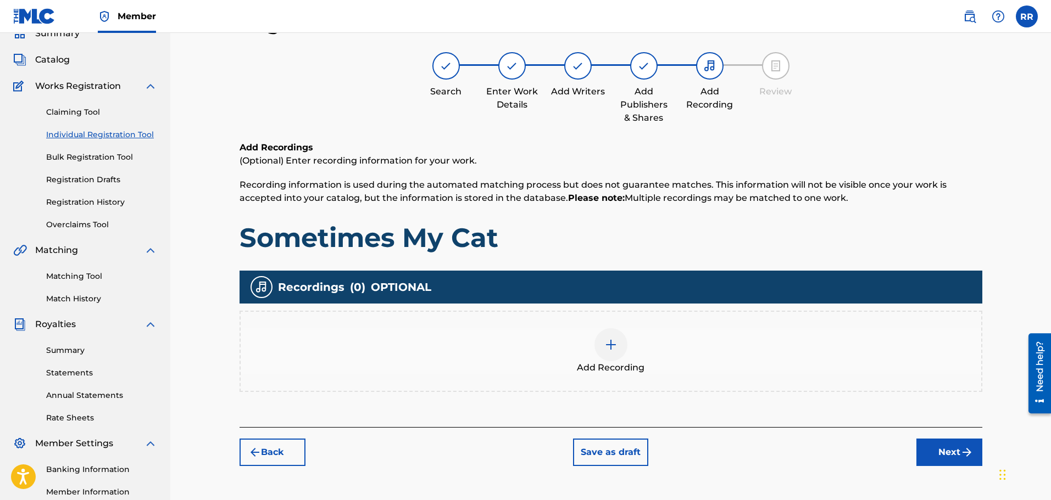
click at [943, 448] on button "Next" at bounding box center [949, 452] width 66 height 27
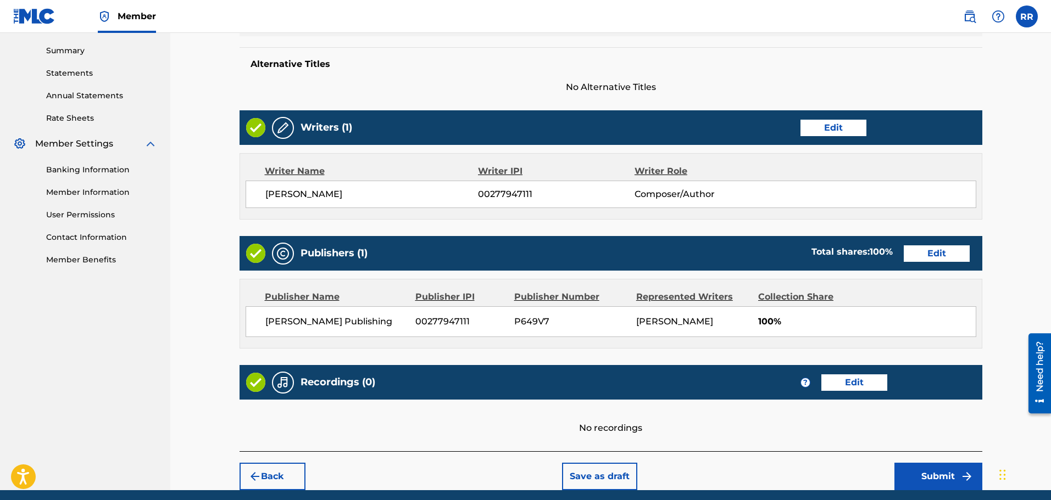
scroll to position [392, 0]
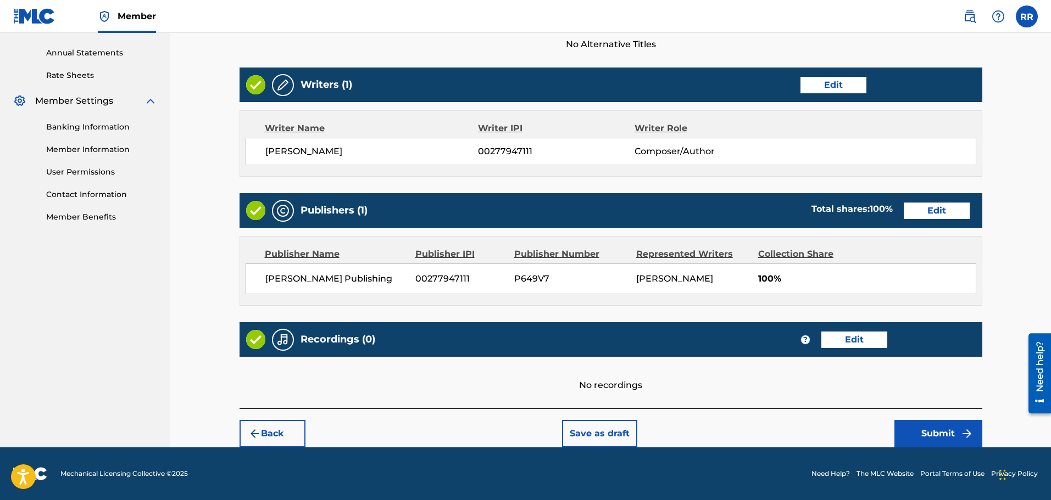
click at [931, 433] on button "Submit" at bounding box center [938, 433] width 88 height 27
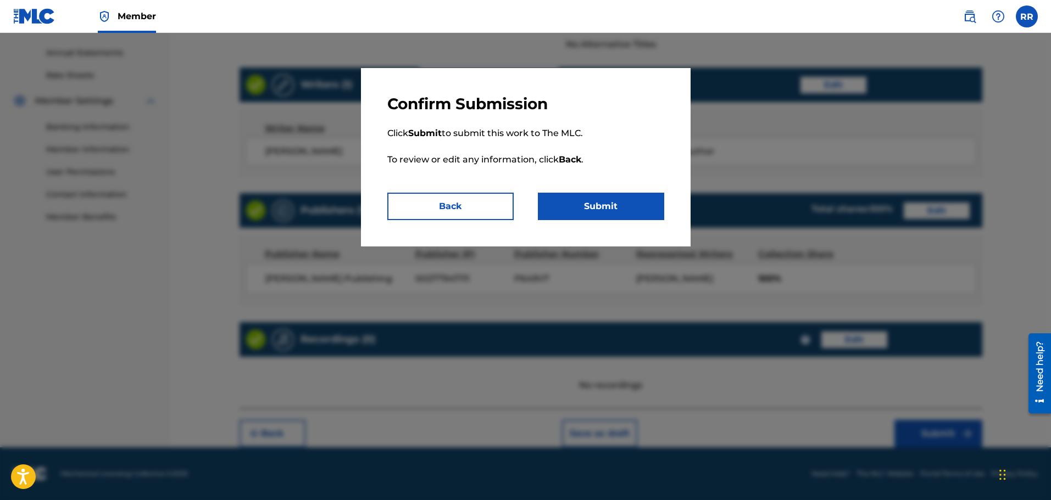
click at [593, 200] on button "Submit" at bounding box center [601, 206] width 126 height 27
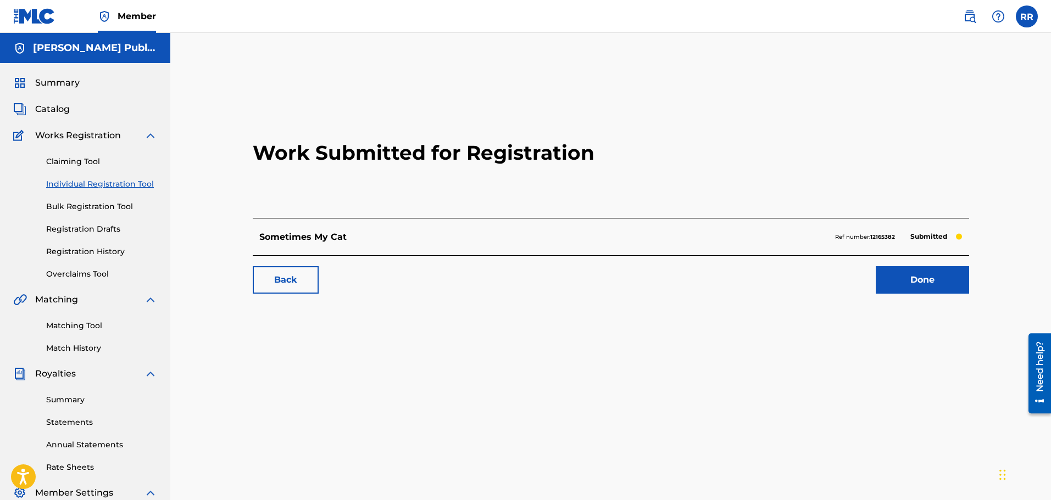
click at [58, 107] on span "Catalog" at bounding box center [52, 109] width 35 height 13
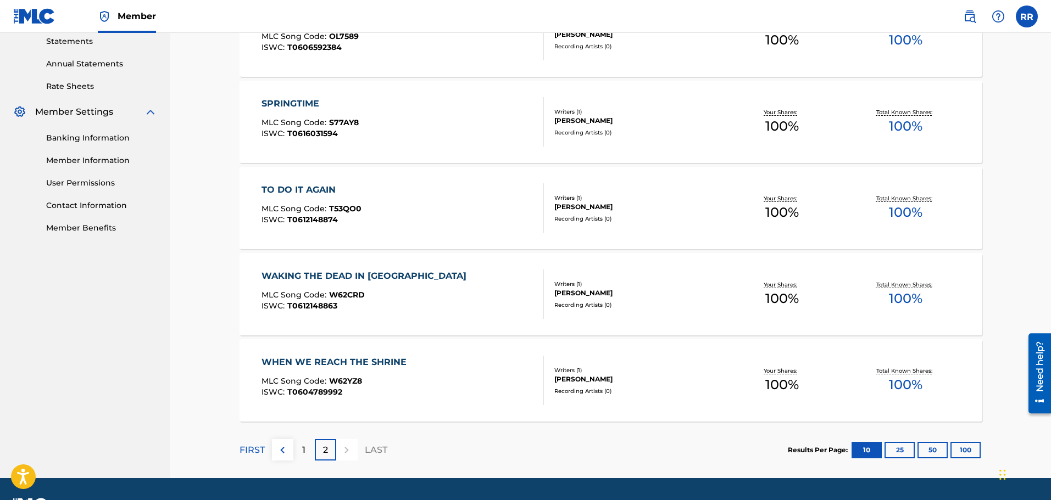
scroll to position [412, 0]
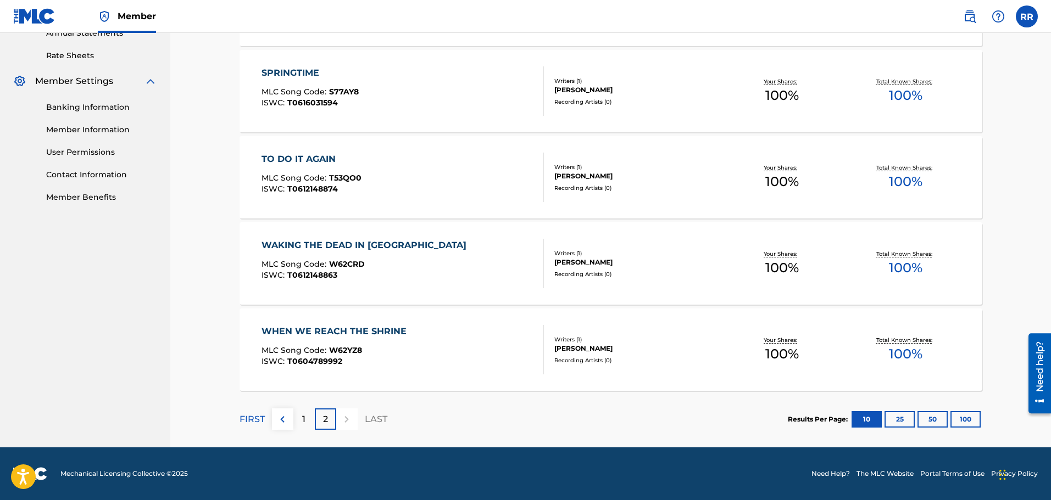
click at [300, 423] on div "1" at bounding box center [303, 419] width 21 height 21
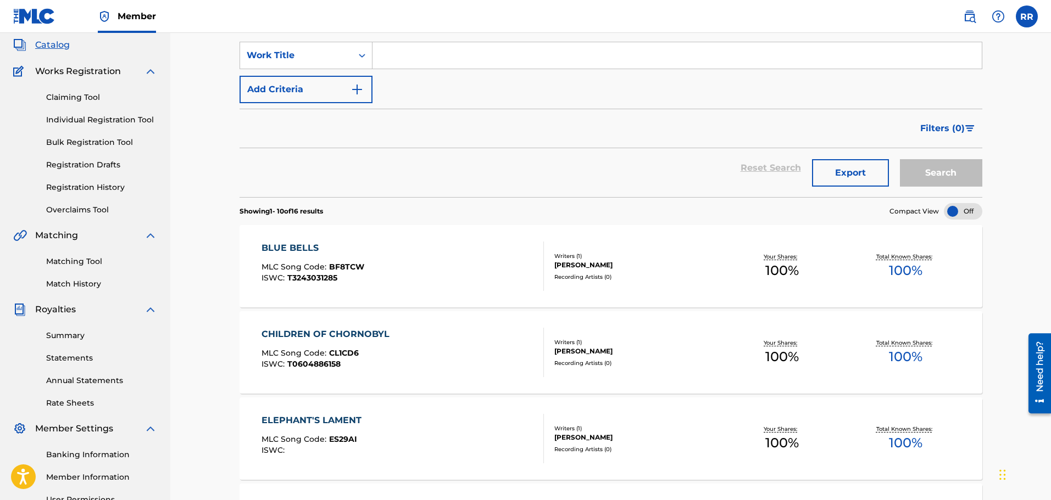
scroll to position [55, 0]
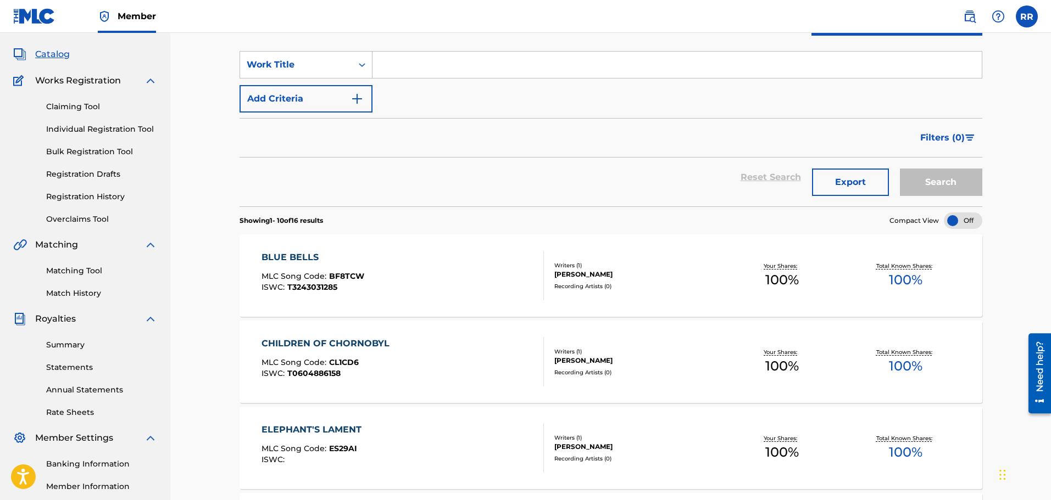
click at [59, 172] on link "Registration Drafts" at bounding box center [101, 175] width 111 height 12
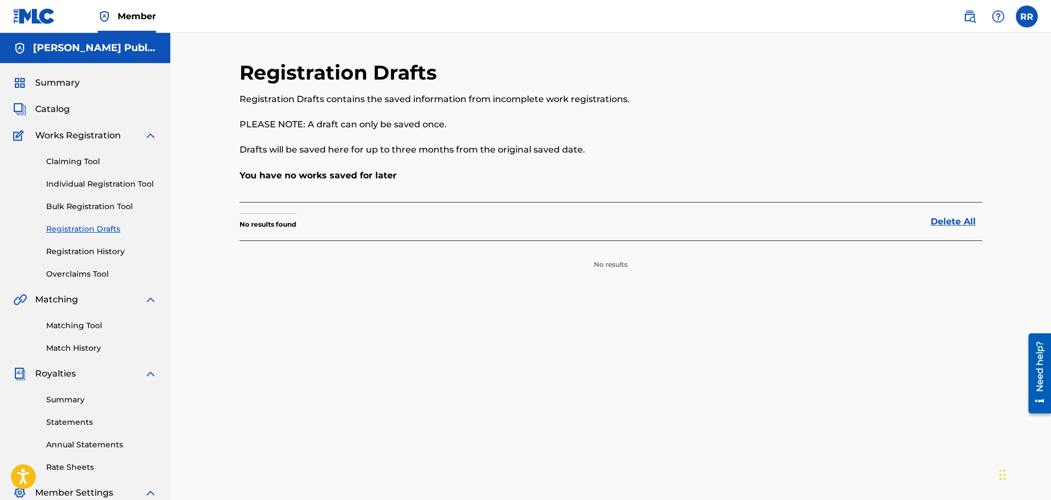
click at [85, 250] on link "Registration History" at bounding box center [101, 252] width 111 height 12
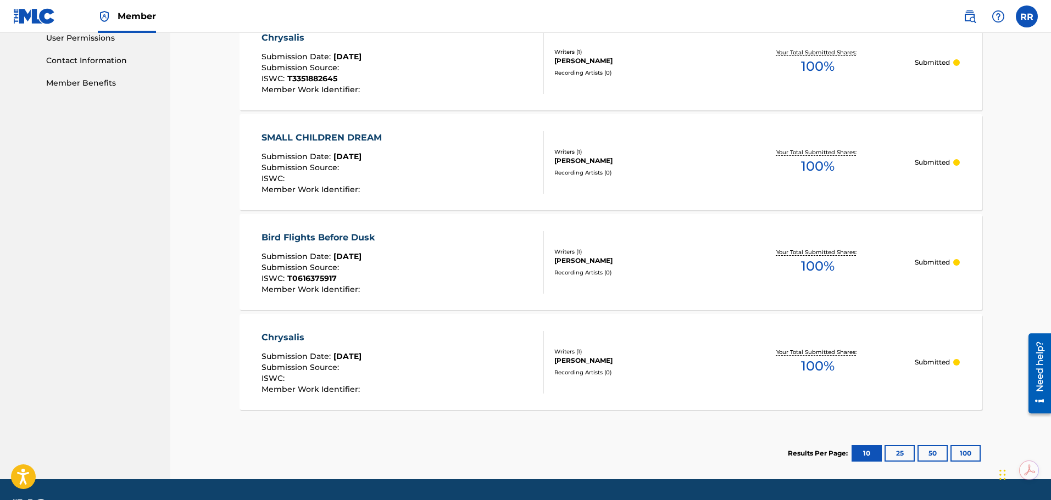
scroll to position [558, 0]
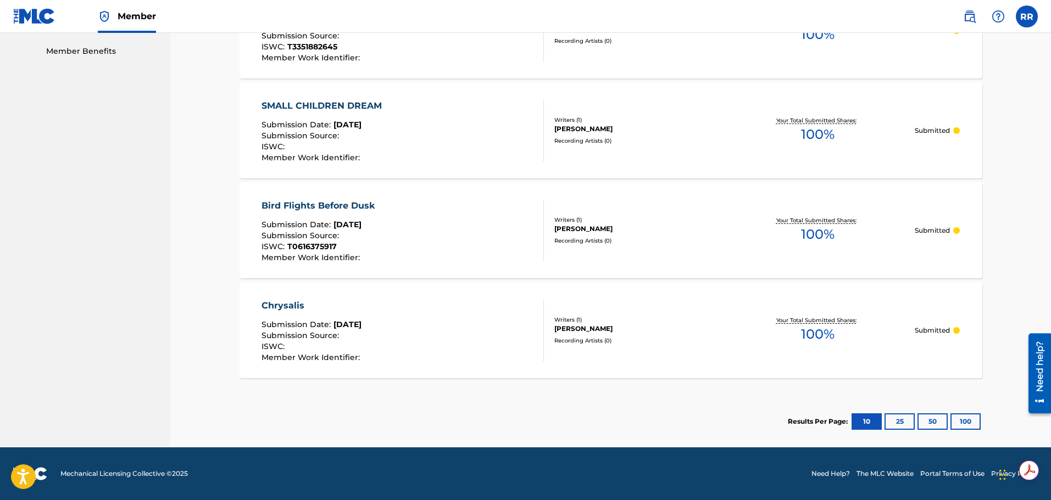
click at [898, 421] on button "25" at bounding box center [899, 422] width 30 height 16
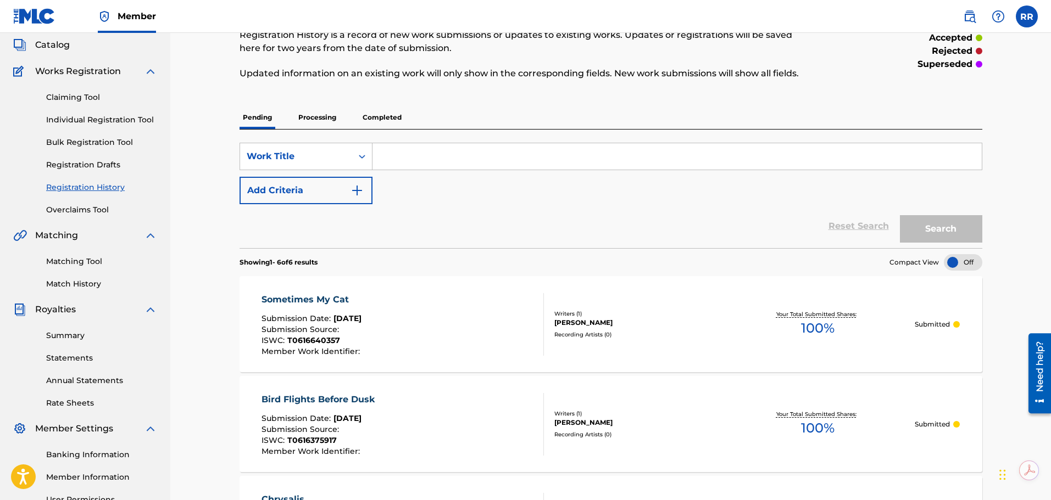
scroll to position [64, 0]
click at [52, 41] on span "Catalog" at bounding box center [52, 45] width 35 height 13
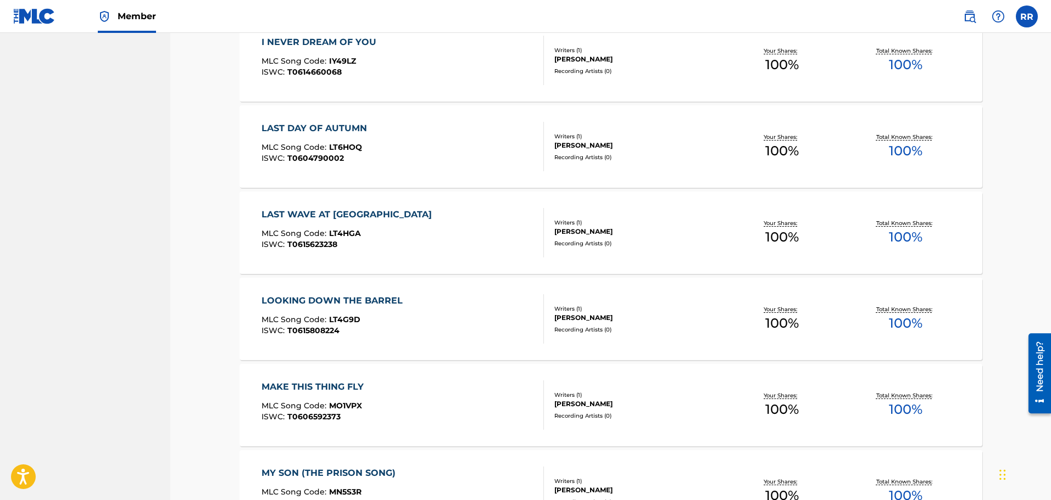
scroll to position [757, 0]
